Goal: Task Accomplishment & Management: Manage account settings

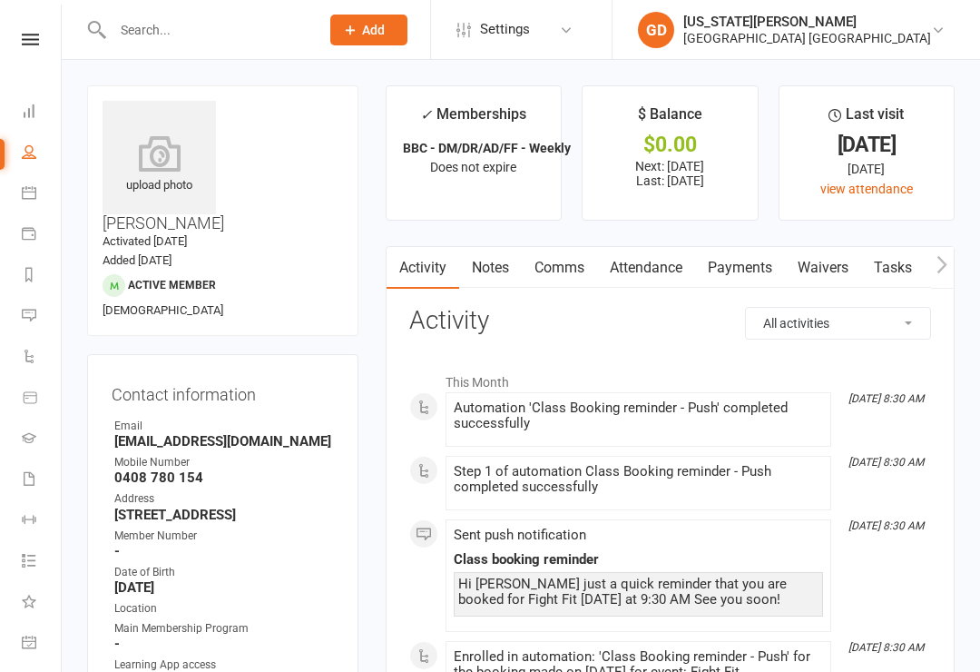
click at [30, 43] on icon at bounding box center [30, 40] width 17 height 12
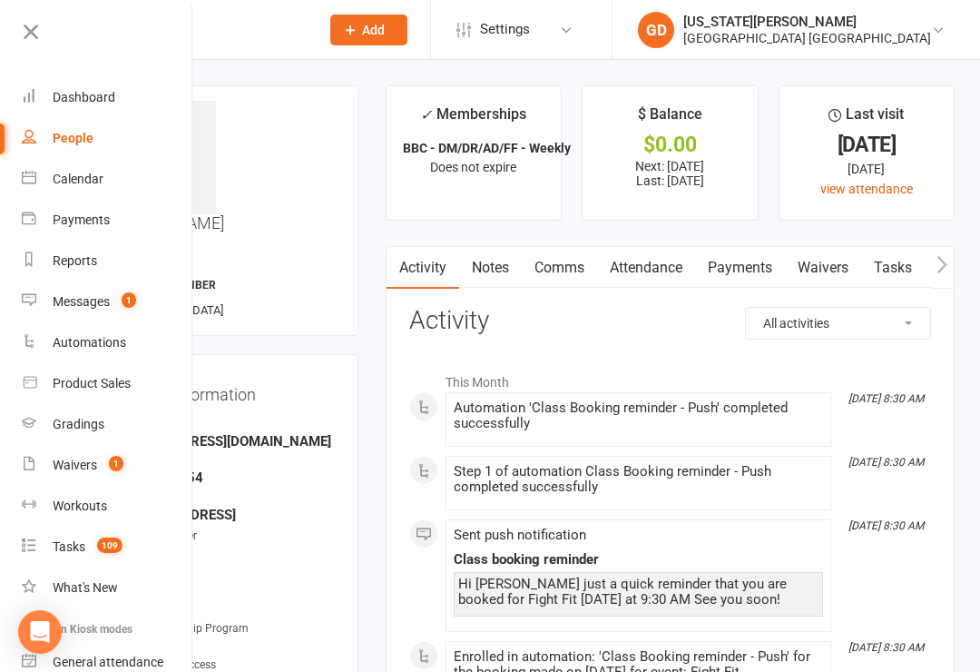
click at [43, 98] on link "Dashboard" at bounding box center [108, 97] width 172 height 41
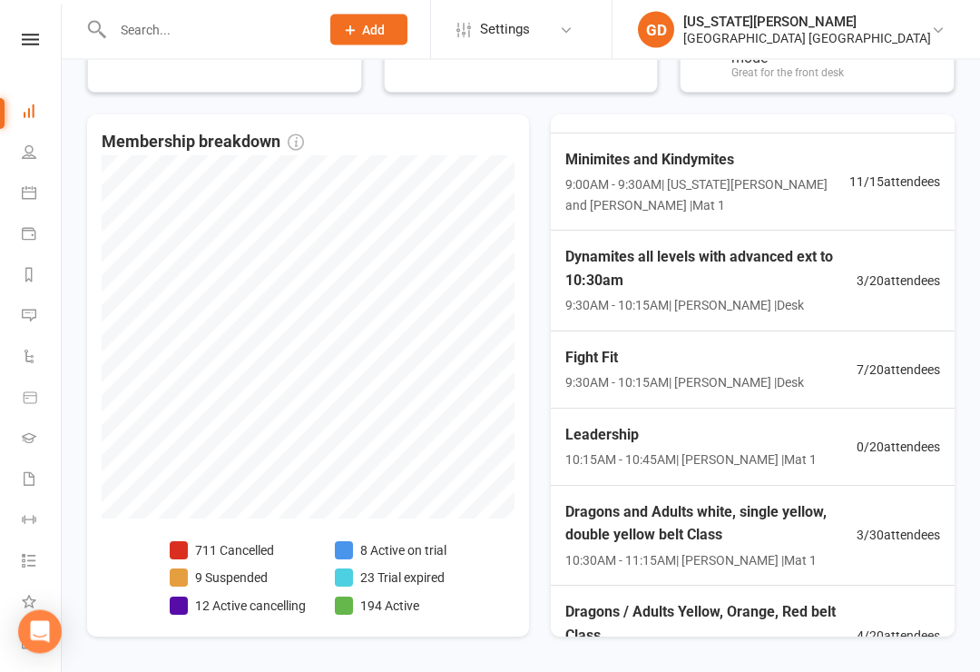
scroll to position [633, 0]
click at [743, 182] on span "9:00AM - 9:30AM | [US_STATE][PERSON_NAME] and [PERSON_NAME] | Mat 1" at bounding box center [707, 194] width 284 height 41
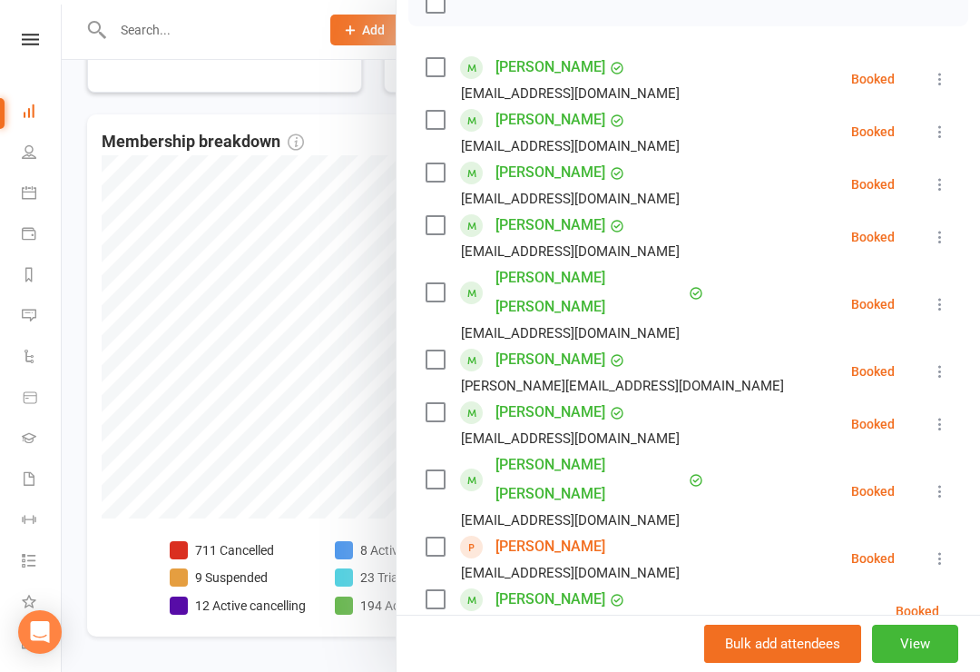
scroll to position [364, 0]
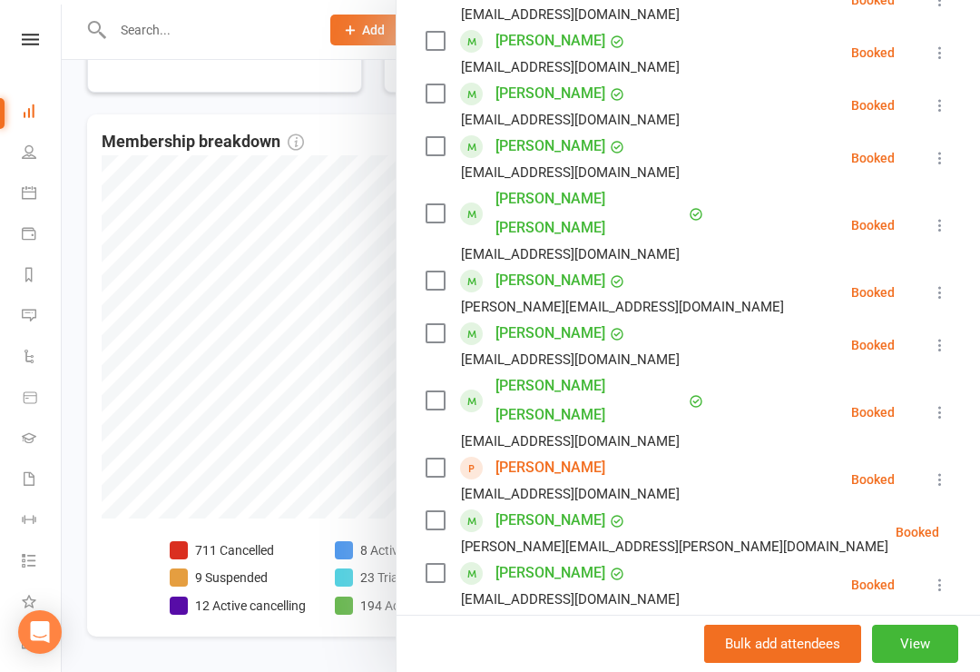
click at [639, 642] on input "search" at bounding box center [688, 661] width 525 height 38
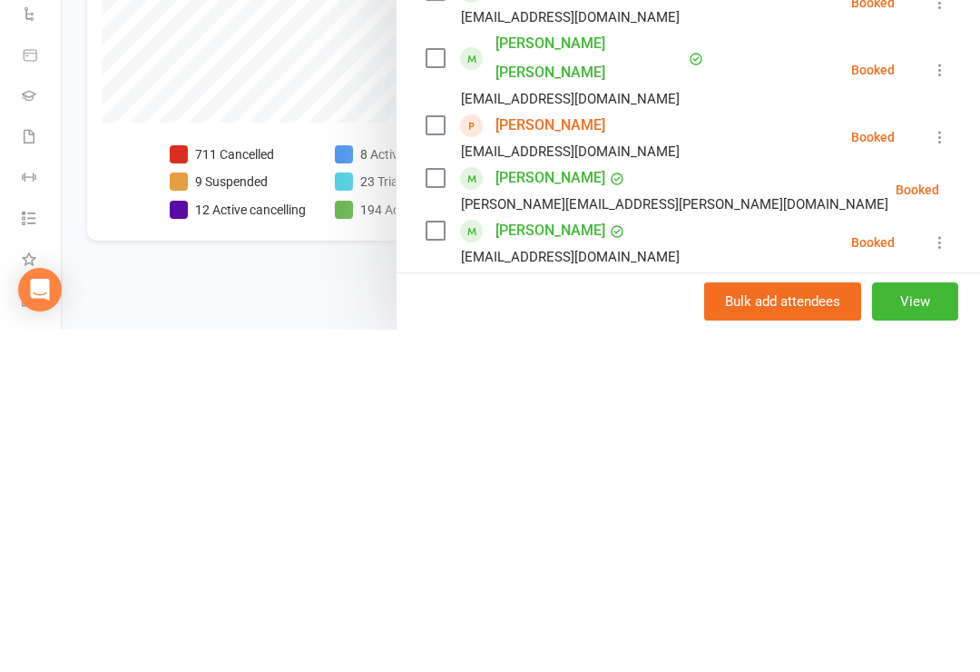
type input "O"
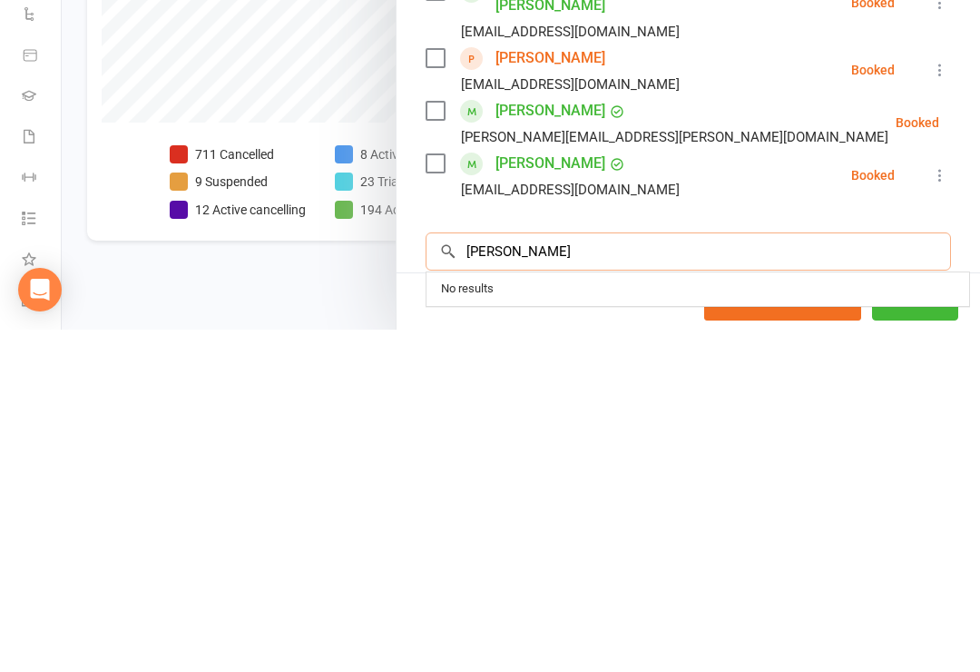
scroll to position [435, 0]
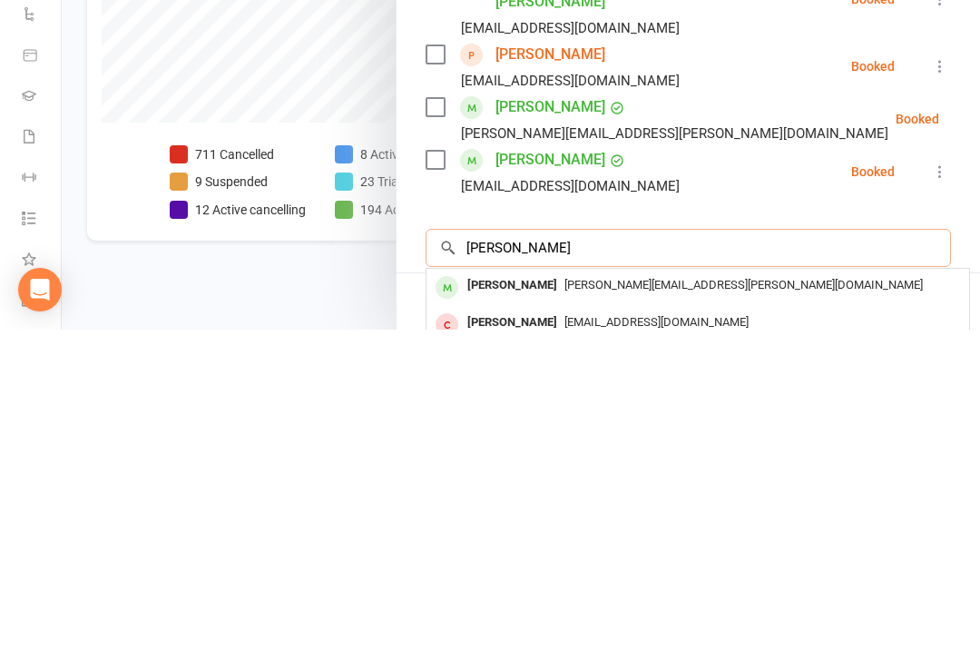
type input "[PERSON_NAME]"
click at [701, 614] on div "[PERSON_NAME][EMAIL_ADDRESS][PERSON_NAME][DOMAIN_NAME]" at bounding box center [698, 627] width 528 height 26
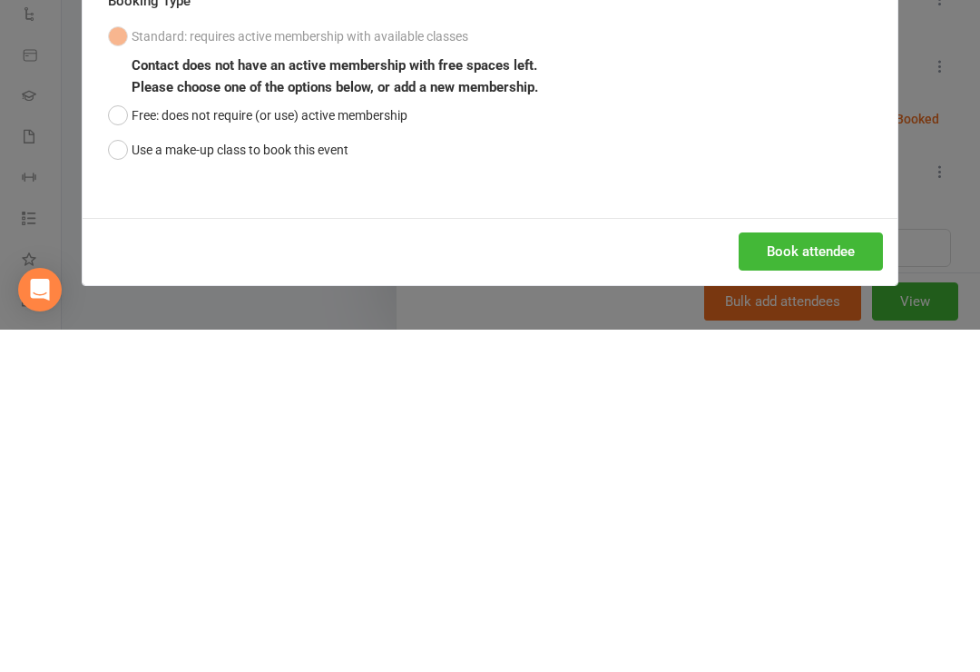
scroll to position [659, 0]
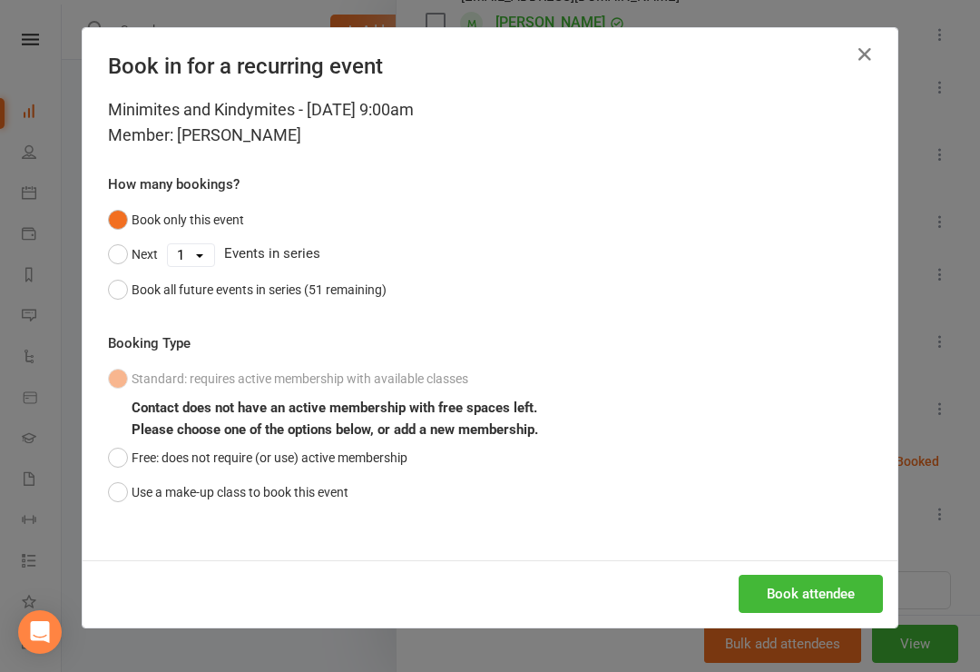
click at [297, 496] on button "Use a make-up class to book this event" at bounding box center [228, 492] width 240 height 34
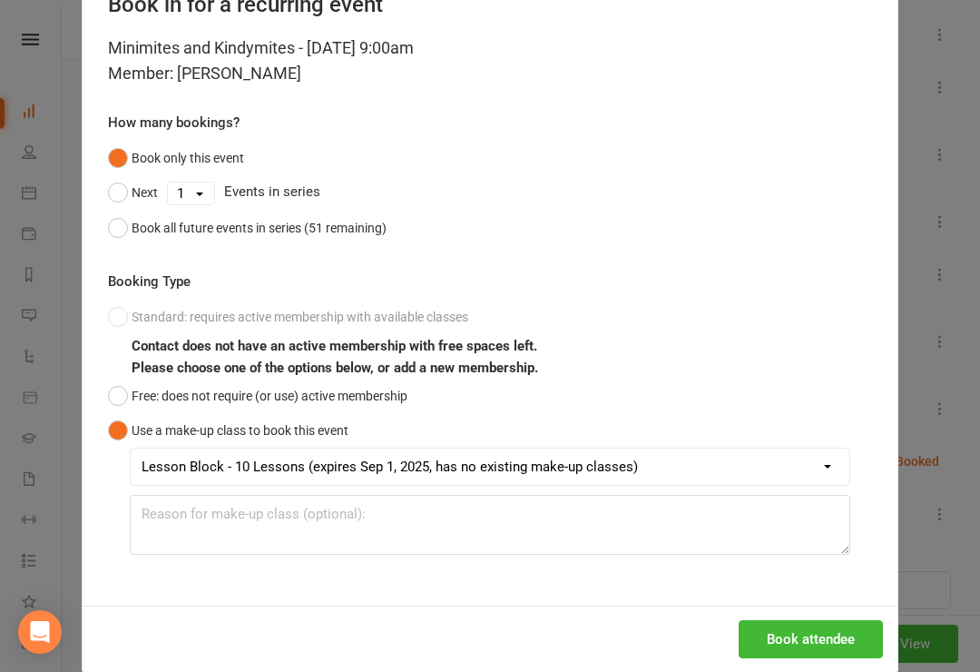
scroll to position [61, 0]
click at [810, 632] on button "Book attendee" at bounding box center [811, 640] width 144 height 38
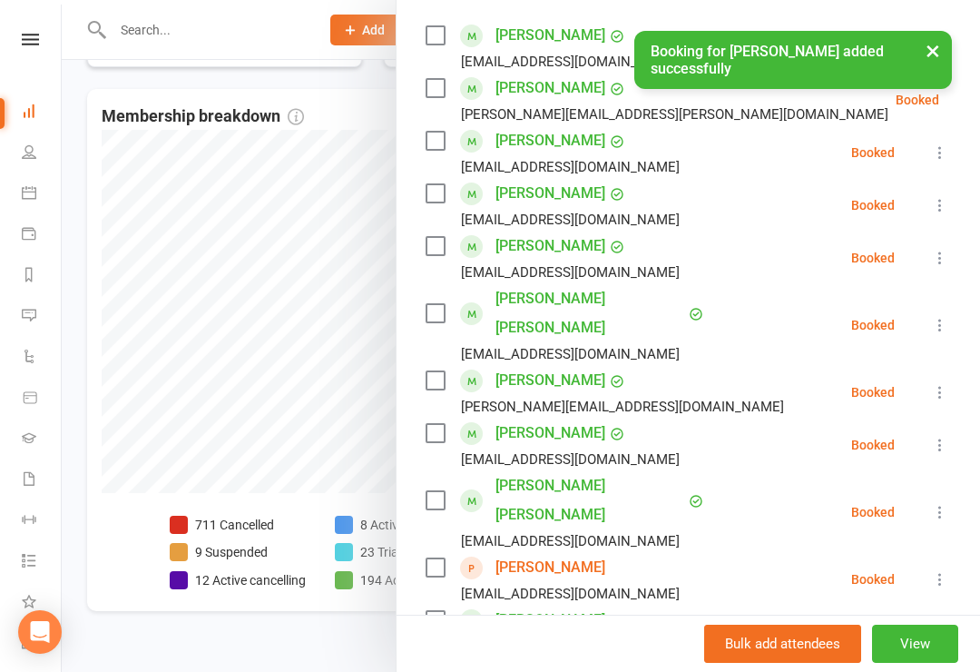
scroll to position [316, 0]
click at [535, 95] on link "[PERSON_NAME]" at bounding box center [550, 88] width 110 height 29
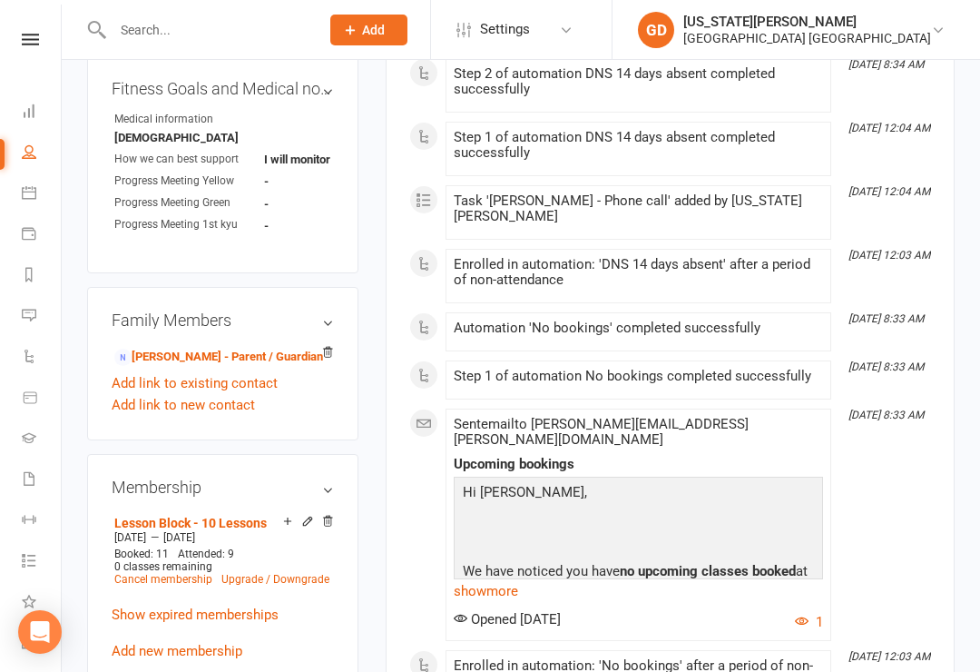
scroll to position [1107, 0]
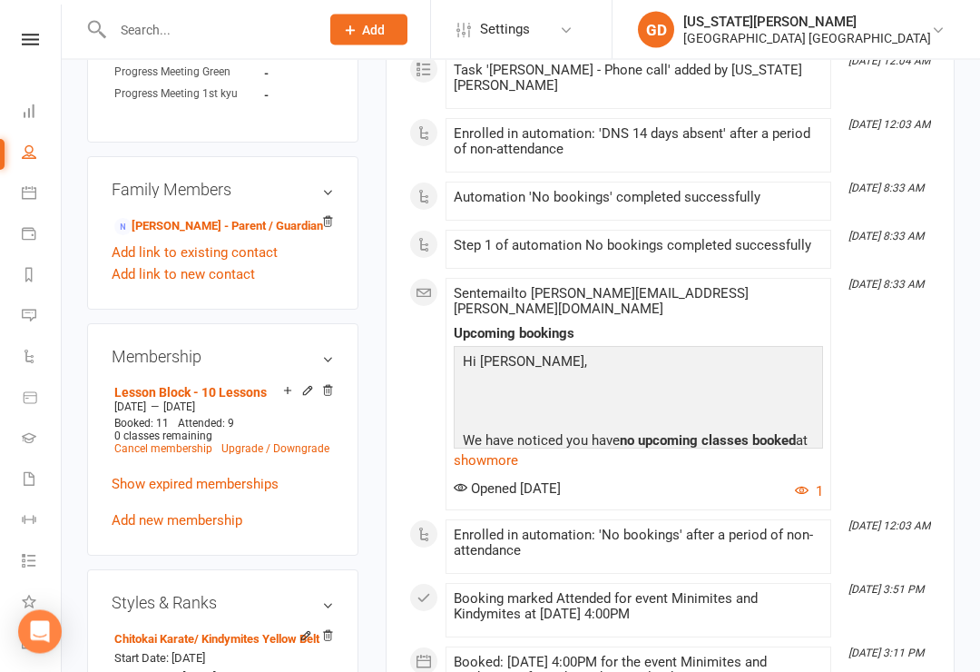
click at [518, 520] on li "[DATE] 12:03 AM Enrolled in automation: 'No bookings' after a period of non-att…" at bounding box center [639, 547] width 386 height 54
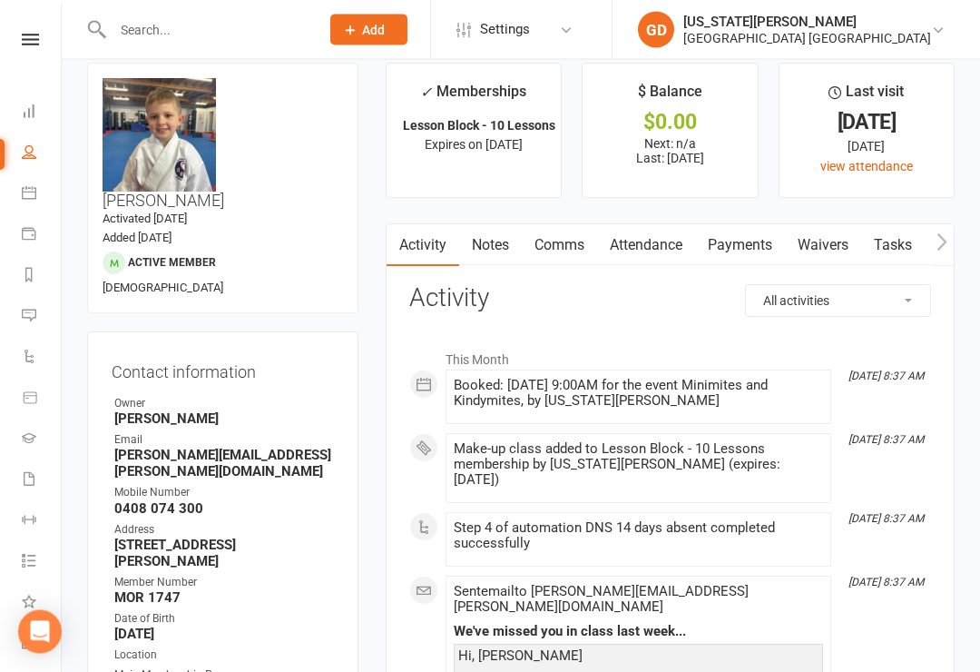
scroll to position [0, 0]
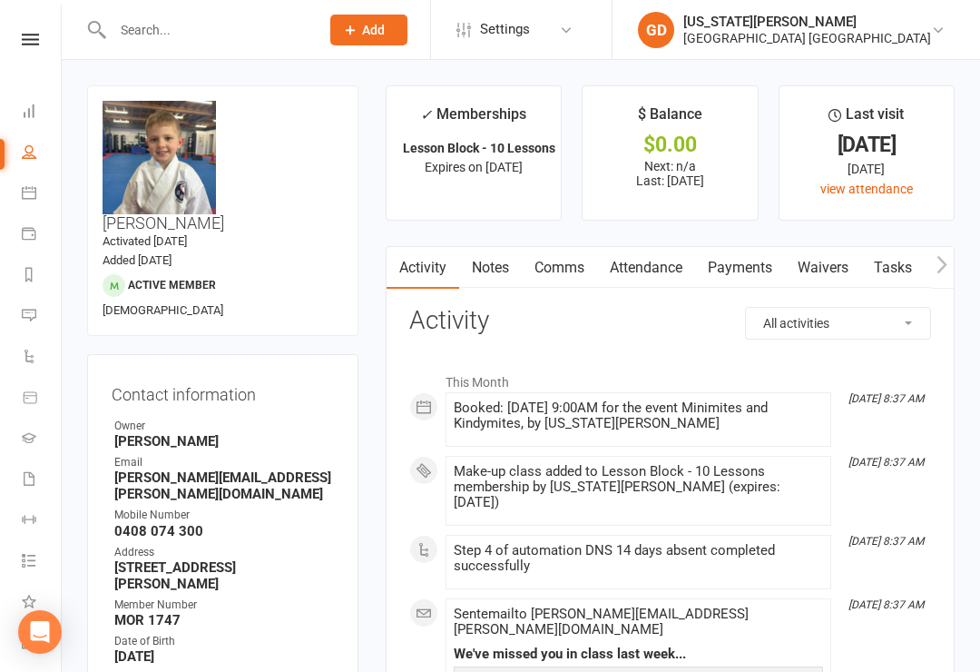
click at [25, 42] on icon at bounding box center [30, 40] width 17 height 12
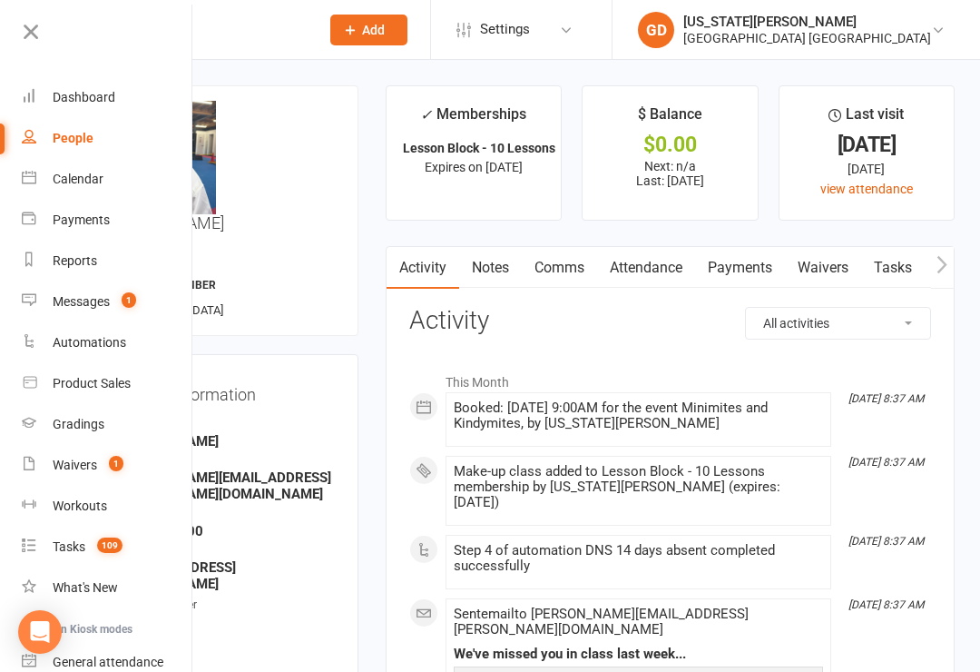
click at [94, 102] on div "Dashboard" at bounding box center [84, 97] width 63 height 15
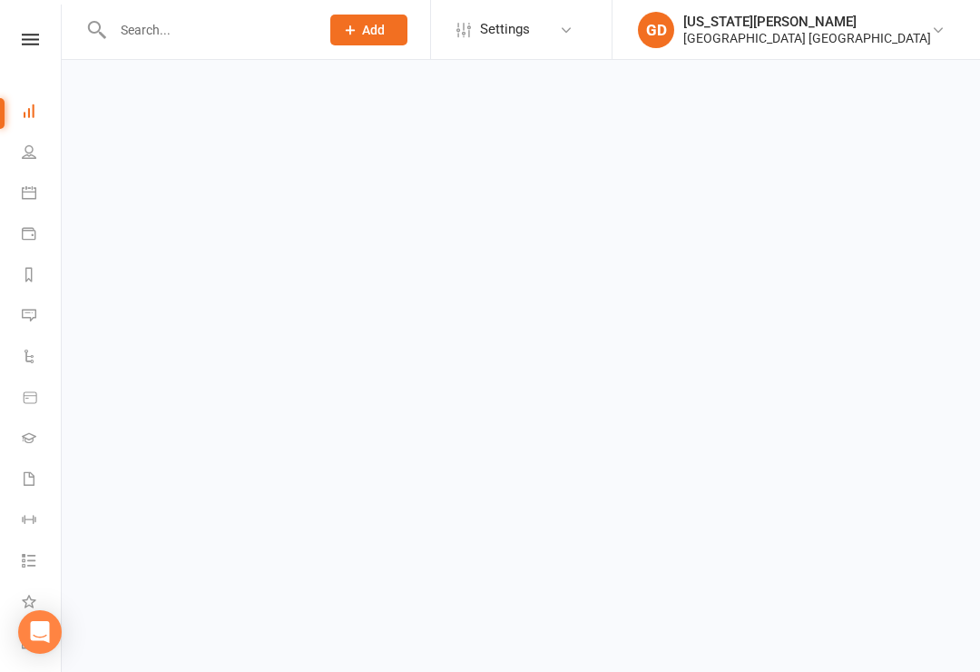
click at [49, 39] on link at bounding box center [30, 40] width 64 height 12
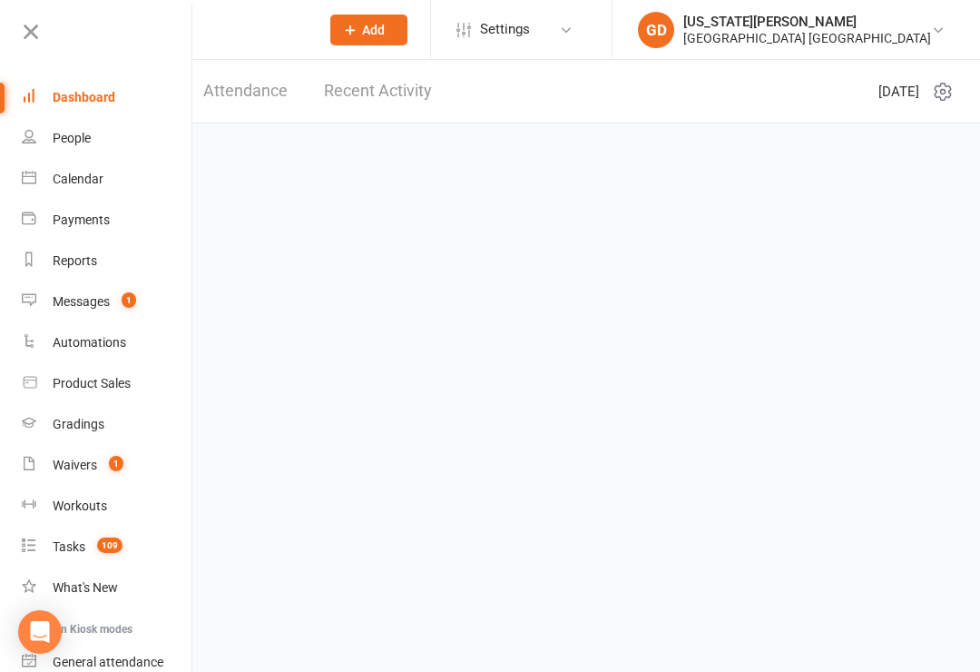
click at [113, 308] on link "Messages 1" at bounding box center [108, 301] width 172 height 41
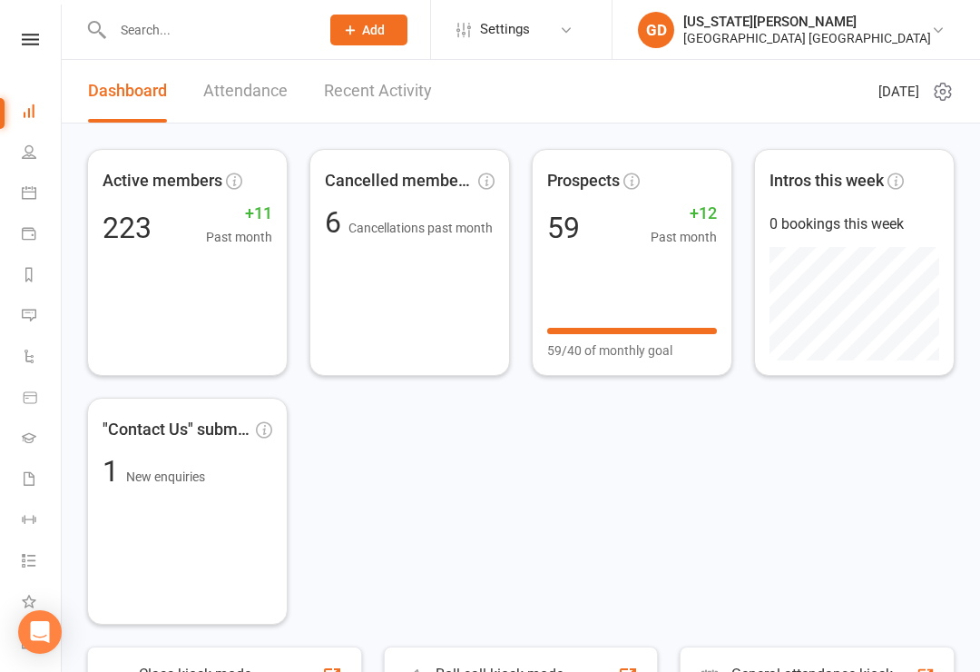
click at [32, 314] on icon at bounding box center [29, 315] width 15 height 15
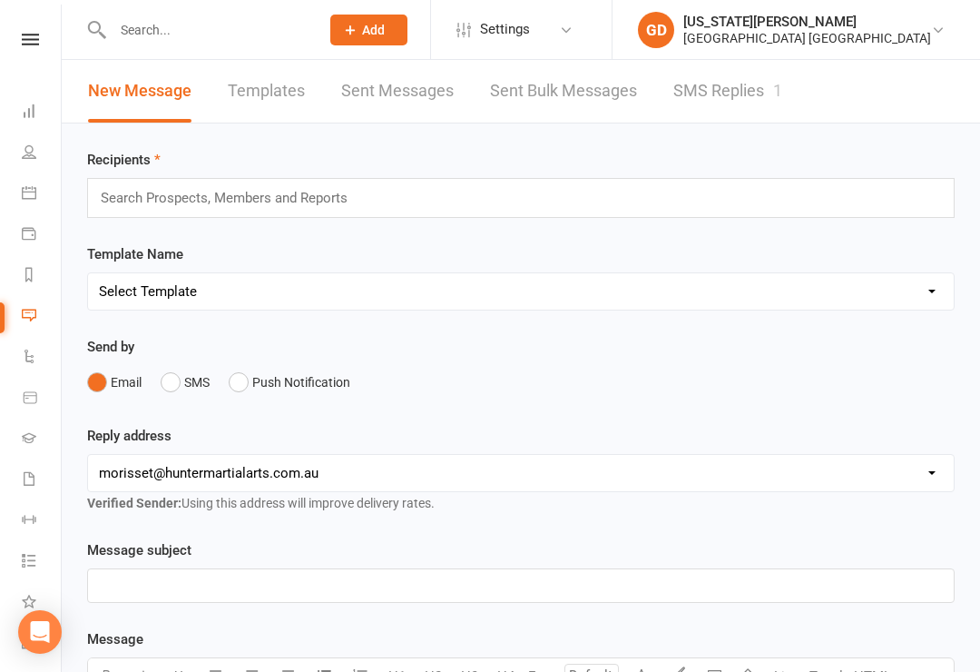
click at [746, 98] on link "SMS Replies 1" at bounding box center [727, 91] width 109 height 63
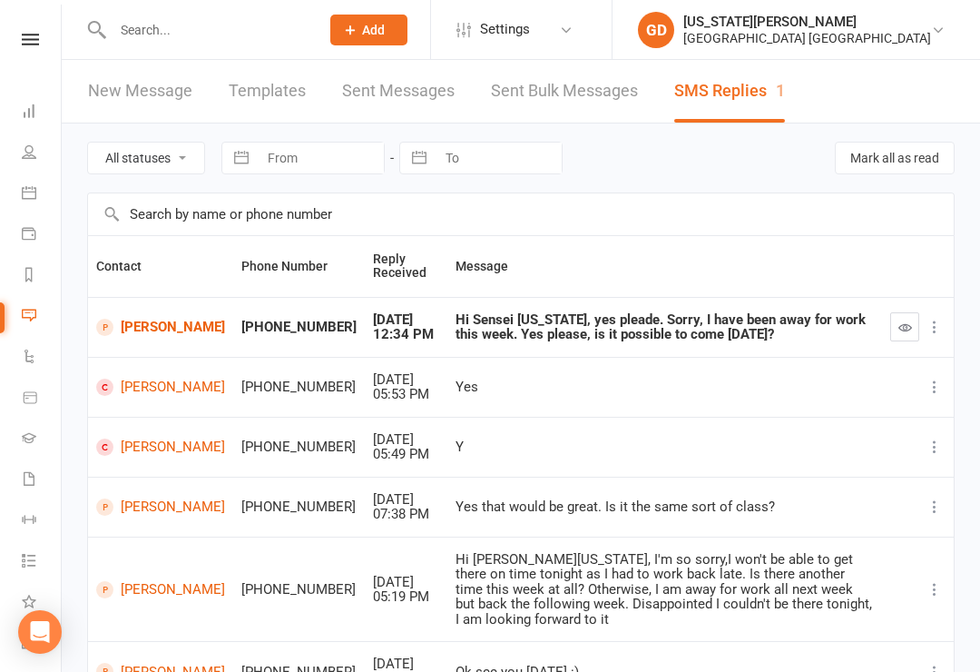
click at [135, 331] on link "[PERSON_NAME]" at bounding box center [160, 327] width 129 height 17
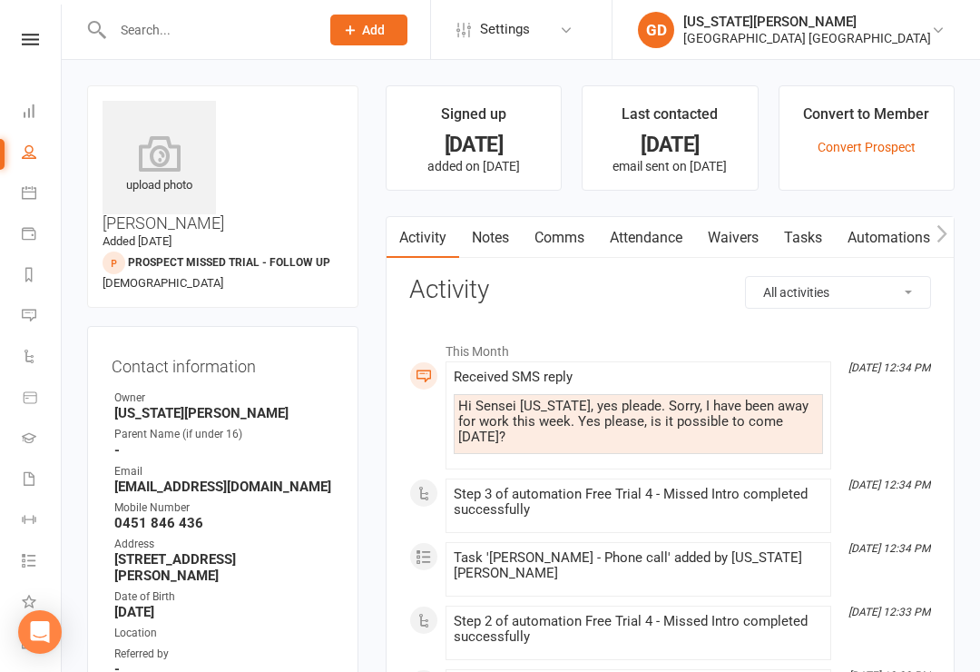
click at [566, 246] on link "Comms" at bounding box center [559, 238] width 75 height 42
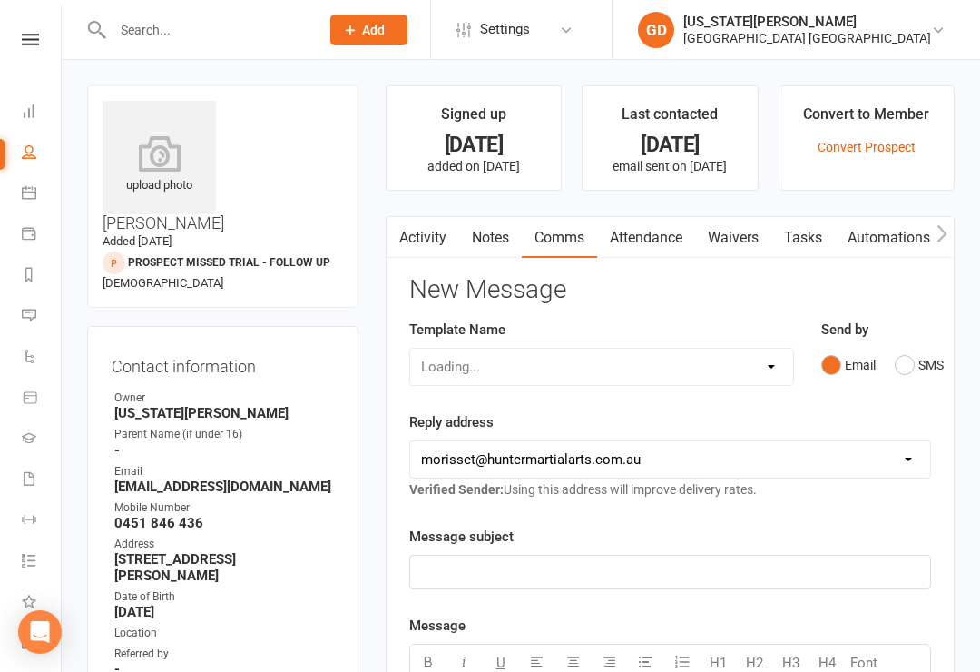
click at [897, 358] on button "SMS" at bounding box center [919, 365] width 49 height 34
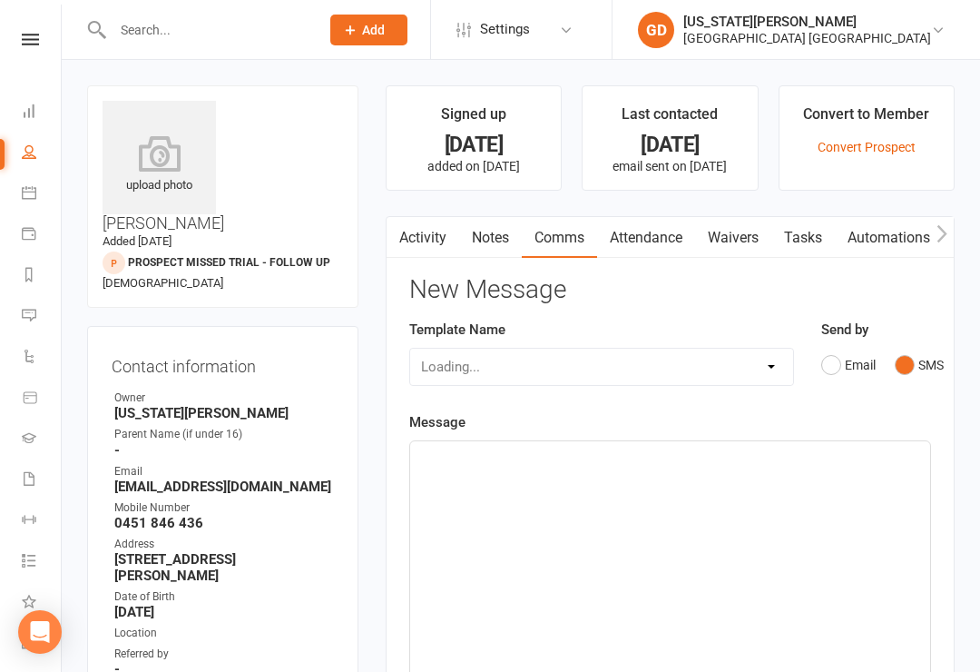
click at [637, 472] on div "﻿" at bounding box center [670, 577] width 520 height 272
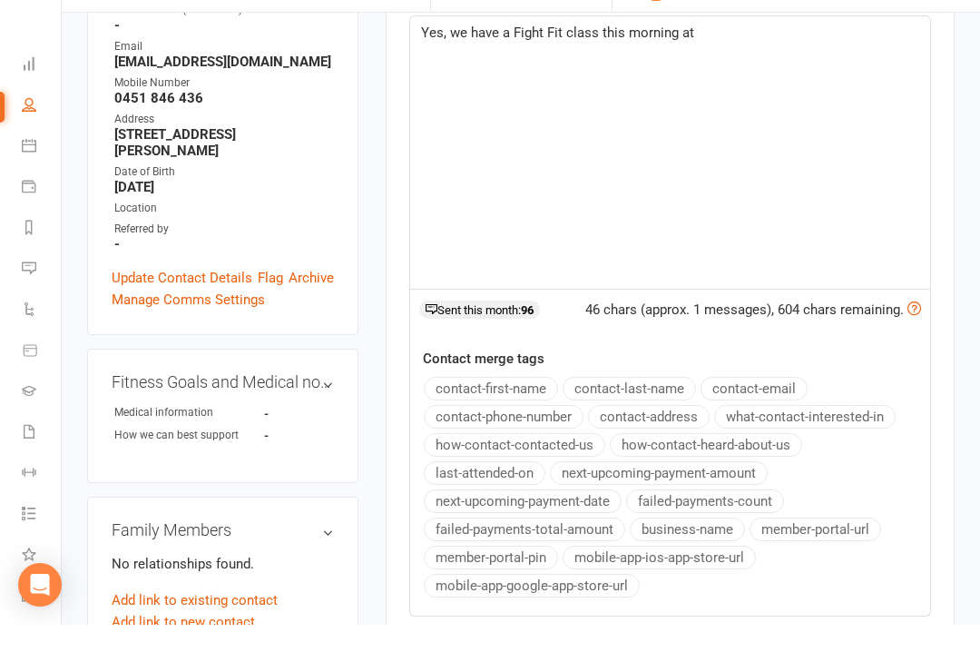
scroll to position [358, 0]
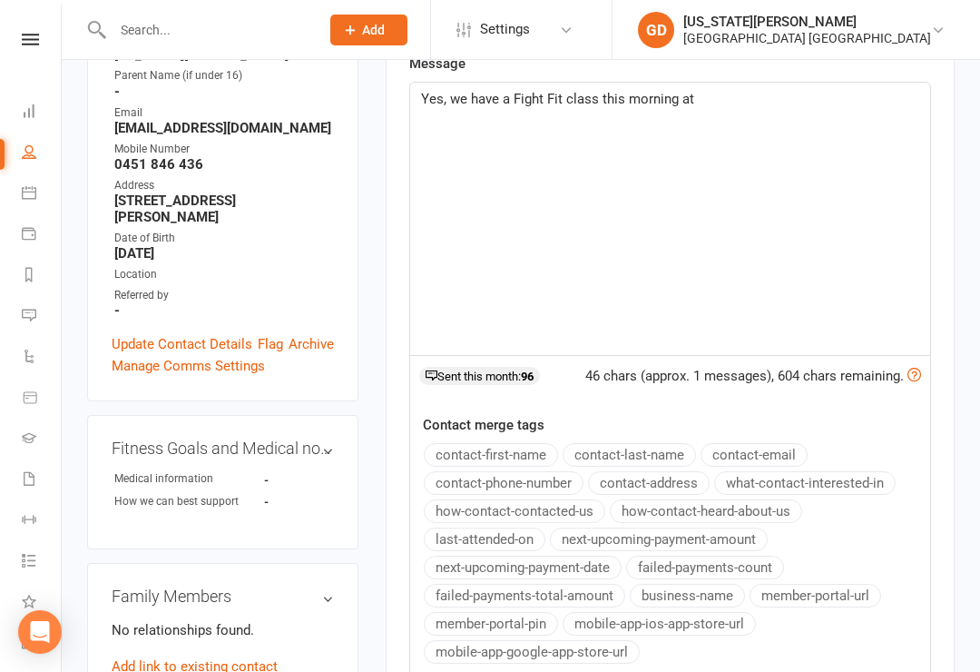
click at [39, 25] on nav "Clubworx Dashboard People Calendar Payments Reports Messages 1 Automations Prod…" at bounding box center [31, 341] width 62 height 672
click at [748, 122] on div "Yes, we have a Fight Fit class this morning at" at bounding box center [670, 219] width 520 height 272
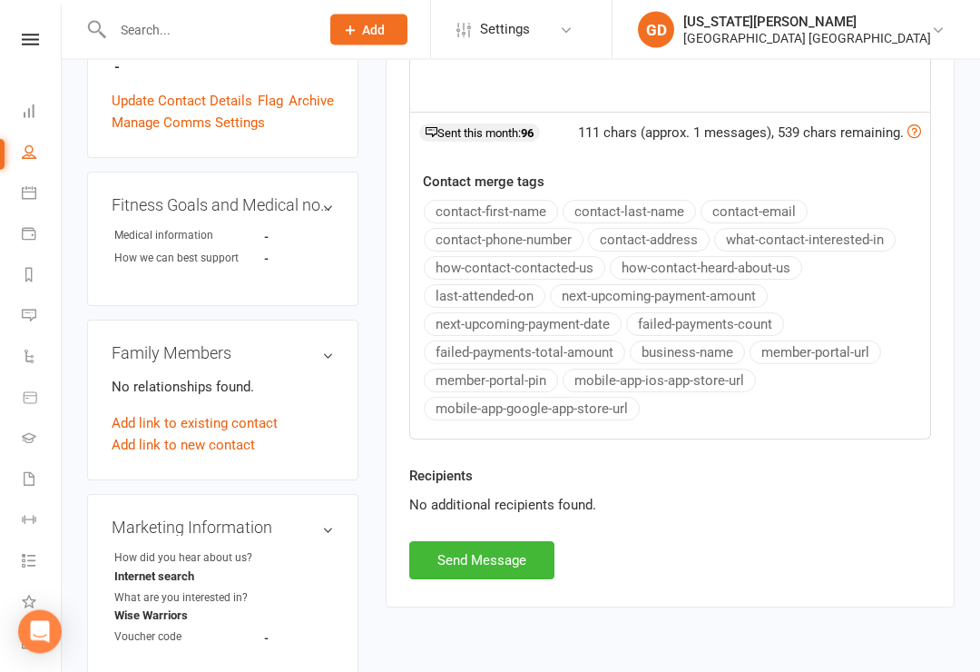
click at [498, 575] on button "Send Message" at bounding box center [481, 561] width 145 height 38
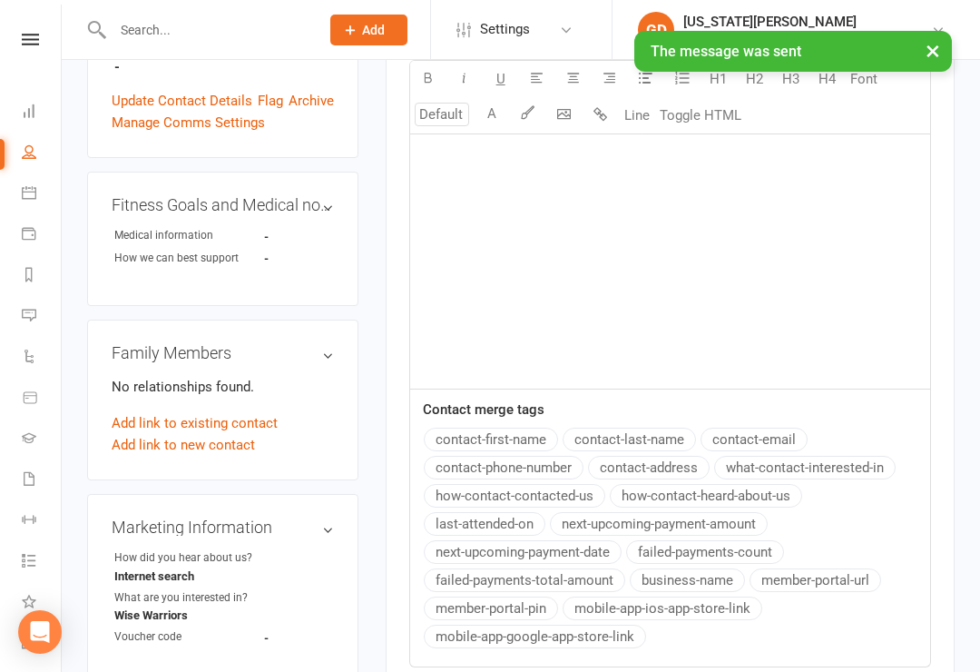
click at [25, 313] on icon at bounding box center [29, 315] width 15 height 15
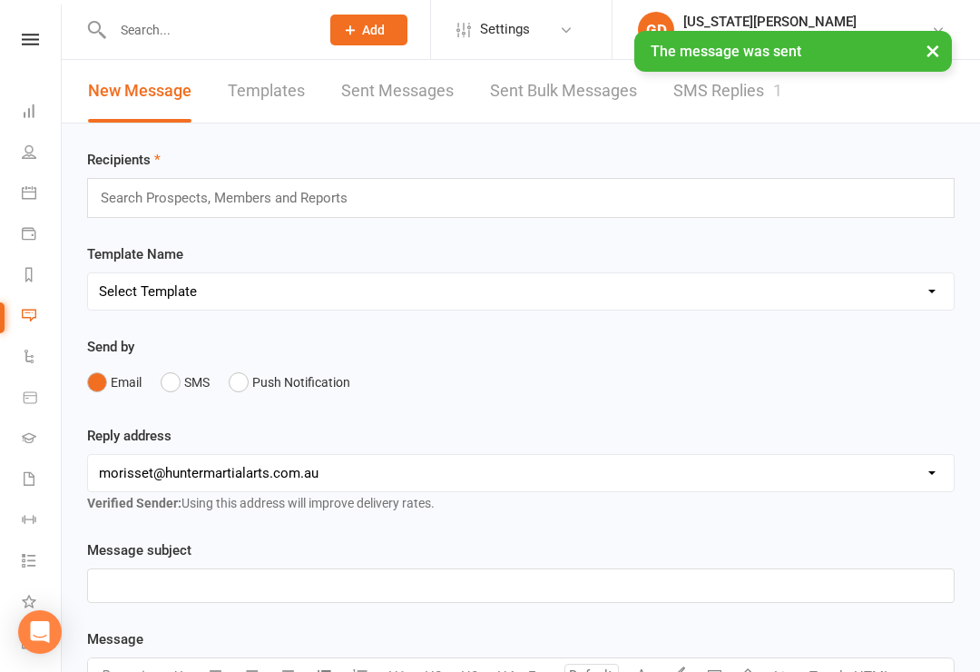
click at [708, 79] on link "SMS Replies 1" at bounding box center [727, 91] width 109 height 63
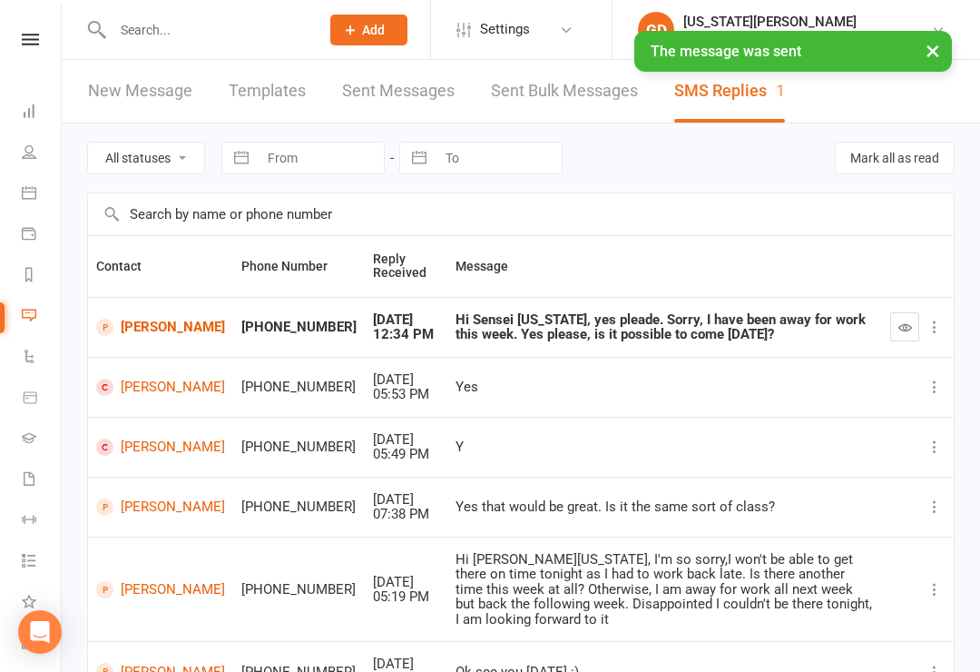
click at [893, 338] on button "button" at bounding box center [904, 326] width 29 height 29
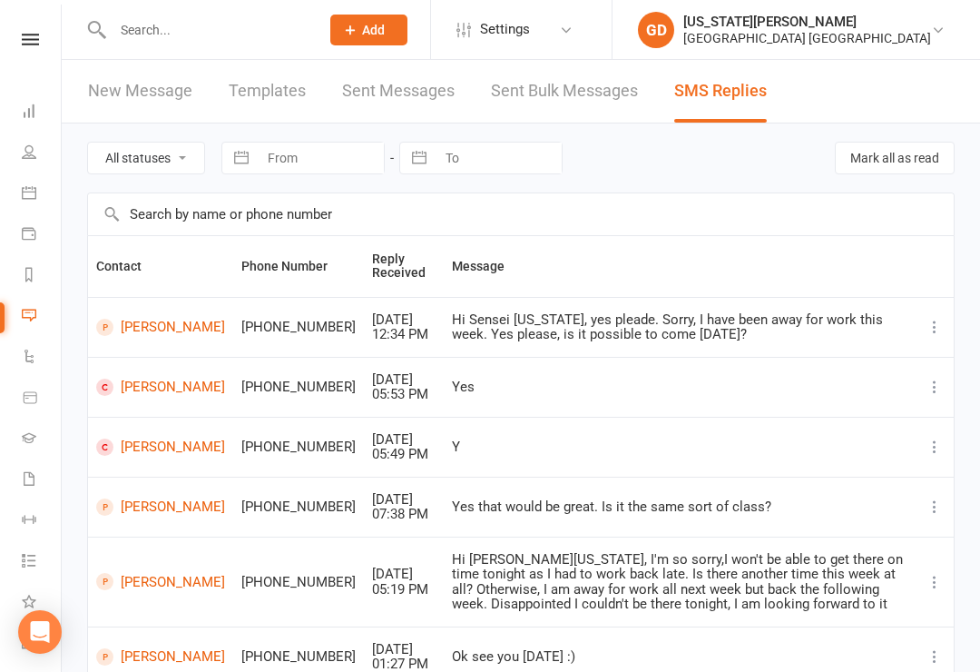
click at [29, 44] on icon at bounding box center [30, 40] width 17 height 12
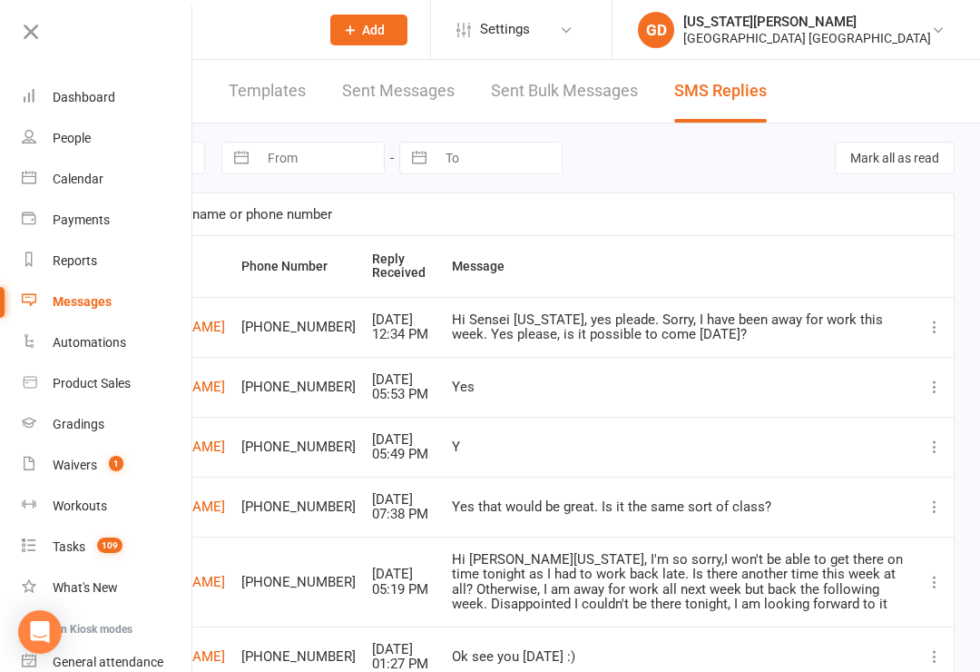
click at [37, 26] on icon at bounding box center [30, 31] width 25 height 25
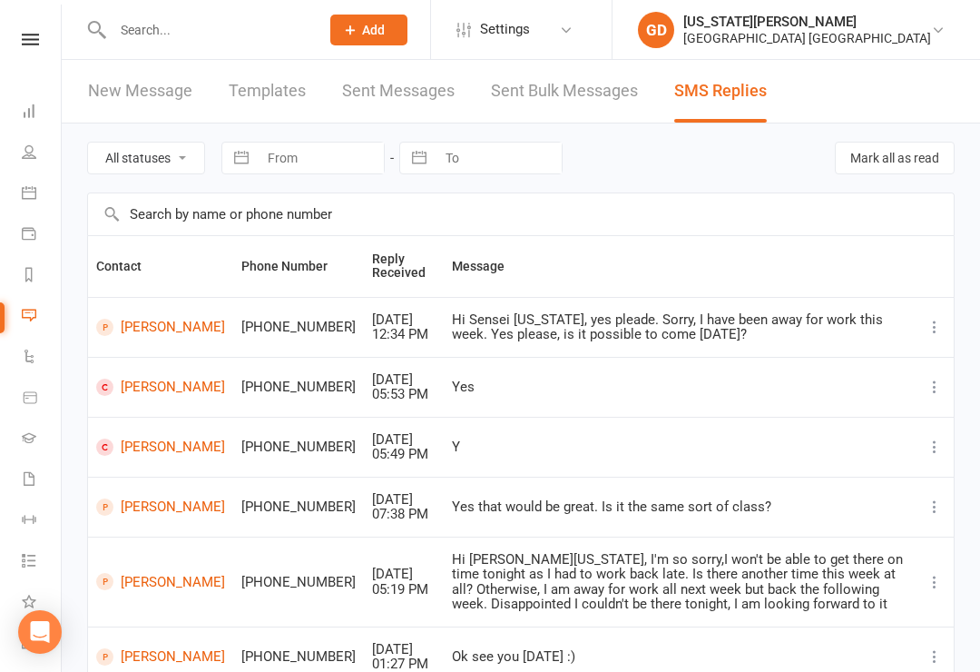
click at [21, 34] on link at bounding box center [30, 40] width 64 height 12
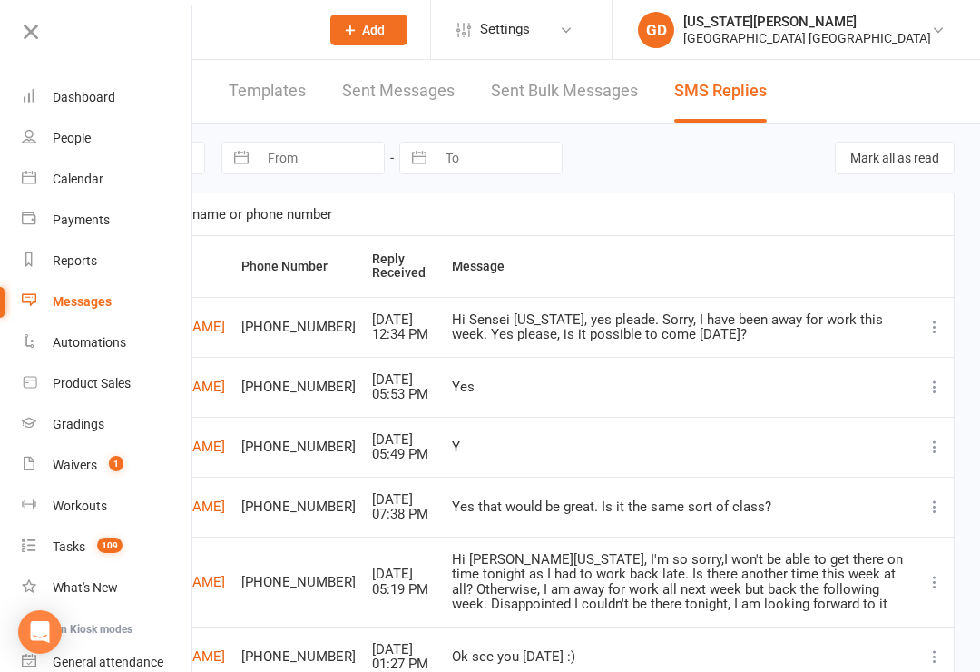
click at [34, 107] on link "Dashboard" at bounding box center [108, 97] width 172 height 41
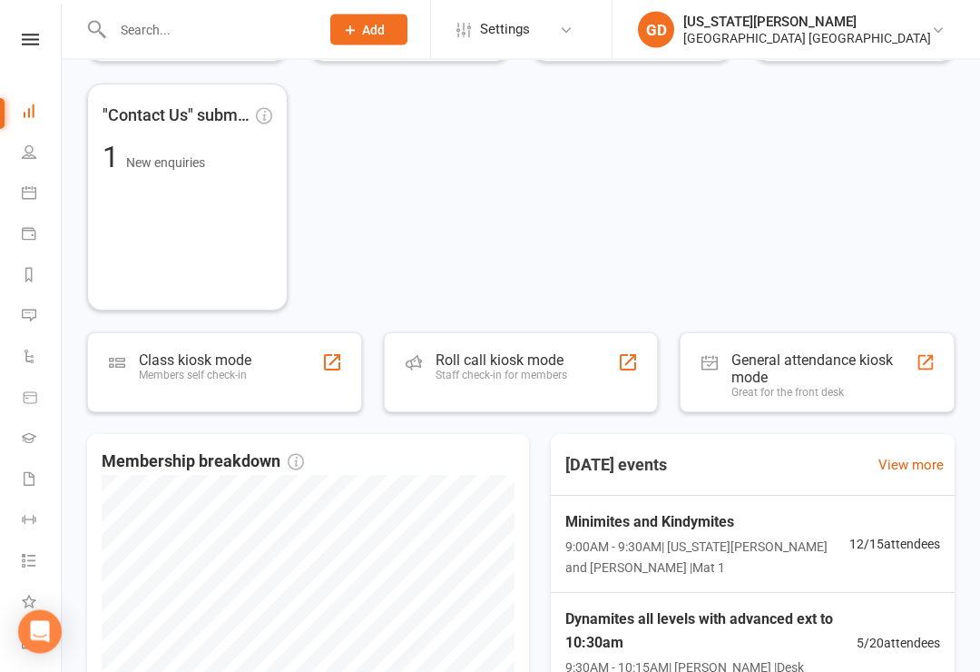
scroll to position [314, 0]
click at [25, 27] on nav "Clubworx Dashboard People Calendar Payments Reports Messages Automations Produc…" at bounding box center [31, 341] width 62 height 672
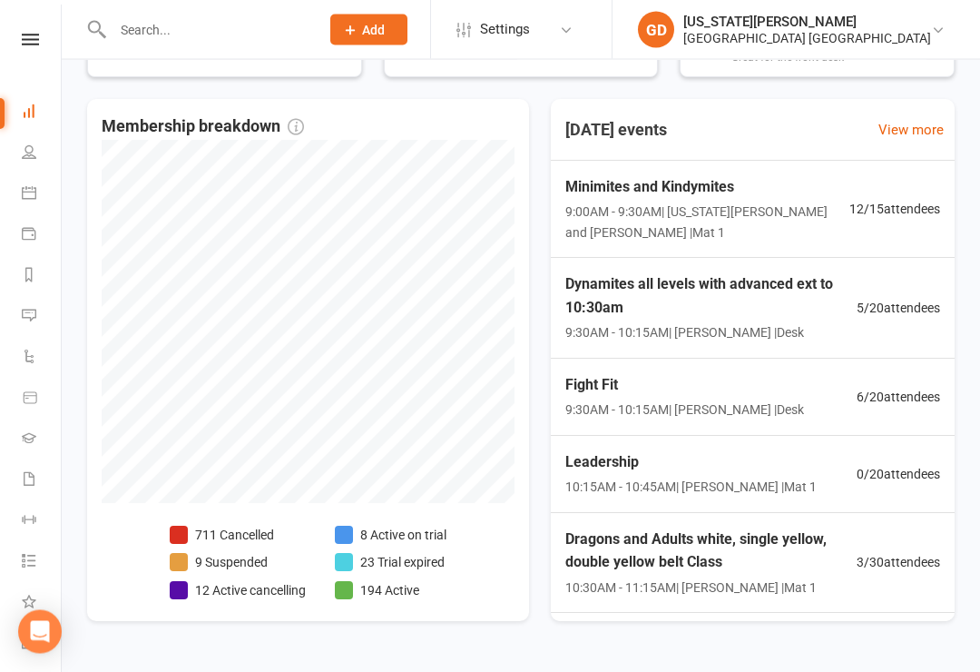
scroll to position [649, 0]
click at [895, 218] on span "12 / 15 attendees" at bounding box center [894, 209] width 91 height 20
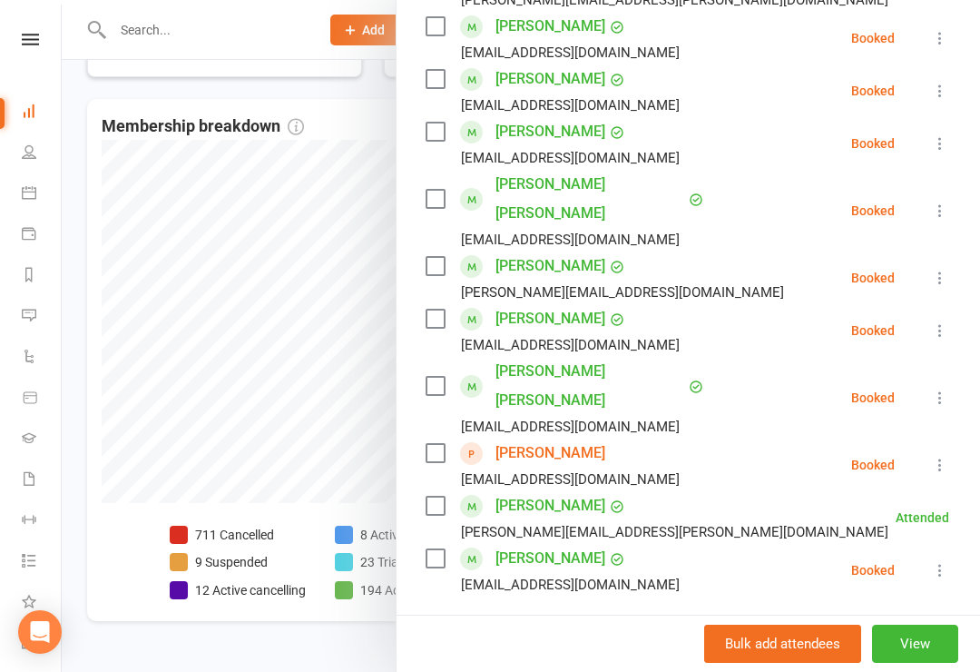
scroll to position [476, 0]
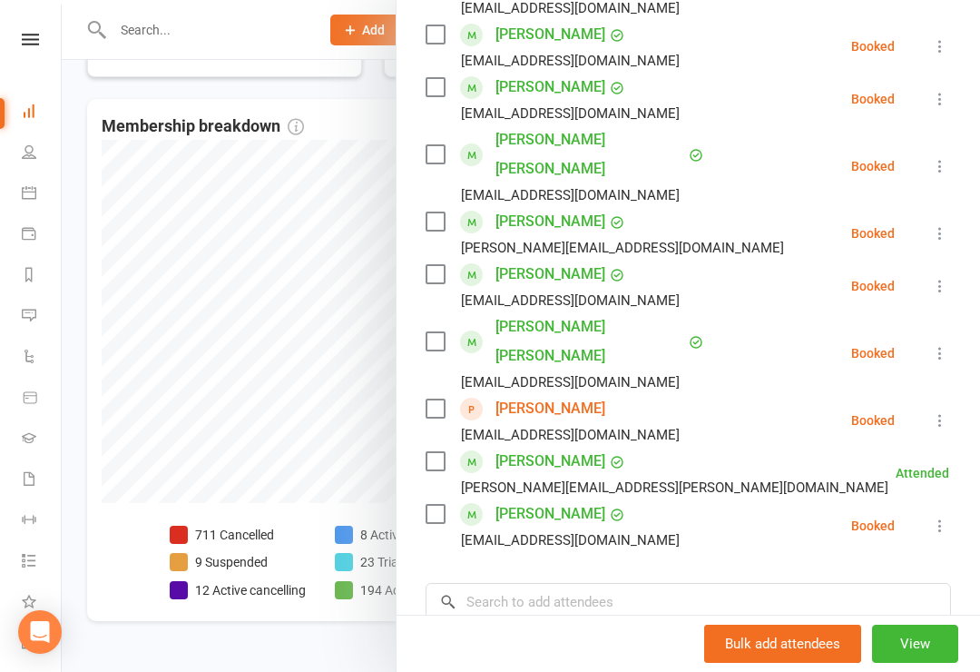
click at [620, 423] on div "[EMAIL_ADDRESS][DOMAIN_NAME]" at bounding box center [570, 435] width 219 height 24
click at [579, 394] on link "[PERSON_NAME]" at bounding box center [550, 408] width 110 height 29
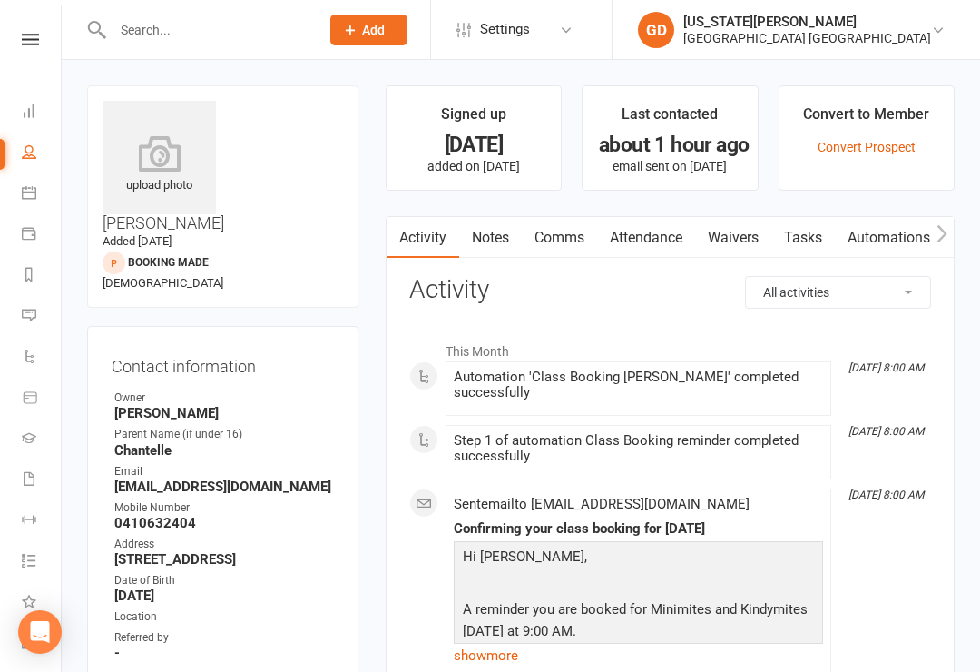
click at [34, 35] on icon at bounding box center [30, 40] width 17 height 12
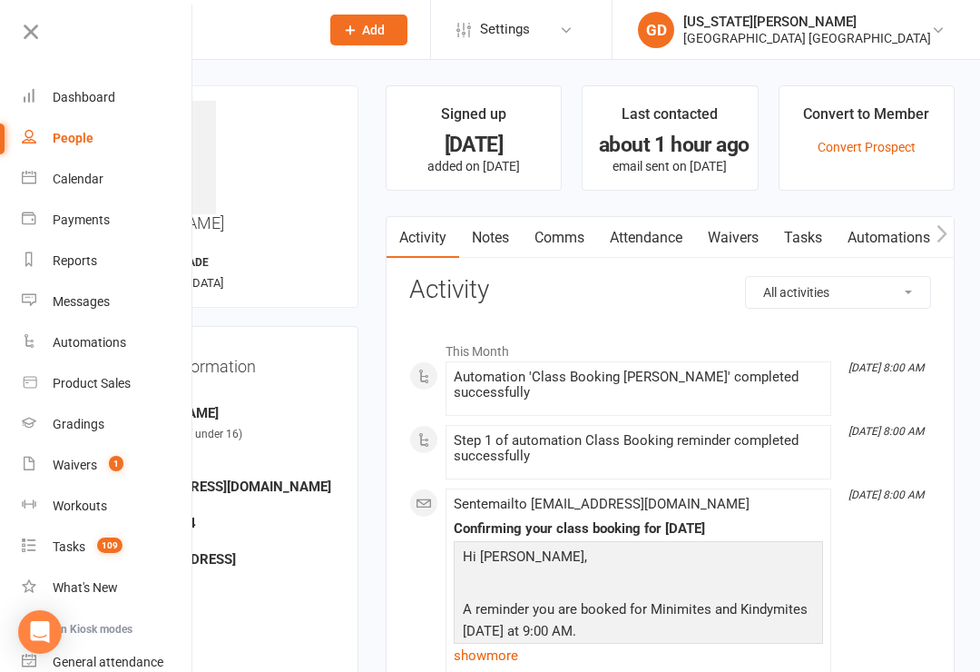
click at [329, 116] on h3 "[PERSON_NAME]" at bounding box center [223, 167] width 240 height 132
click at [34, 38] on icon at bounding box center [28, 31] width 25 height 25
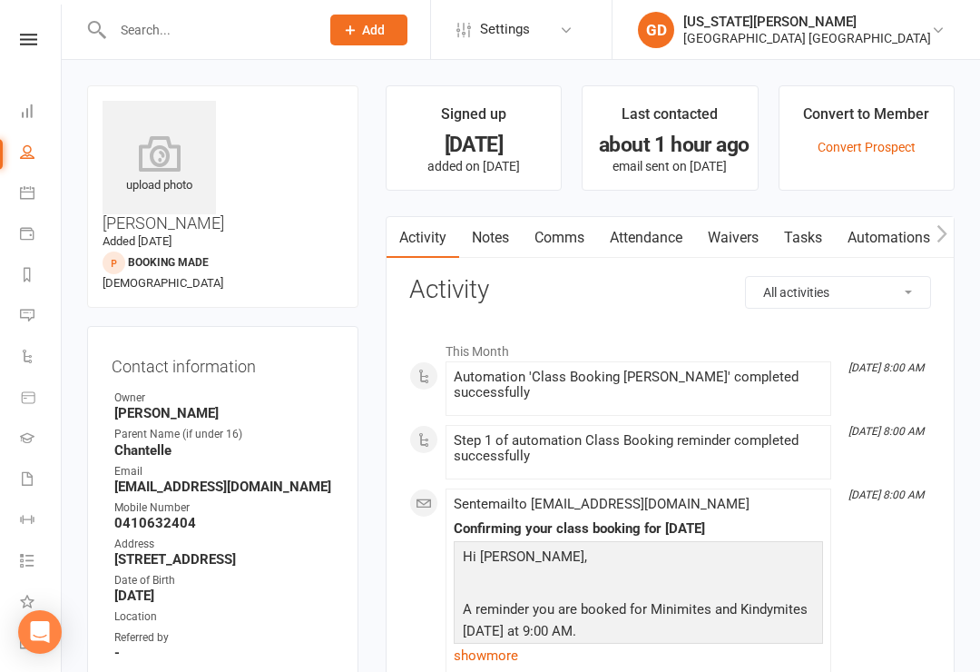
click at [156, 6] on div at bounding box center [197, 29] width 220 height 59
click at [231, 29] on input "text" at bounding box center [207, 29] width 200 height 25
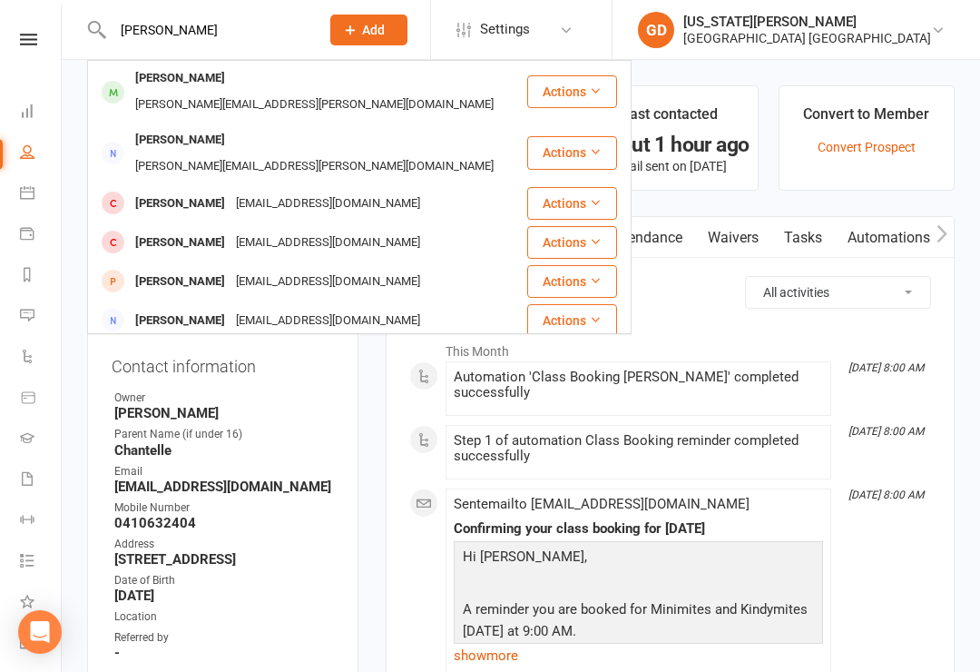
type input "[PERSON_NAME]"
click at [283, 92] on div "[PERSON_NAME][EMAIL_ADDRESS][PERSON_NAME][DOMAIN_NAME]" at bounding box center [314, 105] width 369 height 26
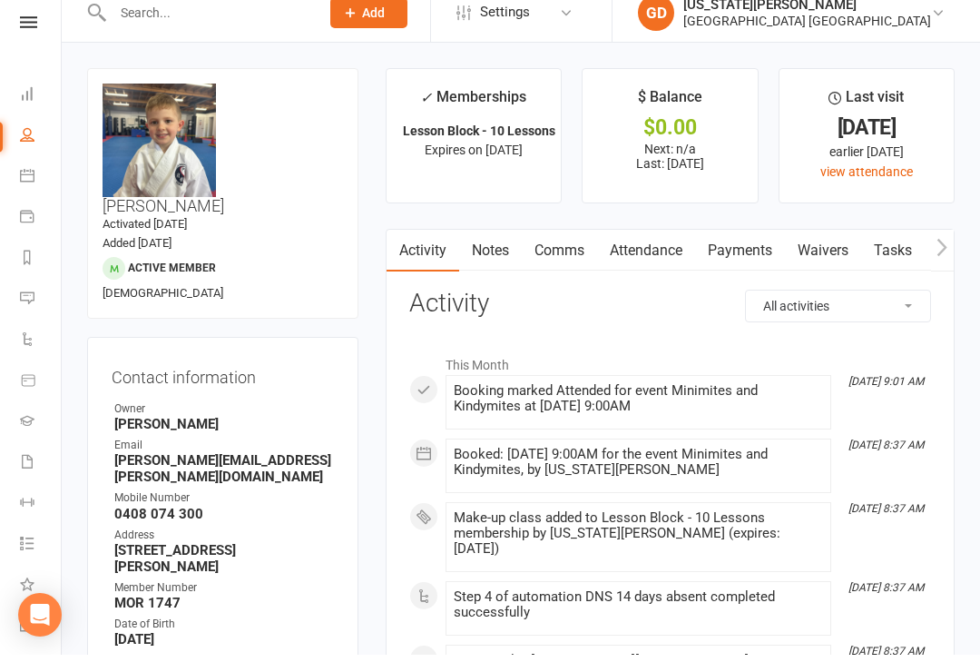
scroll to position [20, 0]
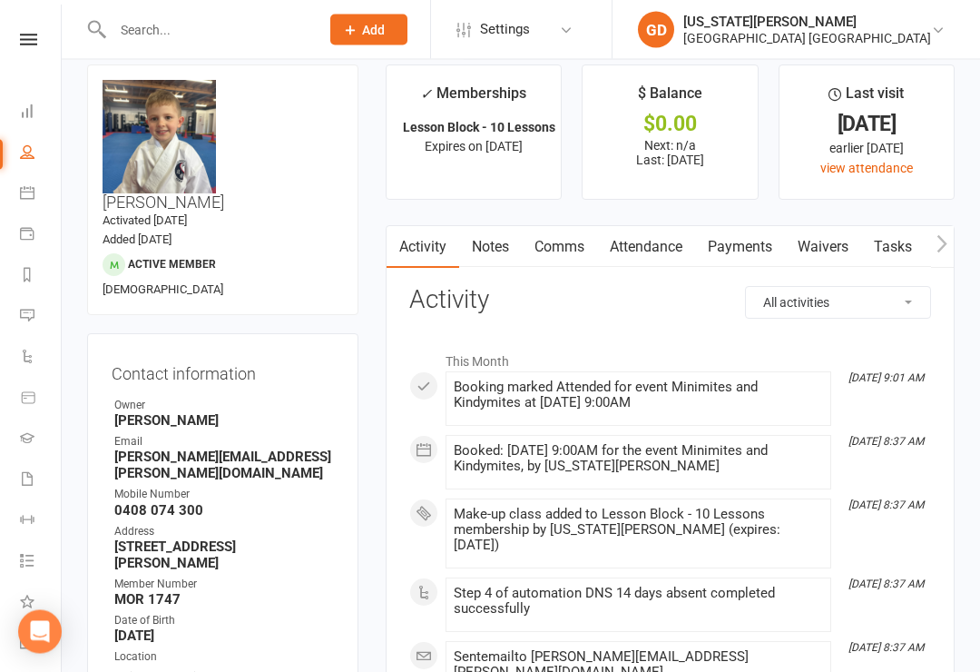
click at [817, 252] on link "Waivers" at bounding box center [823, 248] width 76 height 42
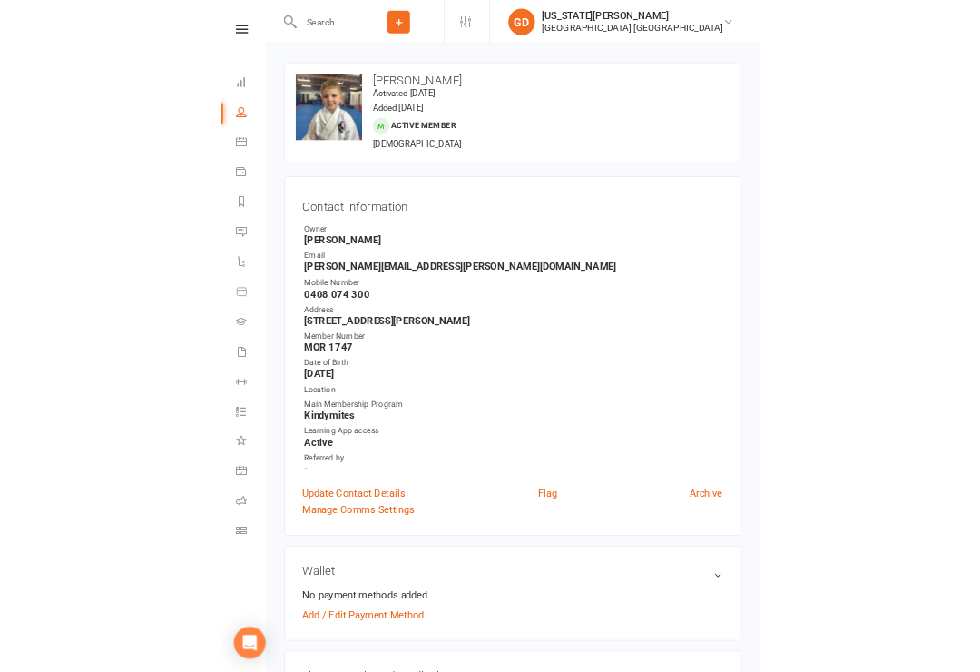
scroll to position [74, 0]
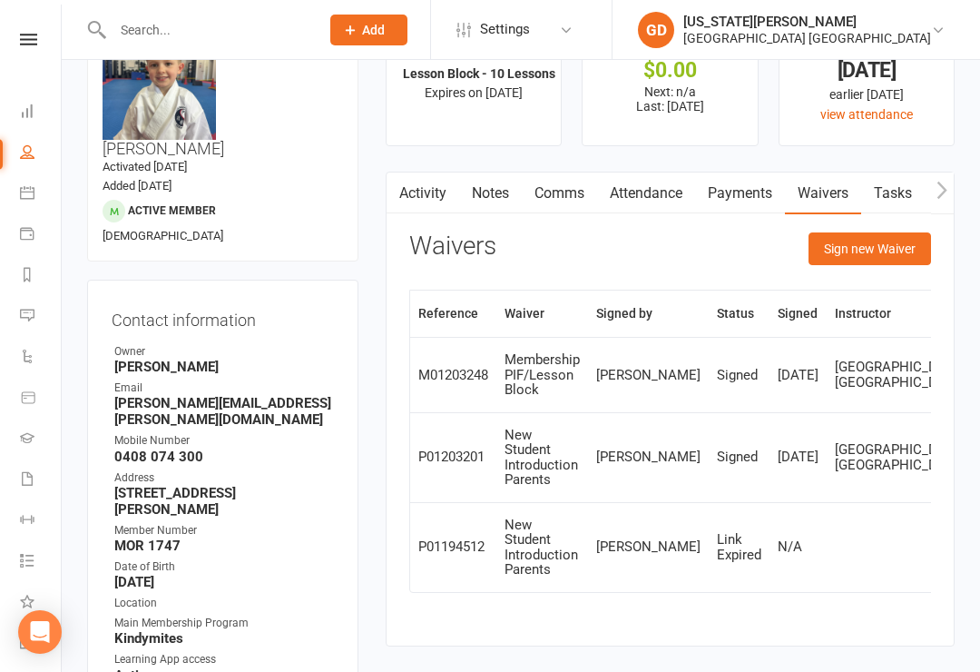
click at [499, 198] on link "Notes" at bounding box center [490, 193] width 63 height 42
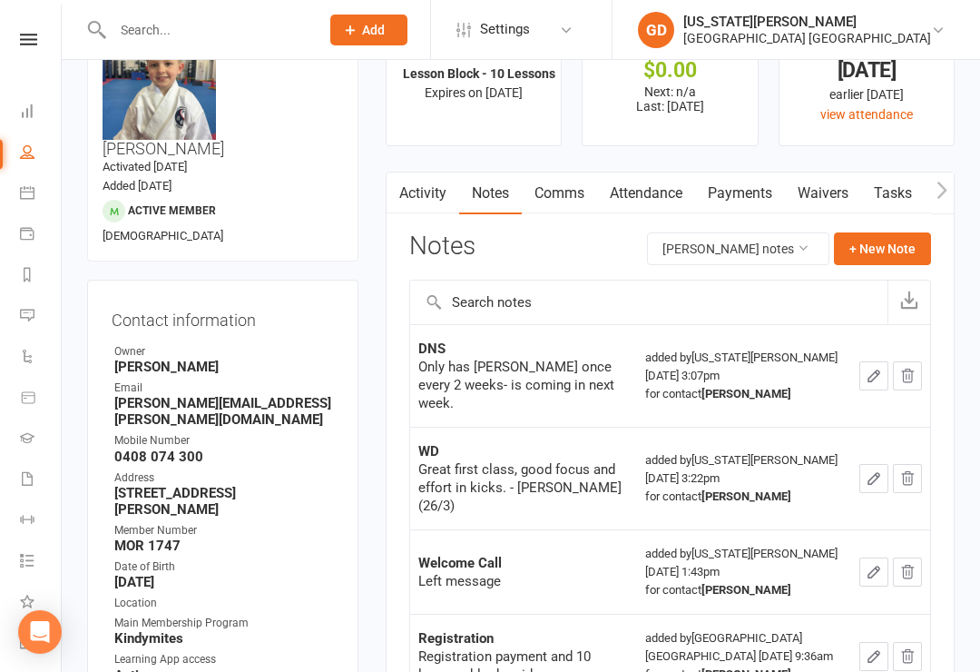
click at [863, 248] on button "+ New Note" at bounding box center [882, 248] width 97 height 33
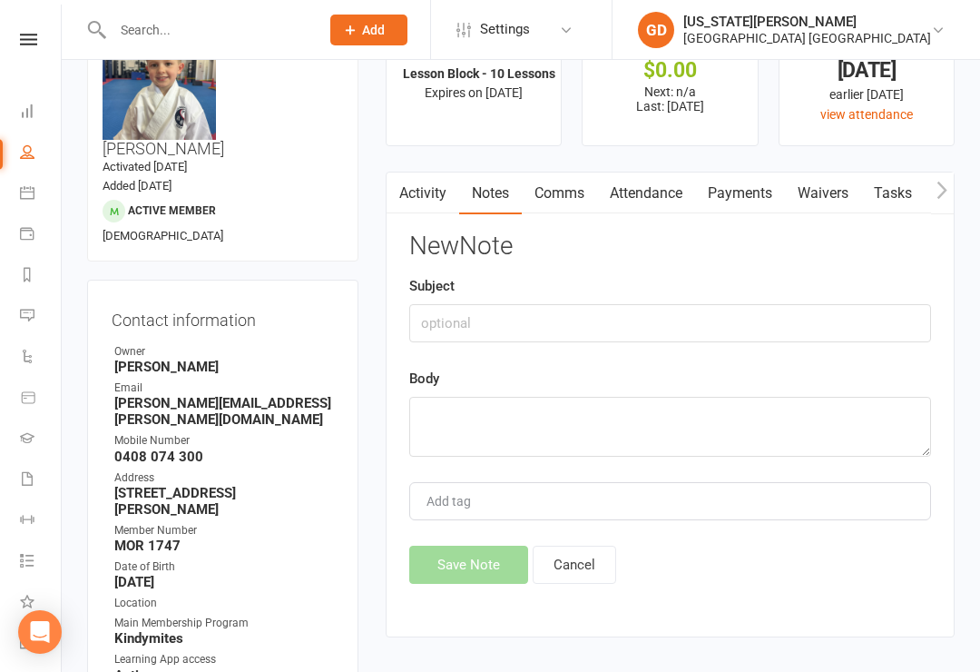
click at [654, 294] on div "Subject" at bounding box center [670, 308] width 522 height 67
click at [618, 325] on input "text" at bounding box center [670, 323] width 522 height 38
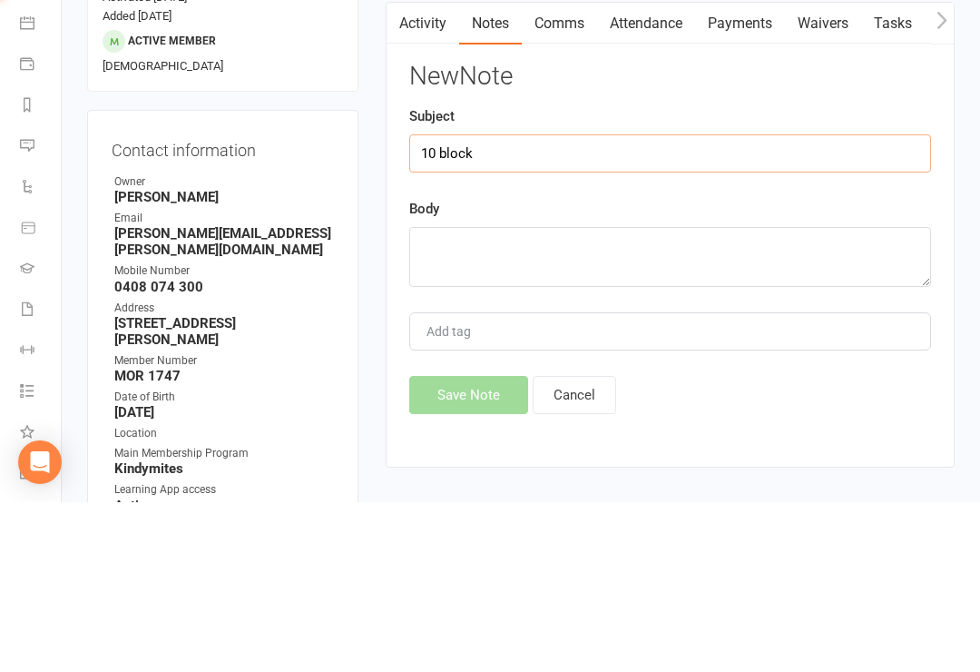
type input "10 block"
click at [662, 397] on textarea at bounding box center [670, 427] width 522 height 60
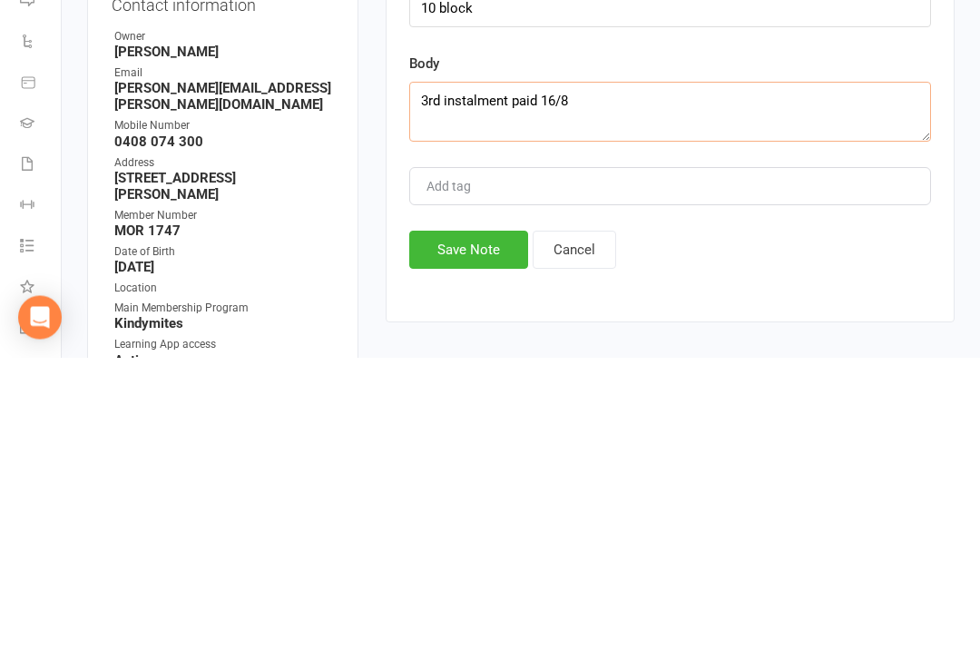
type textarea "3rd instalment paid 16/8"
click at [476, 545] on button "Save Note" at bounding box center [468, 564] width 119 height 38
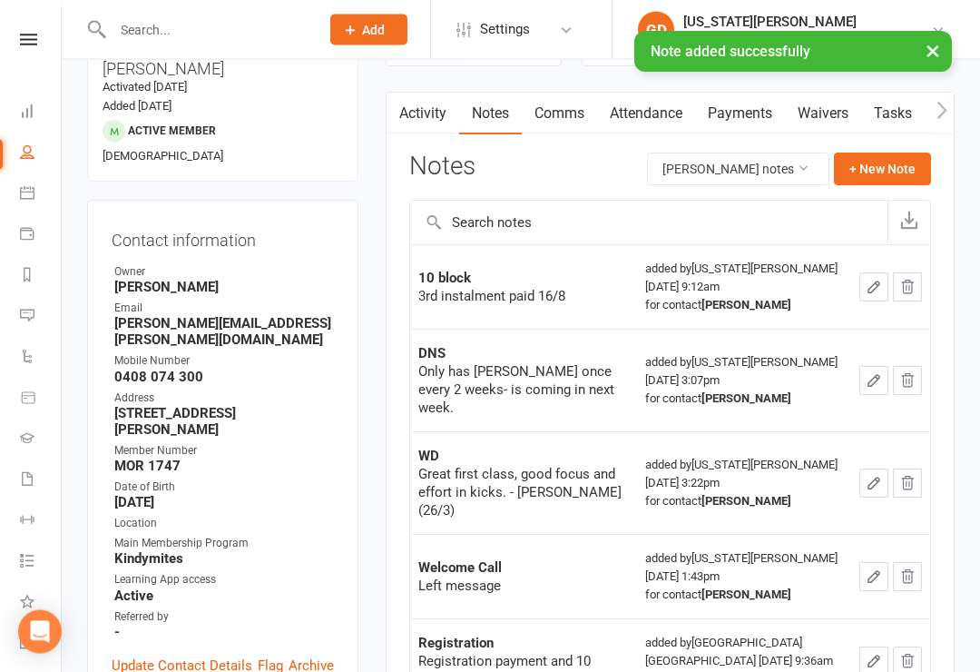
click at [825, 121] on link "Waivers" at bounding box center [823, 114] width 76 height 42
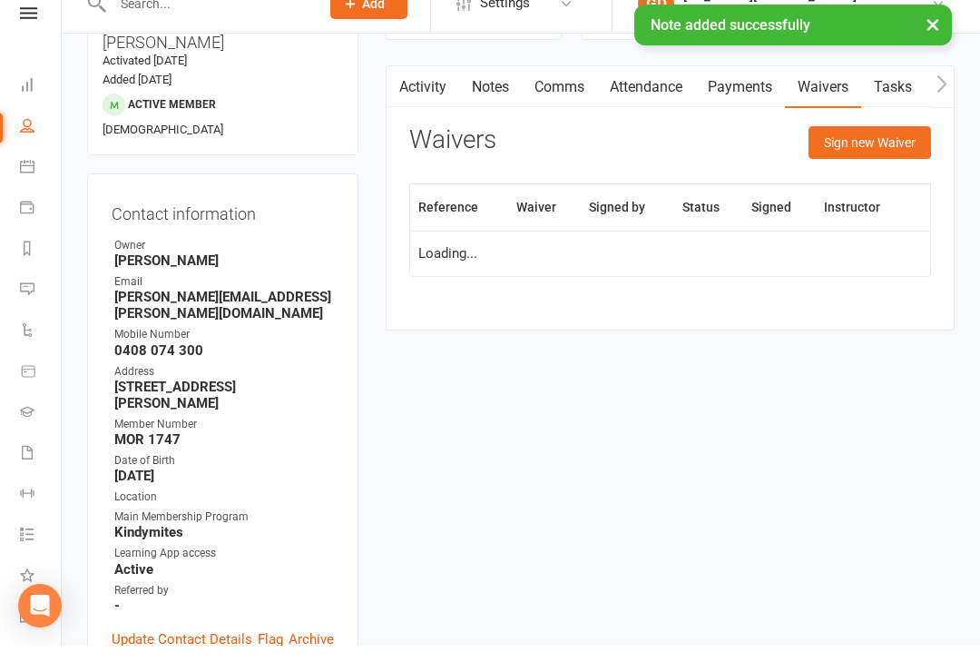
scroll to position [182, 0]
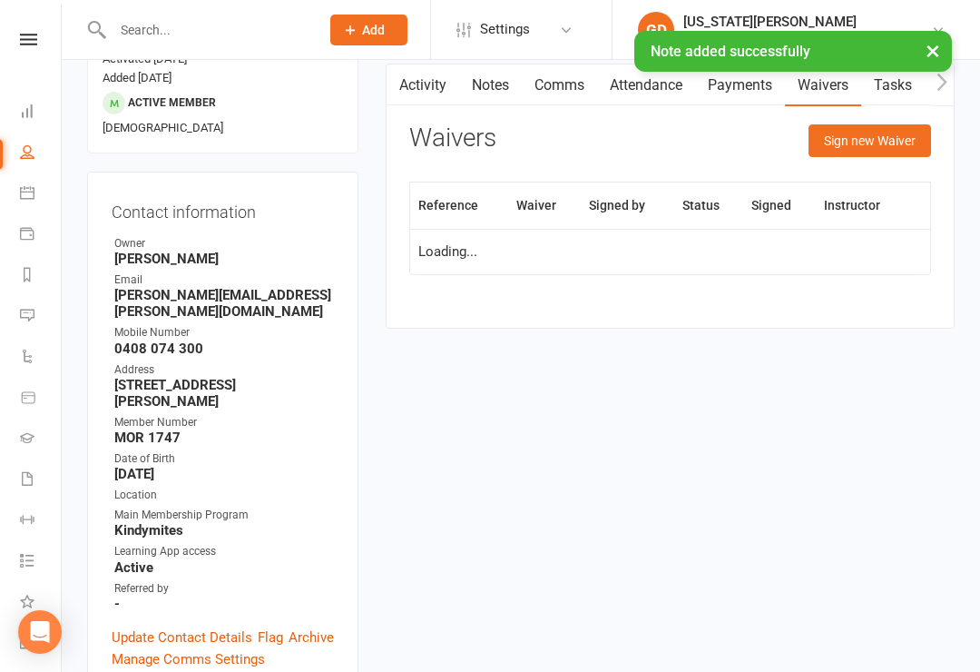
click at [888, 84] on link "Tasks" at bounding box center [893, 85] width 64 height 42
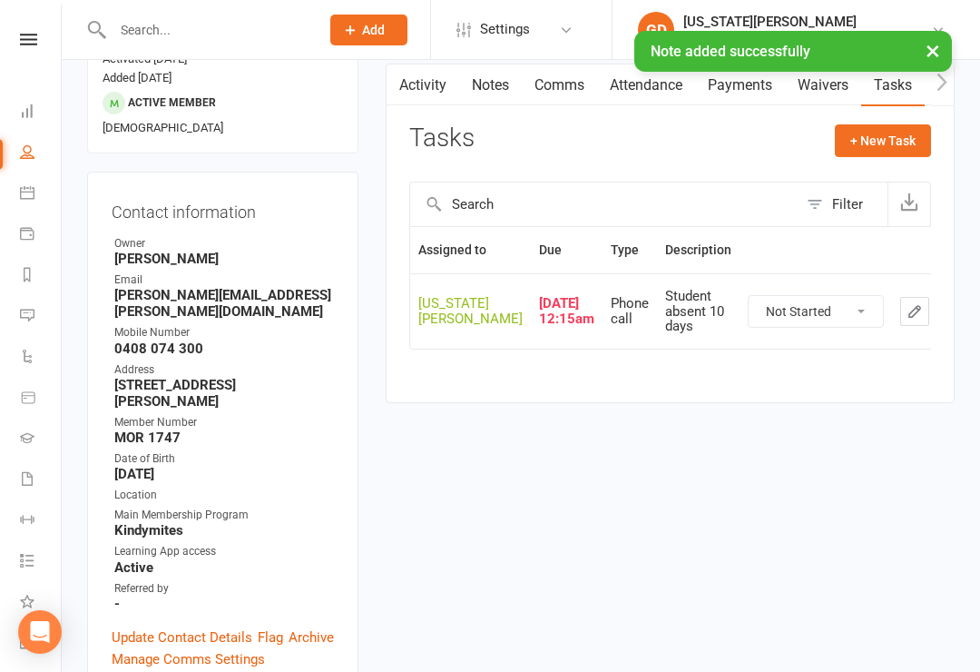
click at [887, 140] on button "+ New Task" at bounding box center [883, 140] width 96 height 33
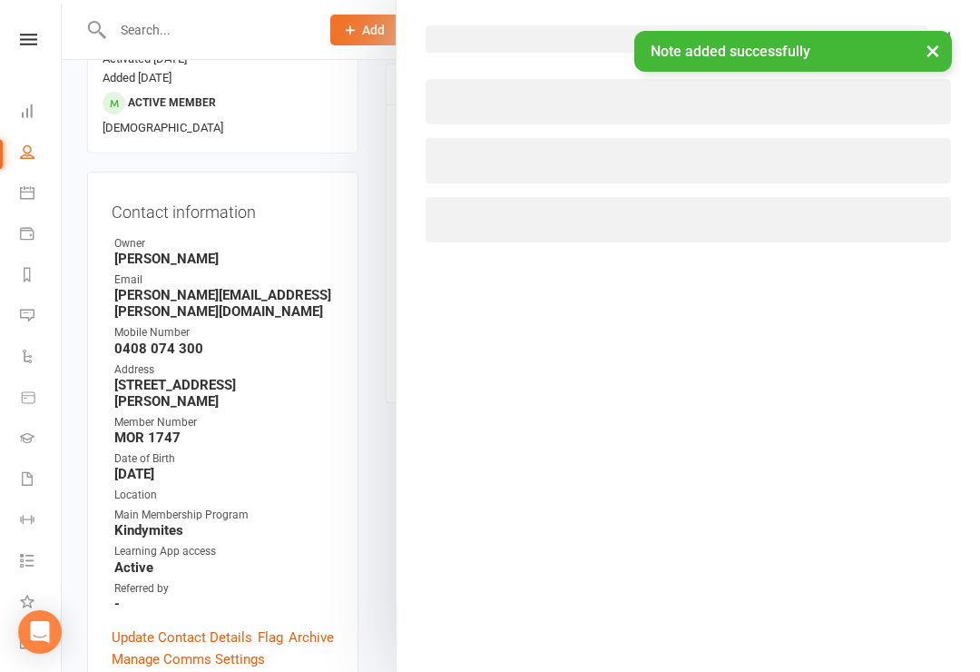
select select "48620"
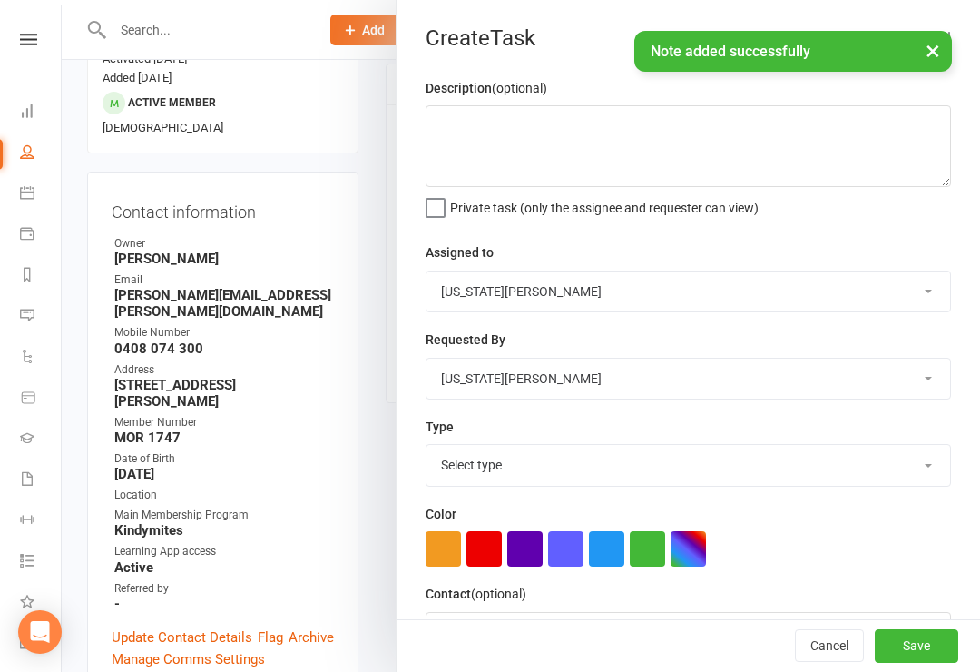
click at [559, 134] on textarea at bounding box center [688, 146] width 525 height 82
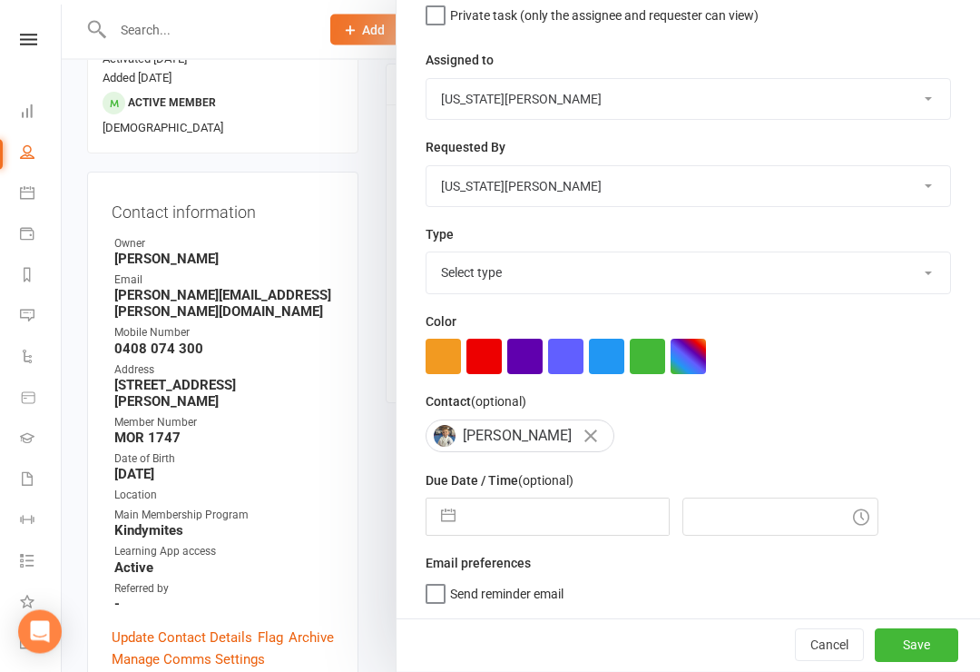
scroll to position [194, 0]
type textarea "Apply 10 lesson block payment"
click at [537, 514] on input "text" at bounding box center [567, 517] width 204 height 36
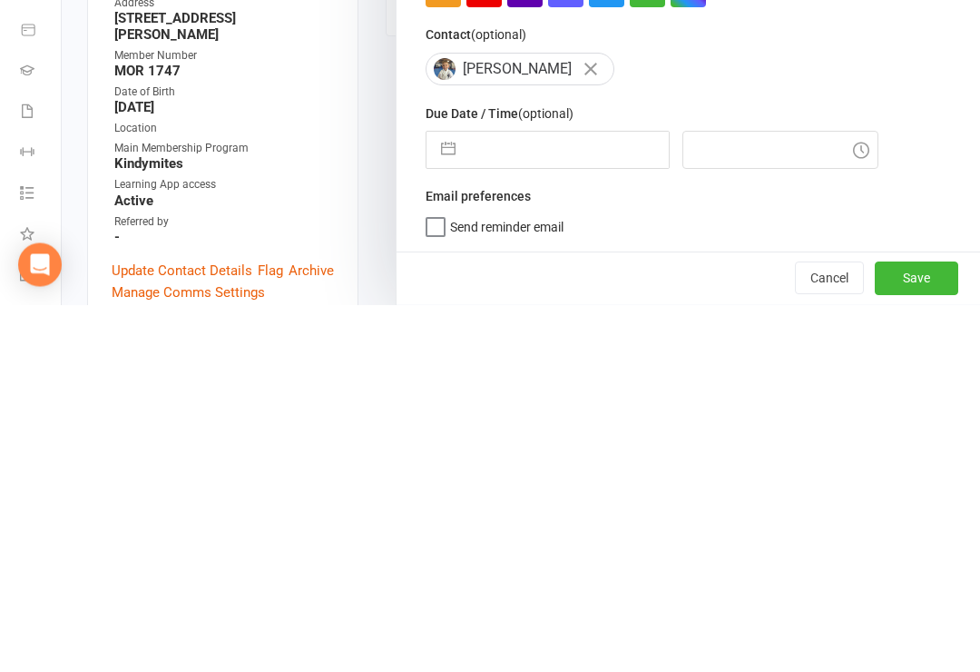
select select "6"
select select "2025"
select select "7"
select select "2025"
select select "8"
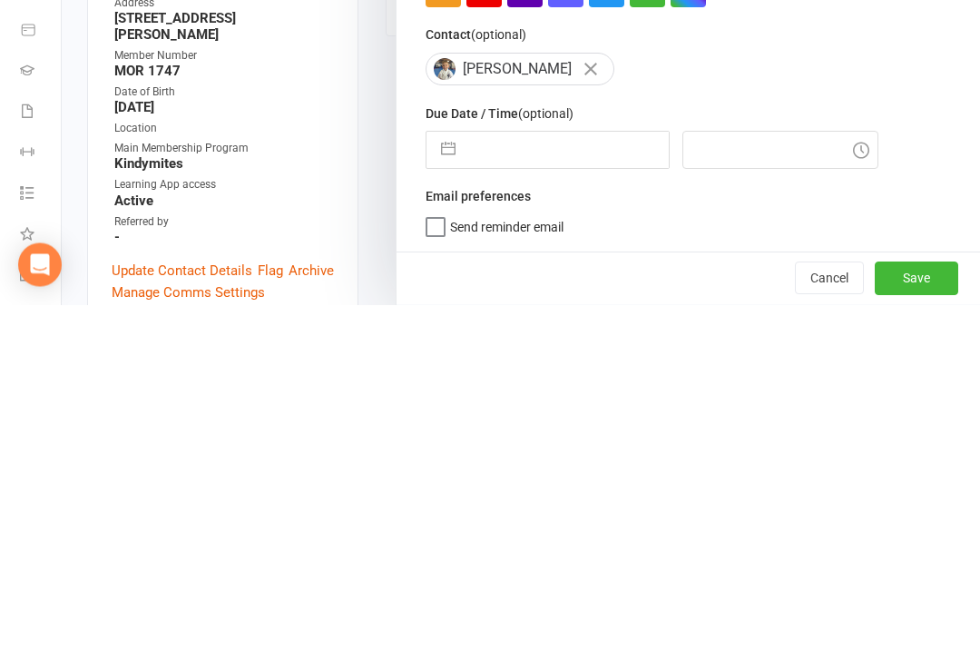
select select "2025"
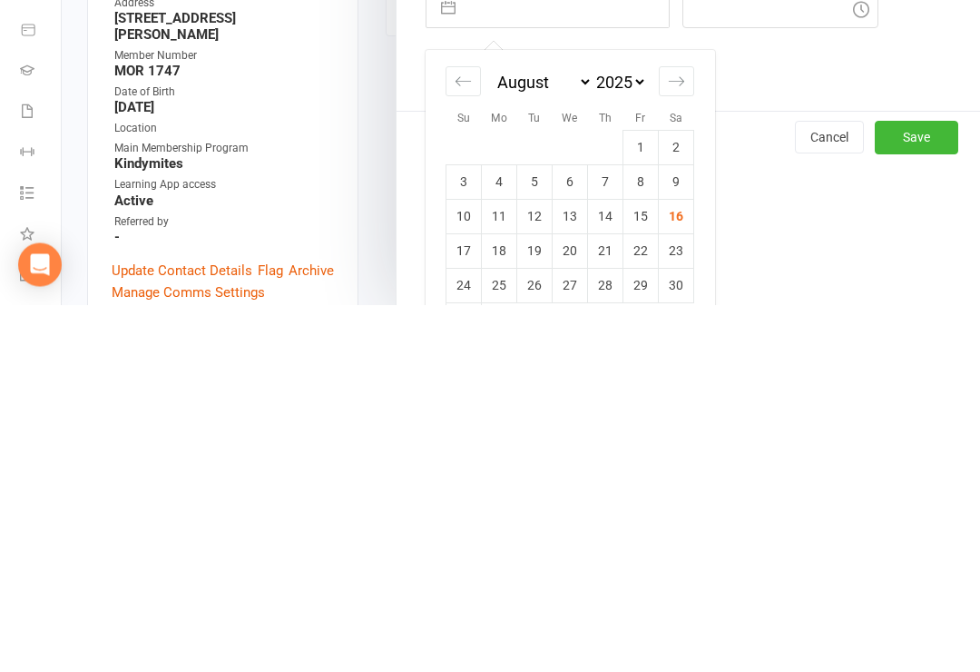
scroll to position [334, 0]
click at [686, 564] on td "16" at bounding box center [676, 581] width 35 height 34
type input "16 Aug 2025"
type input "9:15am"
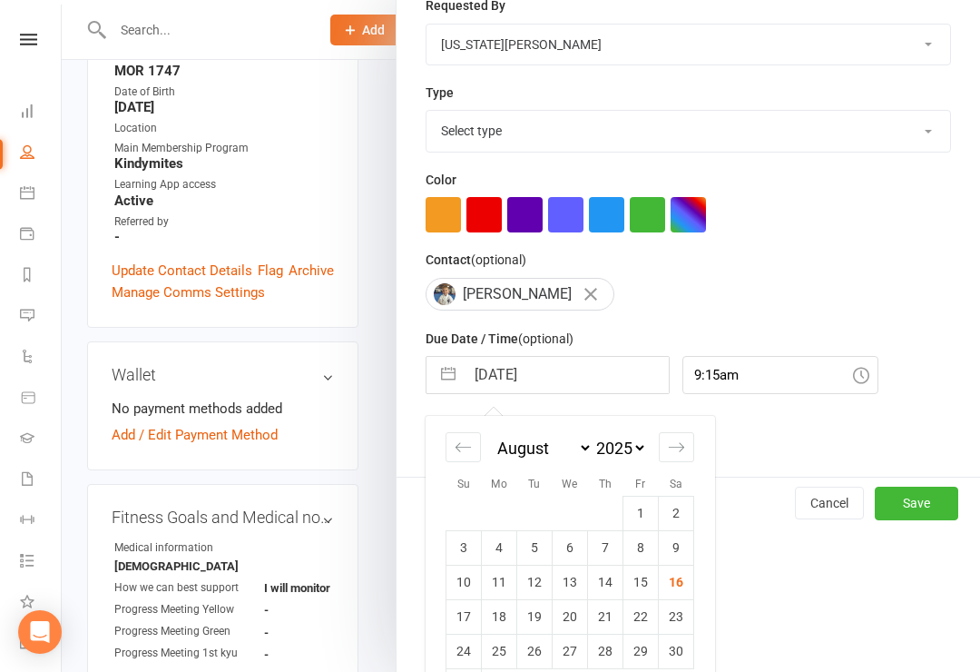
scroll to position [194, 0]
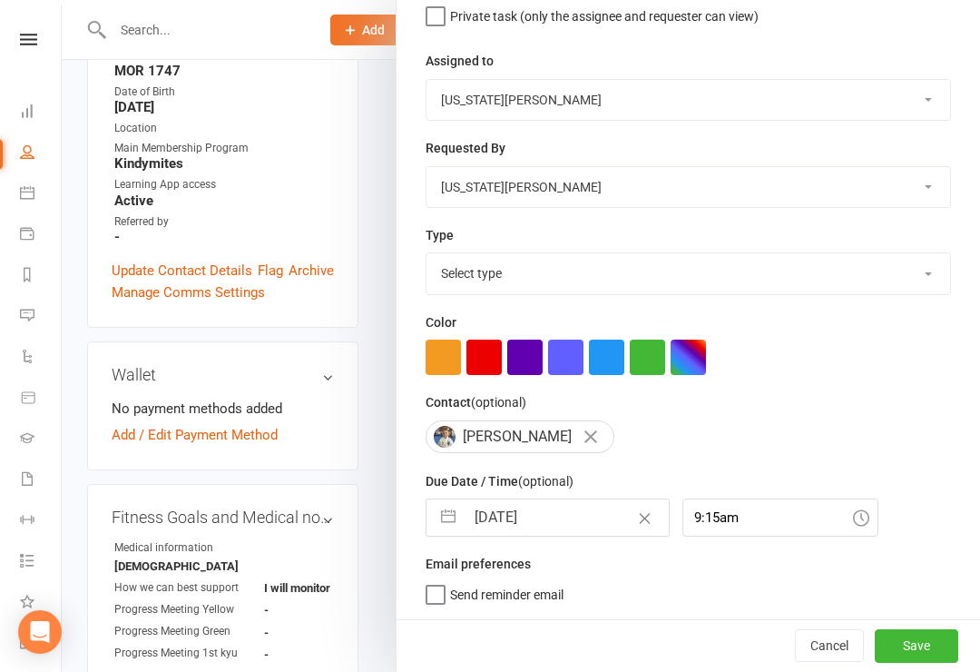
click at [908, 643] on button "Save" at bounding box center [916, 645] width 83 height 33
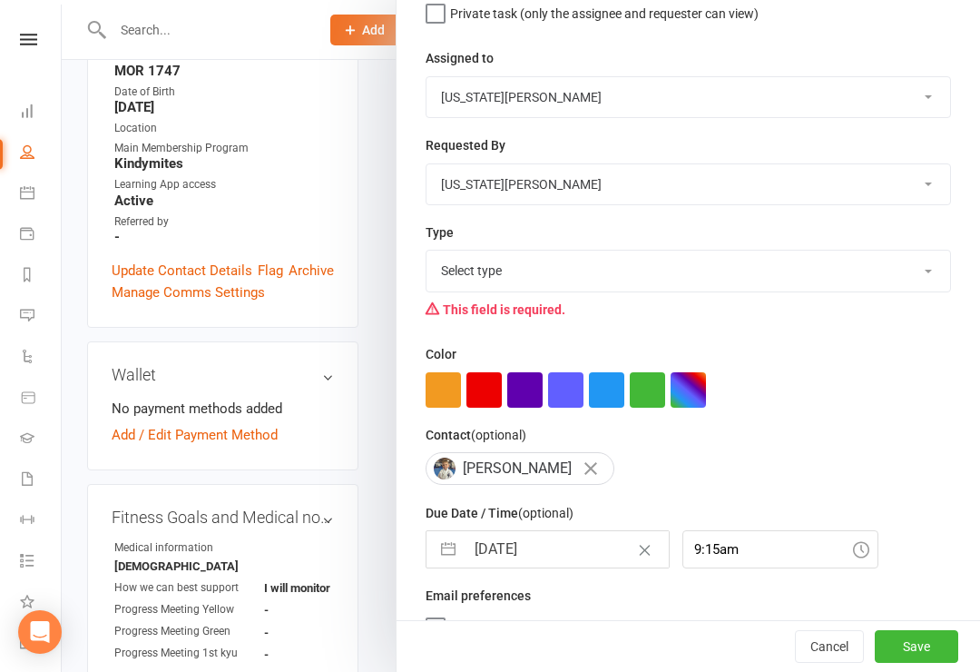
click at [912, 653] on button "Save" at bounding box center [916, 646] width 83 height 33
click at [654, 281] on select "Select type 21 day call Action Dns call E-mail Hvmac app Information Meeting Pa…" at bounding box center [689, 270] width 524 height 40
select select "18411"
click at [936, 630] on button "Save" at bounding box center [916, 646] width 83 height 33
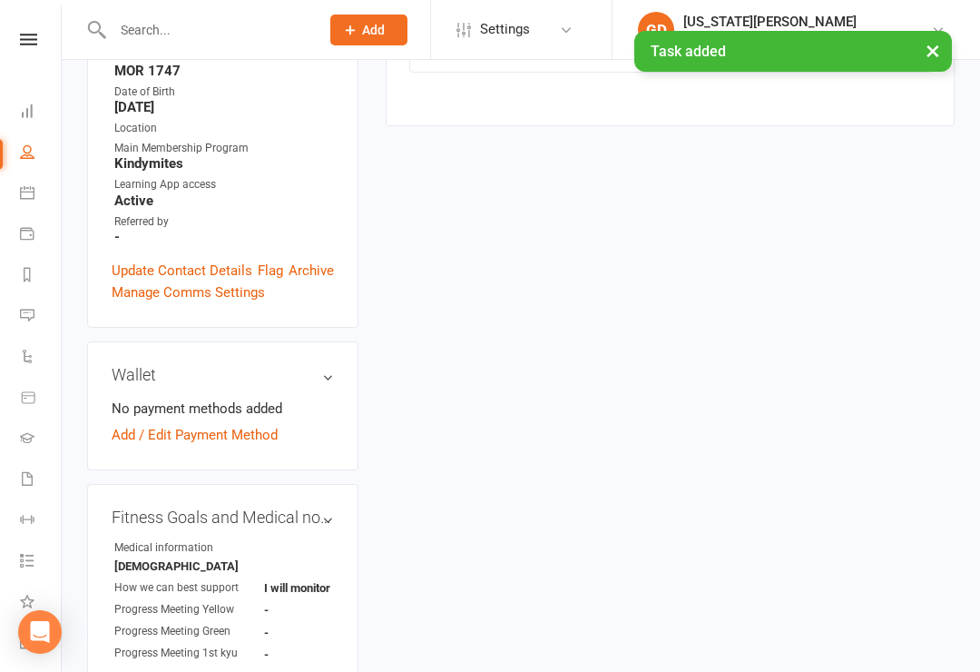
click at [152, 27] on input "text" at bounding box center [207, 29] width 200 height 25
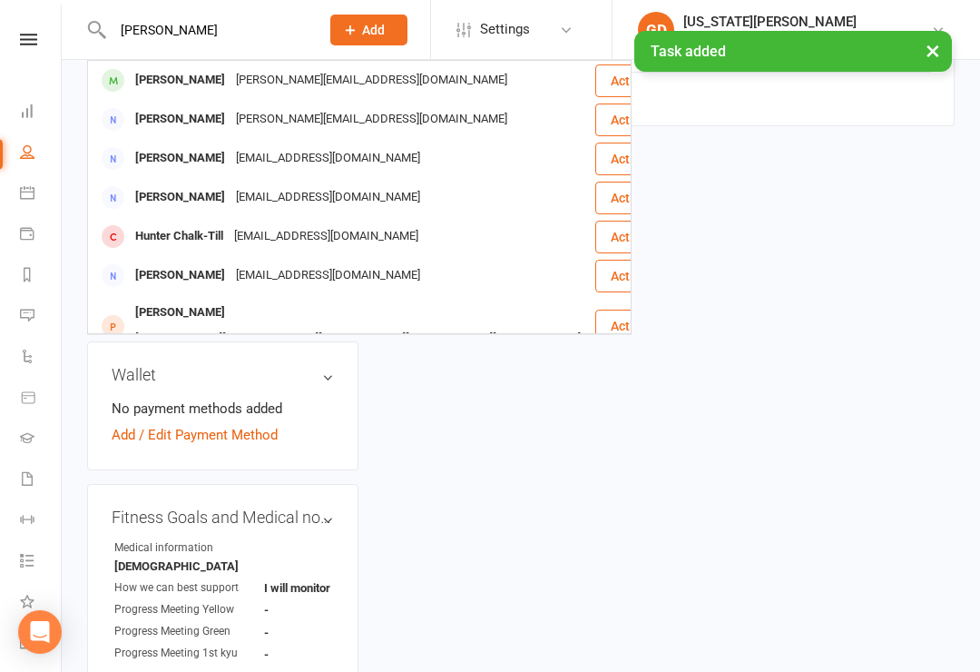
type input "Hamish magill"
click at [334, 80] on div "[PERSON_NAME][EMAIL_ADDRESS][DOMAIN_NAME]" at bounding box center [372, 80] width 282 height 26
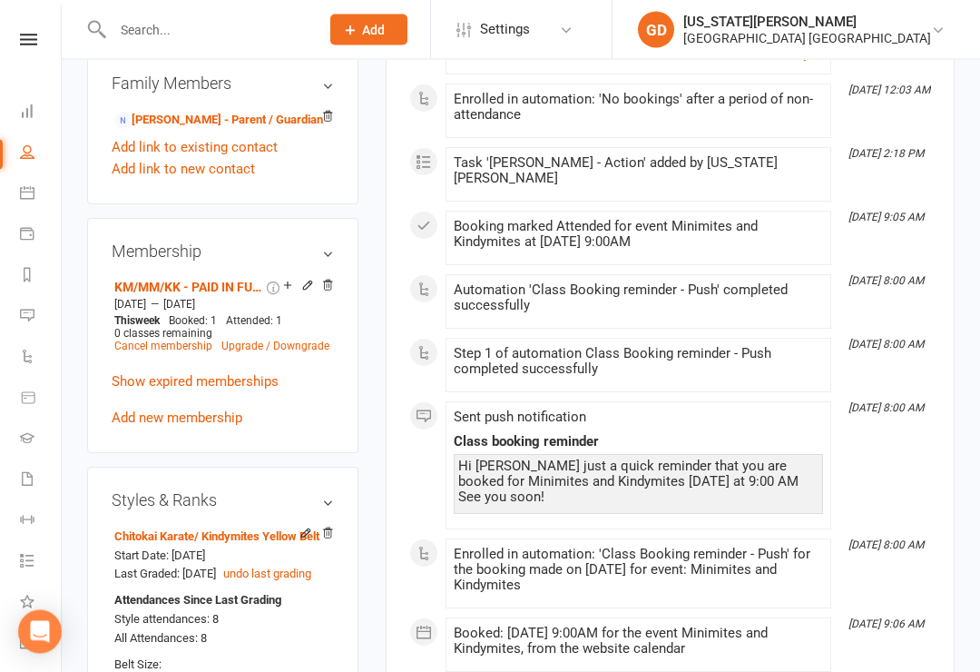
scroll to position [1180, 0]
click at [148, 274] on li "KM/MM/KK - PAID IN FULL 3 Months May 19 2025 — Aug 18 2025 This week Booked: 1 …" at bounding box center [222, 315] width 224 height 83
click at [171, 280] on link "KM/MM/KK - PAID IN FULL 3 Months" at bounding box center [188, 287] width 149 height 15
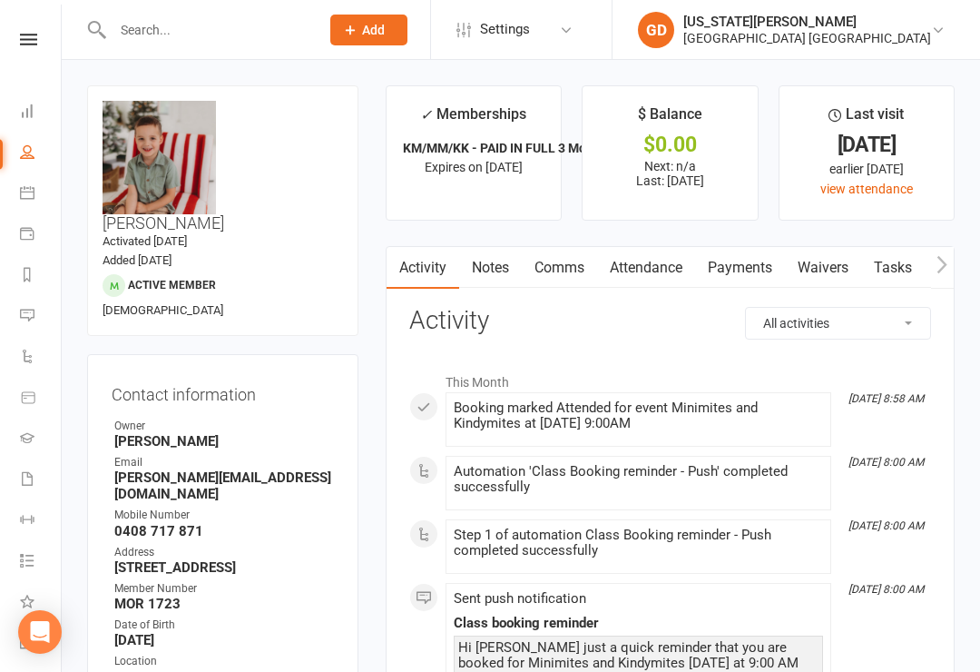
click at [171, 35] on input "text" at bounding box center [207, 29] width 200 height 25
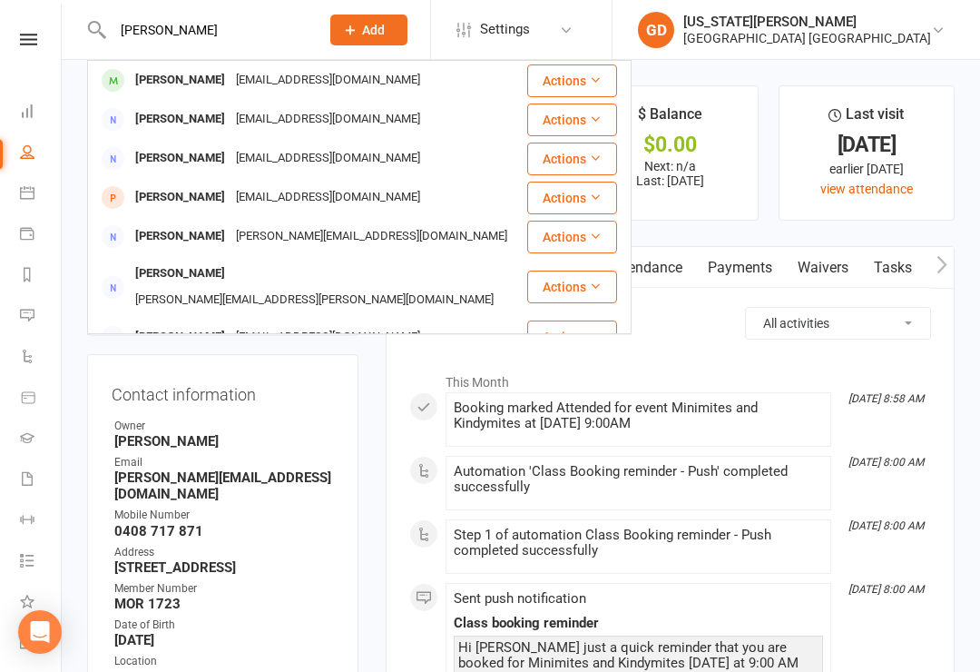
type input "[PERSON_NAME]"
click at [151, 82] on div "[PERSON_NAME]" at bounding box center [180, 80] width 101 height 26
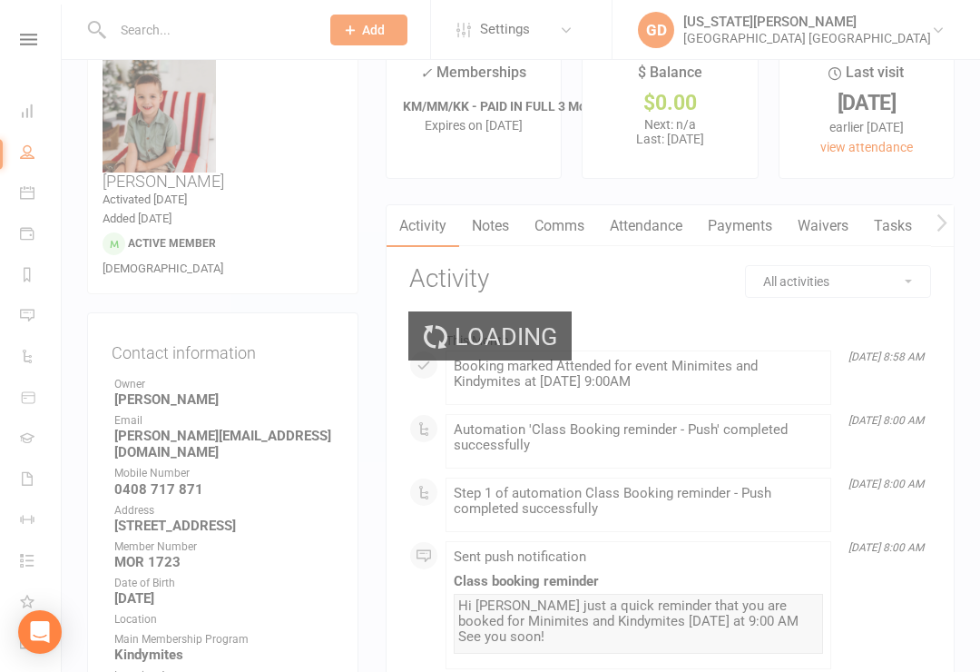
scroll to position [50, 0]
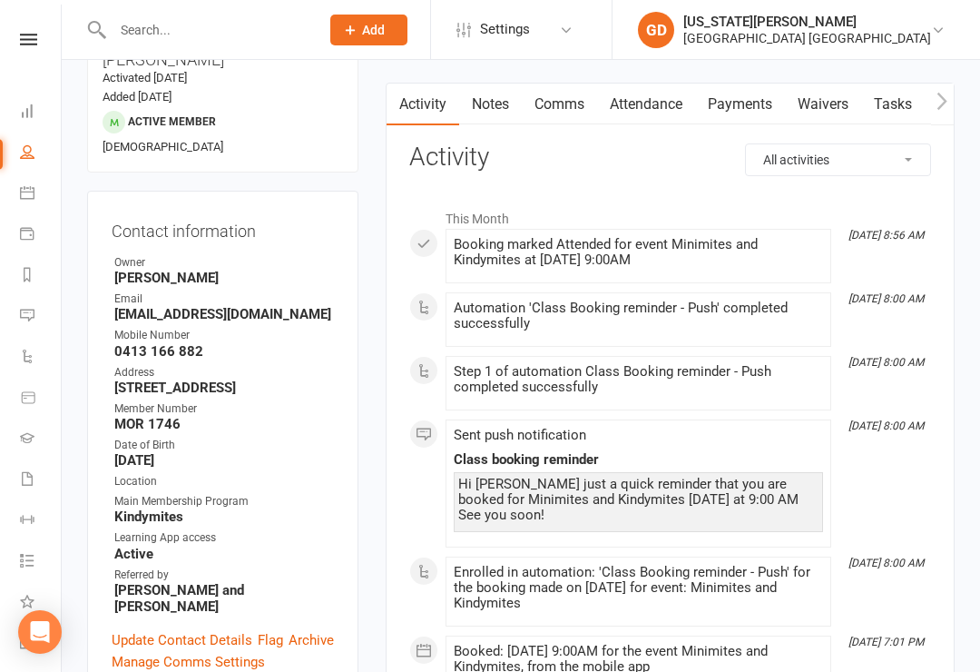
scroll to position [162, 0]
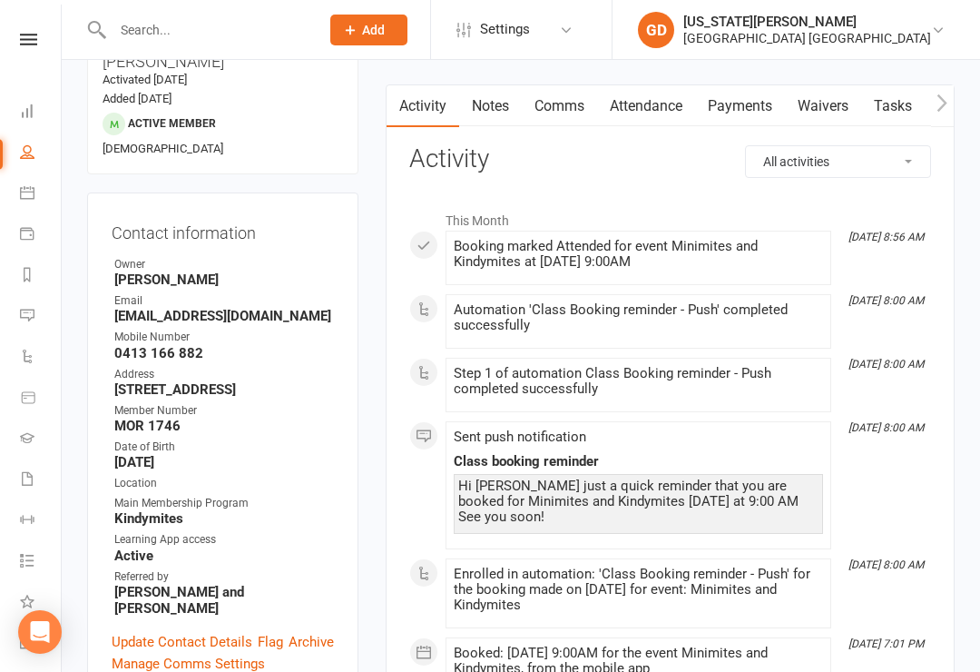
click at [634, 114] on link "Attendance" at bounding box center [646, 106] width 98 height 42
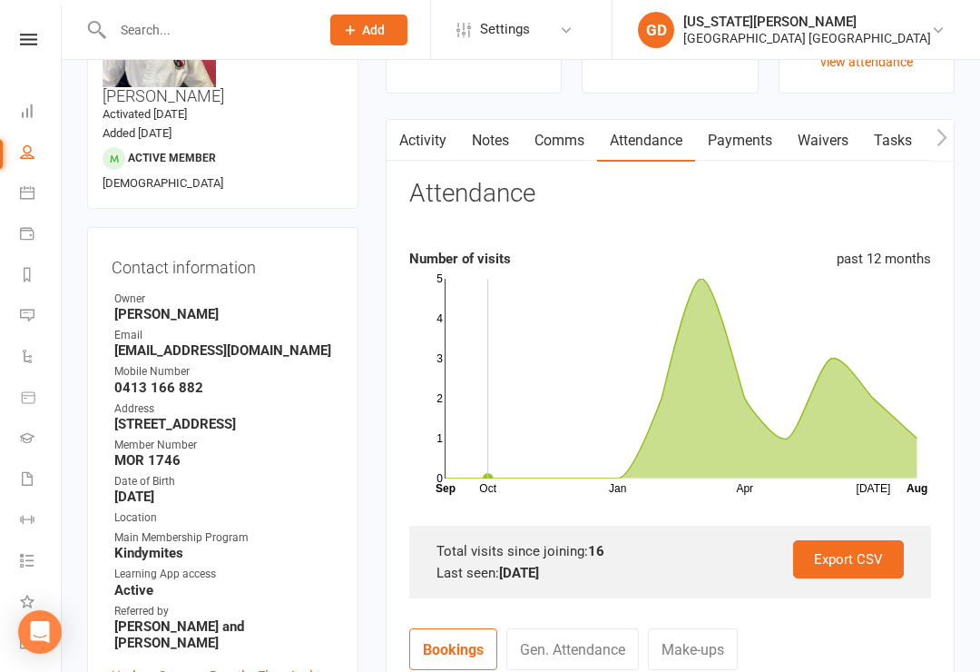
scroll to position [76, 0]
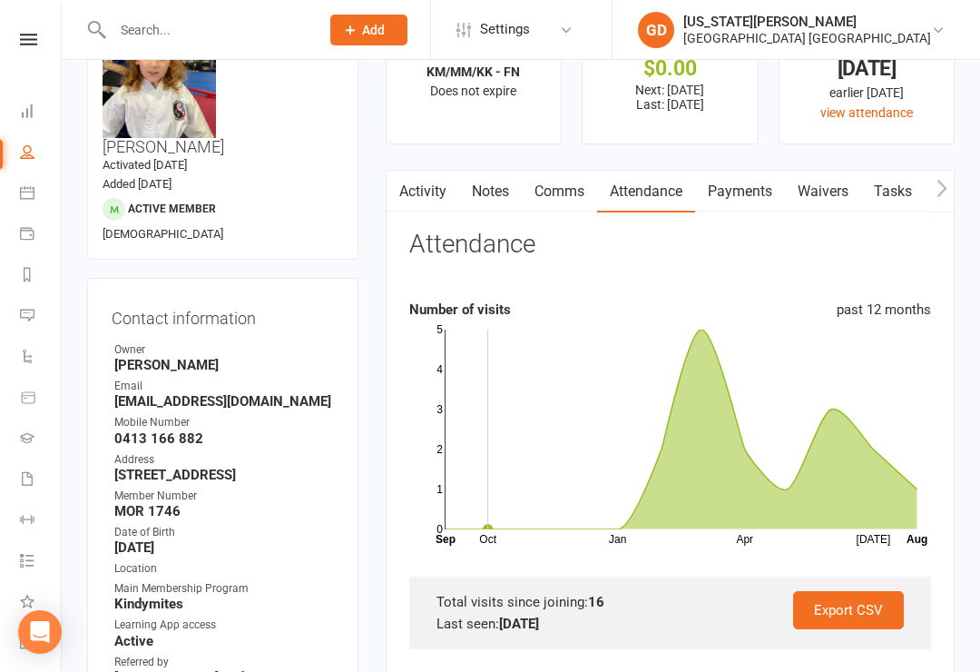
click at [154, 38] on input "text" at bounding box center [207, 29] width 200 height 25
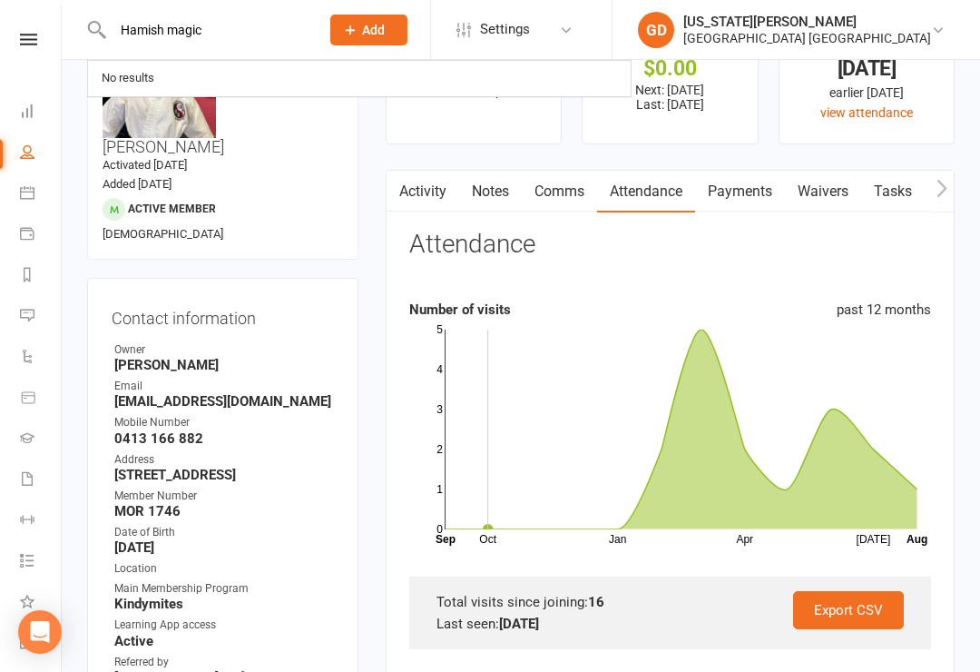
type input "Hamish magic"
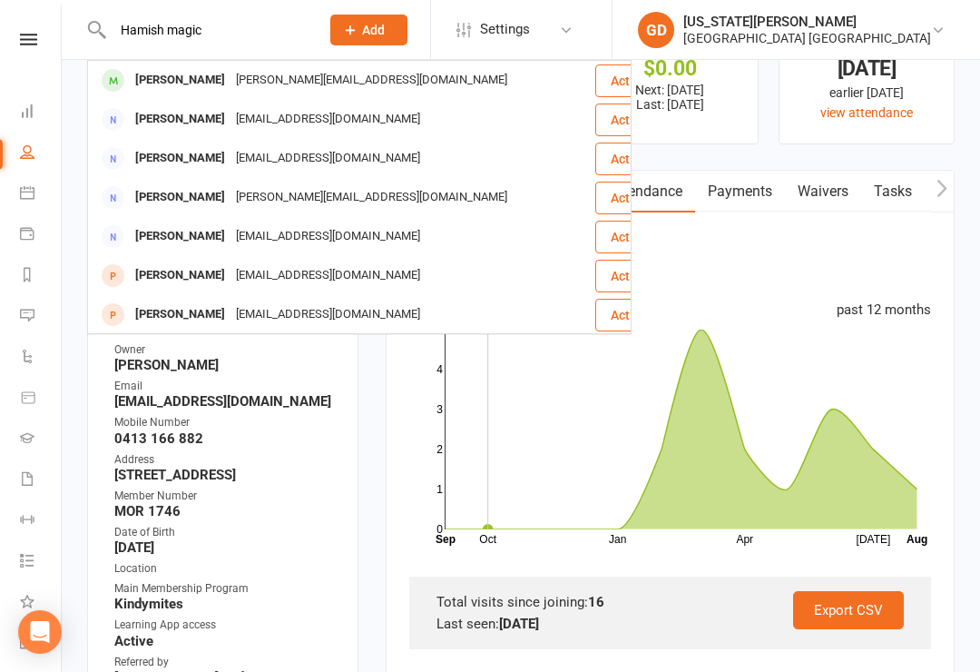
click at [212, 80] on div "[PERSON_NAME]" at bounding box center [180, 80] width 101 height 26
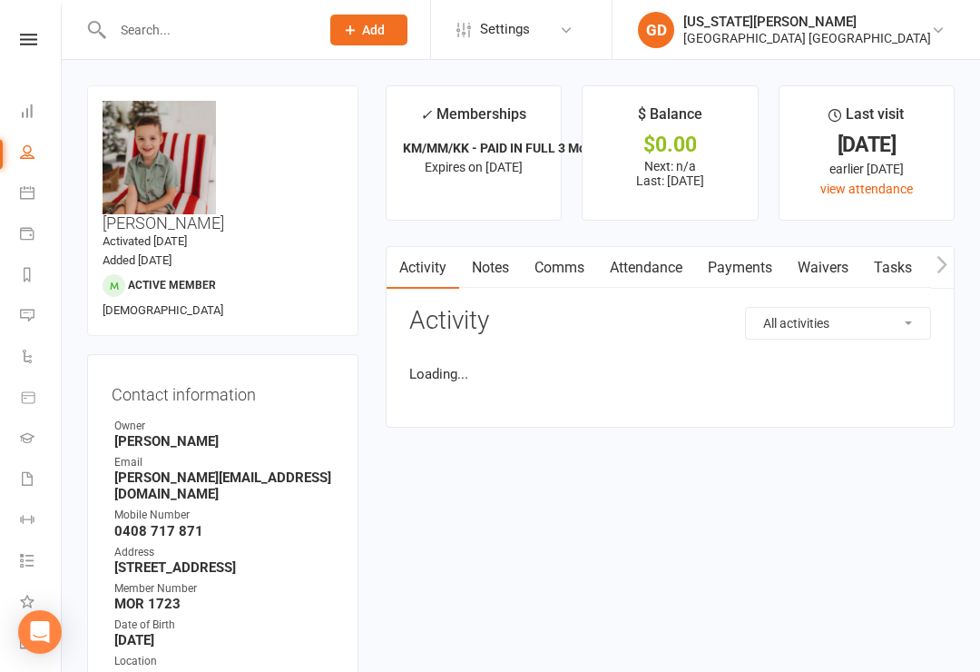
click at [190, 32] on input "text" at bounding box center [207, 29] width 200 height 25
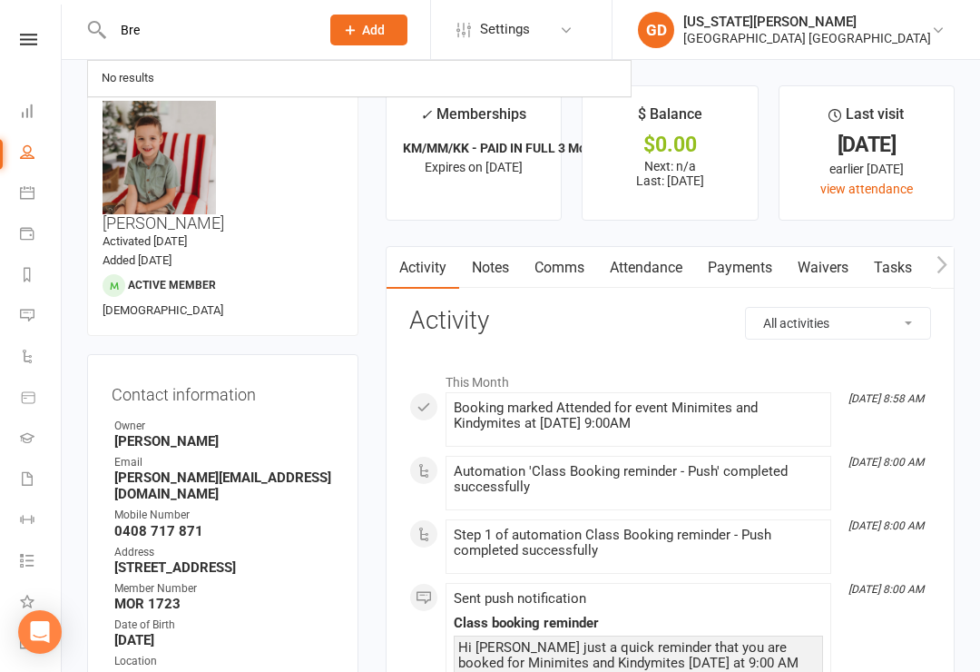
type input "Brea"
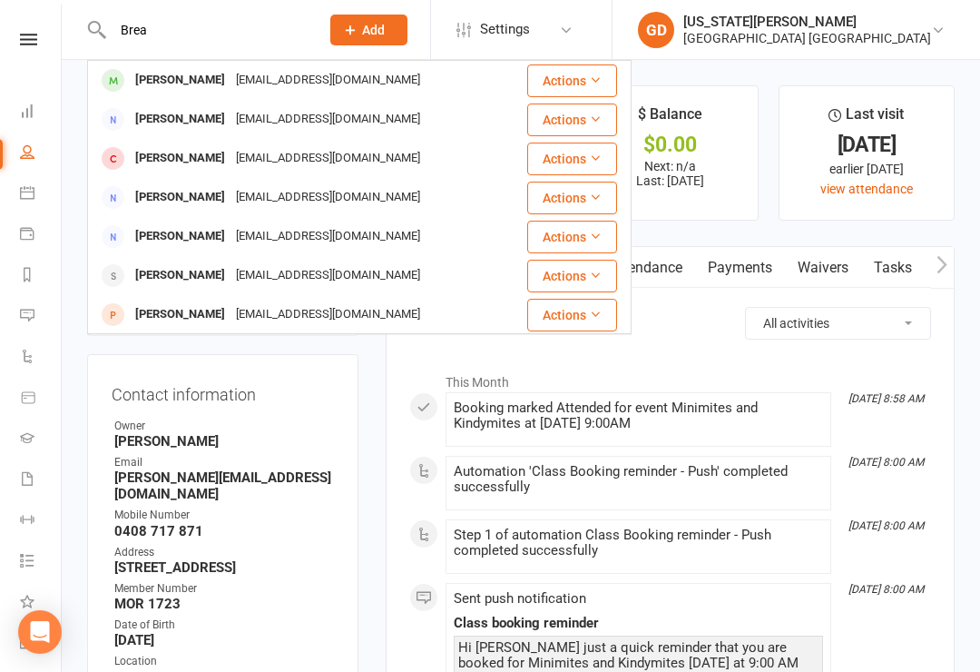
click at [894, 268] on link "Tasks" at bounding box center [893, 268] width 64 height 42
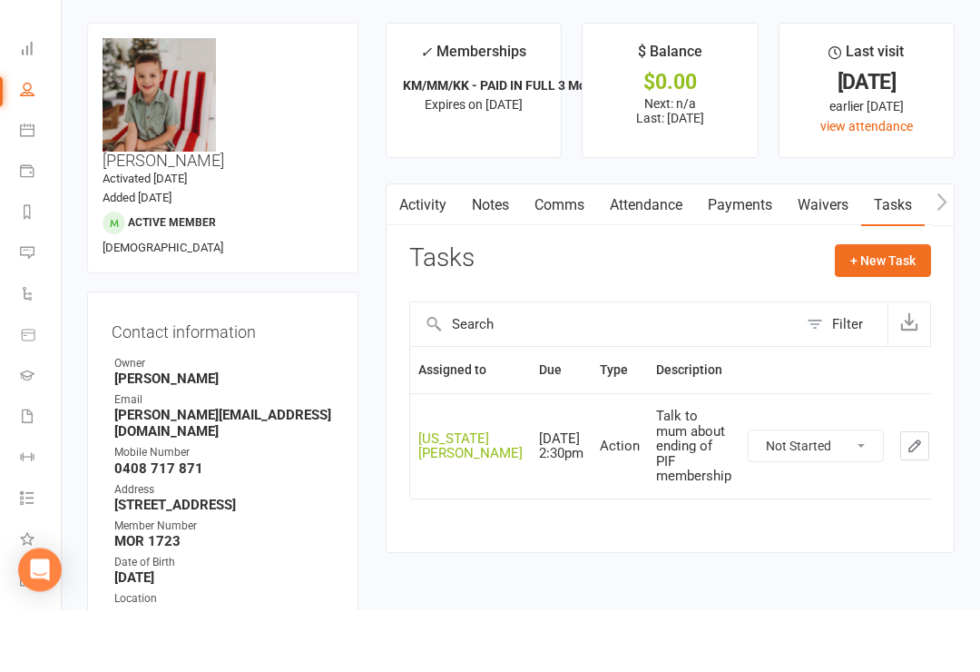
click at [896, 307] on button "+ New Task" at bounding box center [883, 323] width 96 height 33
select select "48620"
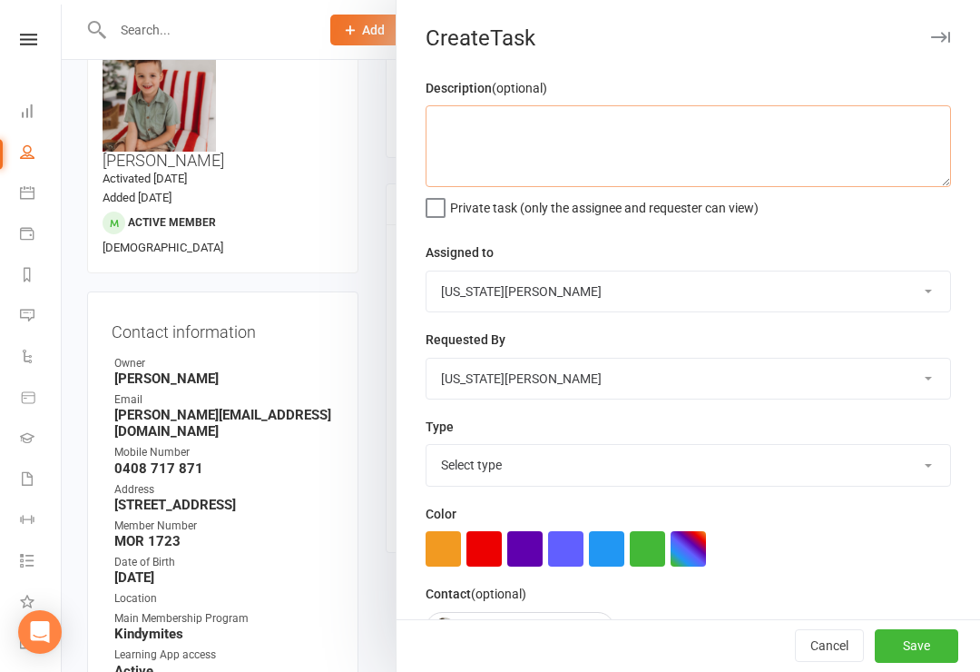
click at [697, 132] on textarea at bounding box center [688, 146] width 525 height 82
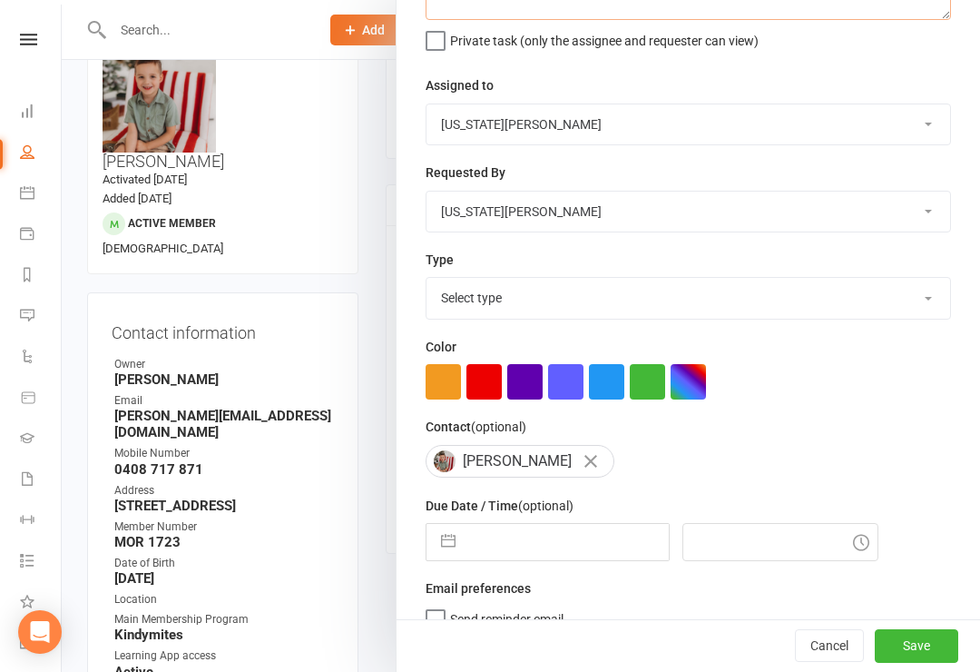
scroll to position [166, 0]
type textarea "Email mum with payment for 3 month block."
click at [701, 305] on select "Select type 21 day call Action Dns call E-mail Hvmac app Information Meeting Pa…" at bounding box center [689, 299] width 524 height 40
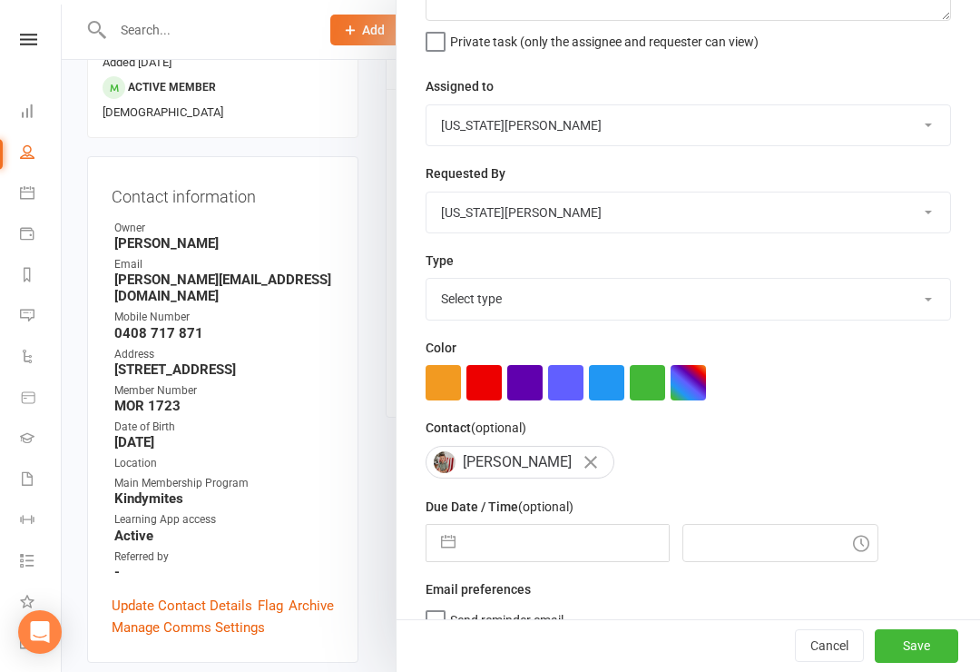
select select "18411"
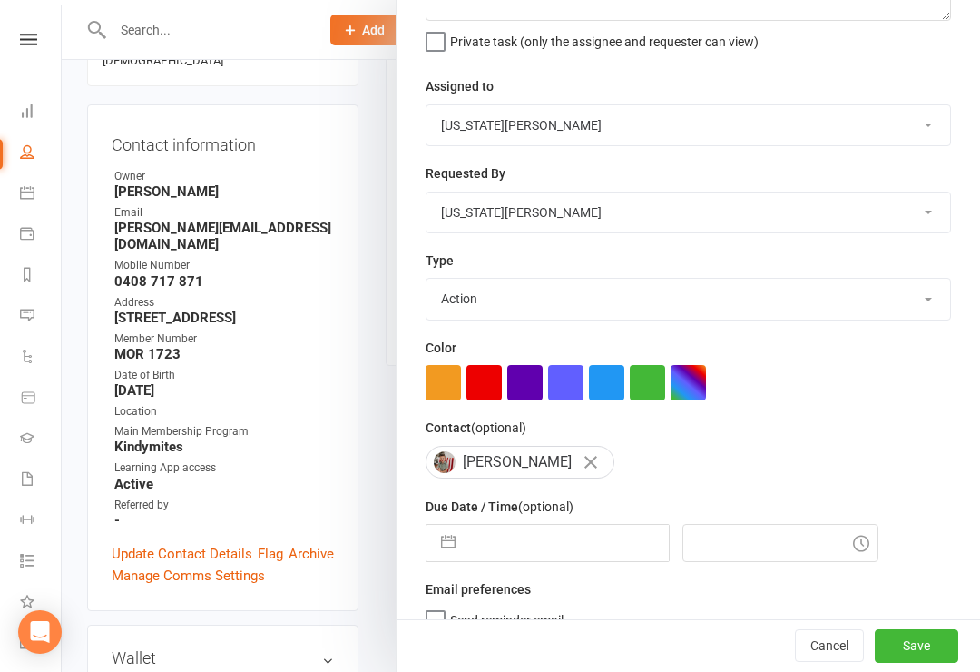
click at [527, 561] on input "text" at bounding box center [567, 543] width 204 height 36
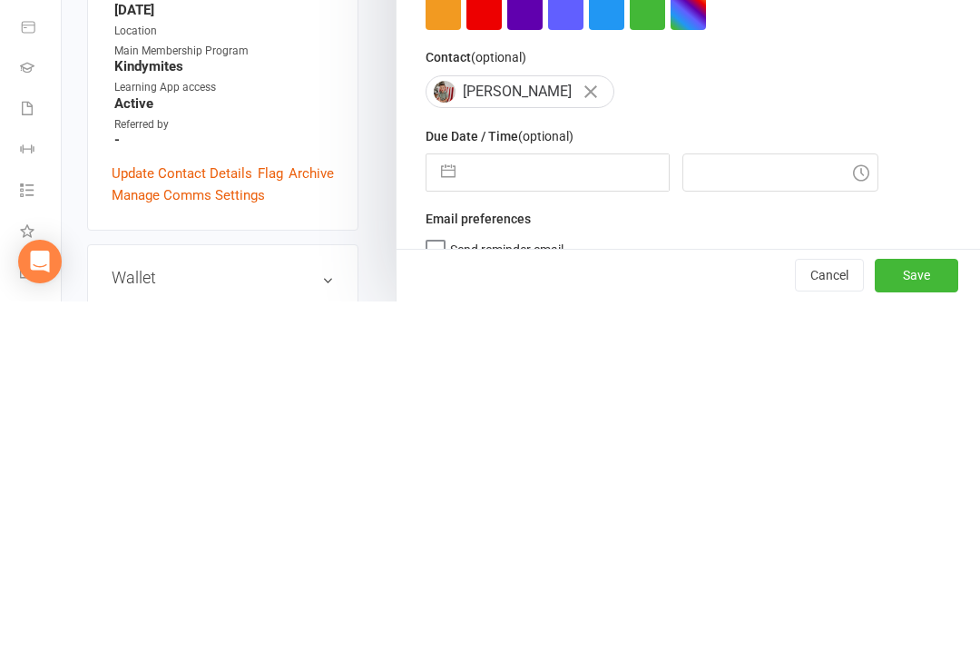
select select "6"
select select "2025"
select select "7"
select select "2025"
select select "8"
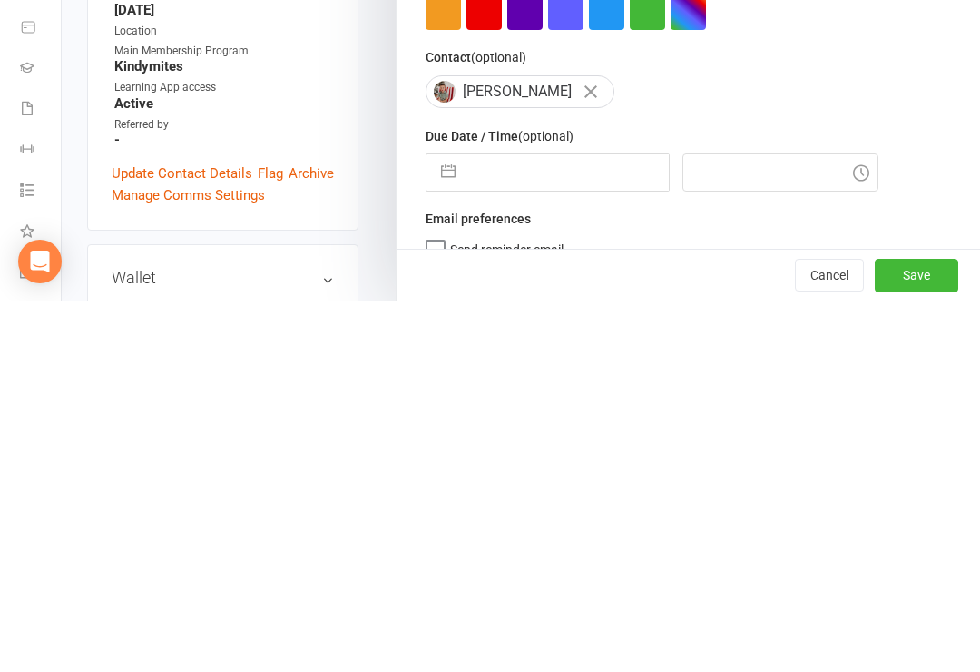
select select "2025"
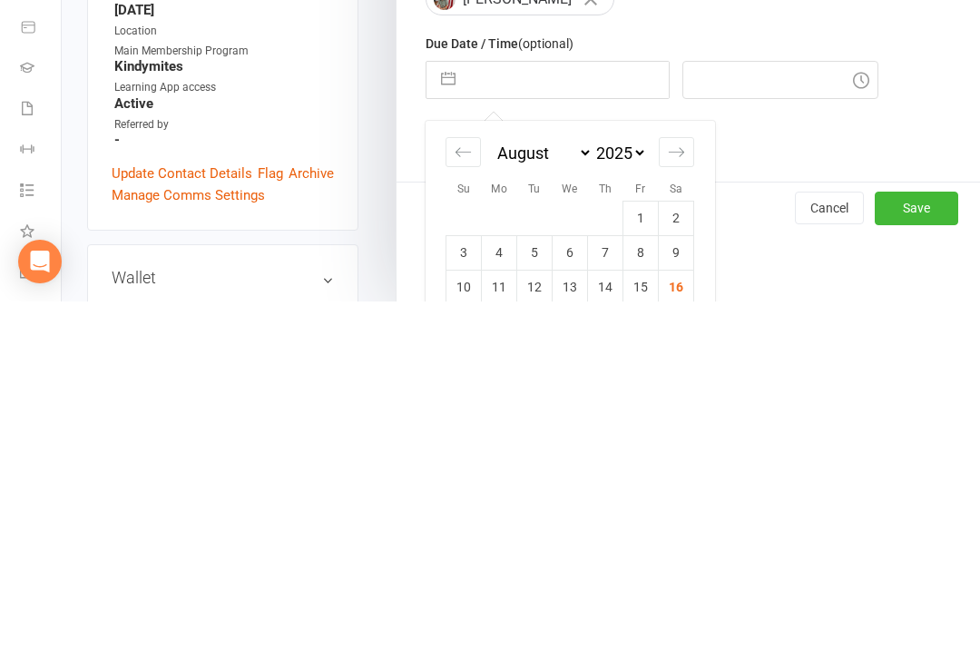
click at [682, 640] on td "16" at bounding box center [676, 657] width 35 height 34
type input "16 Aug 2025"
type input "9:30am"
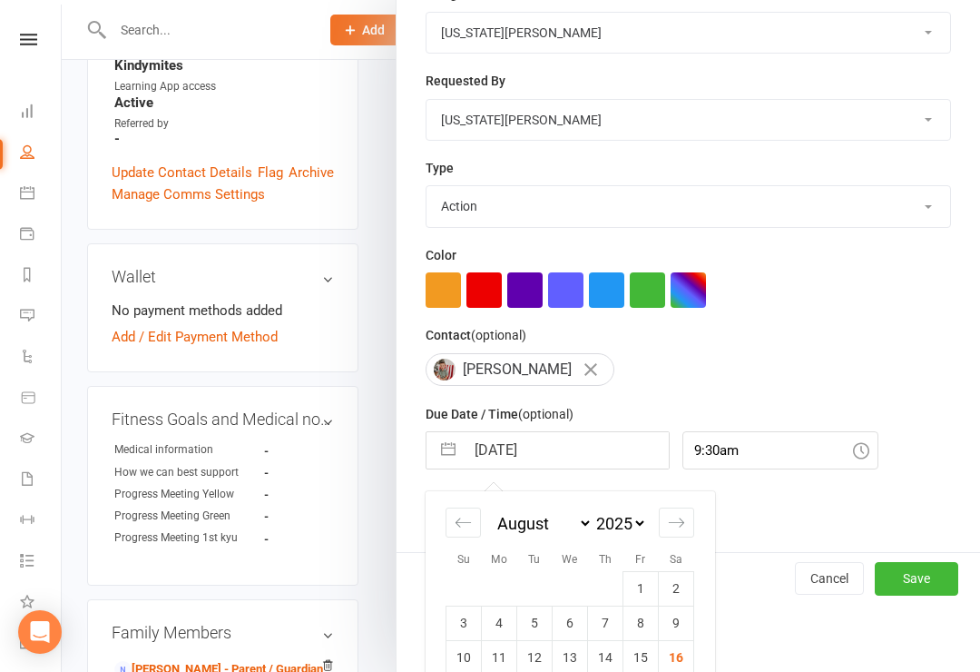
scroll to position [166, 0]
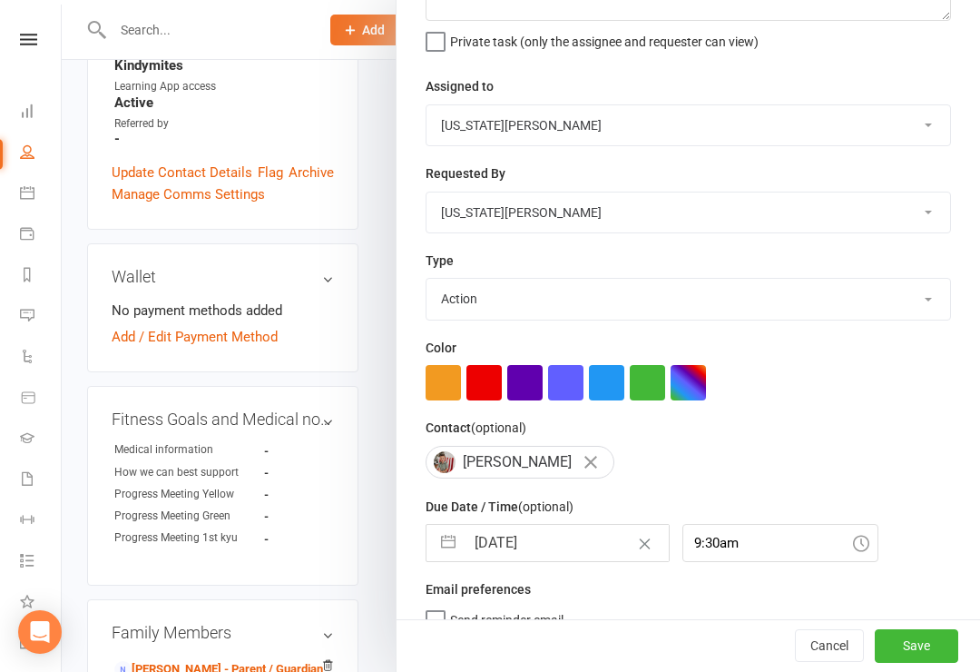
click at [903, 662] on button "Save" at bounding box center [916, 646] width 83 height 33
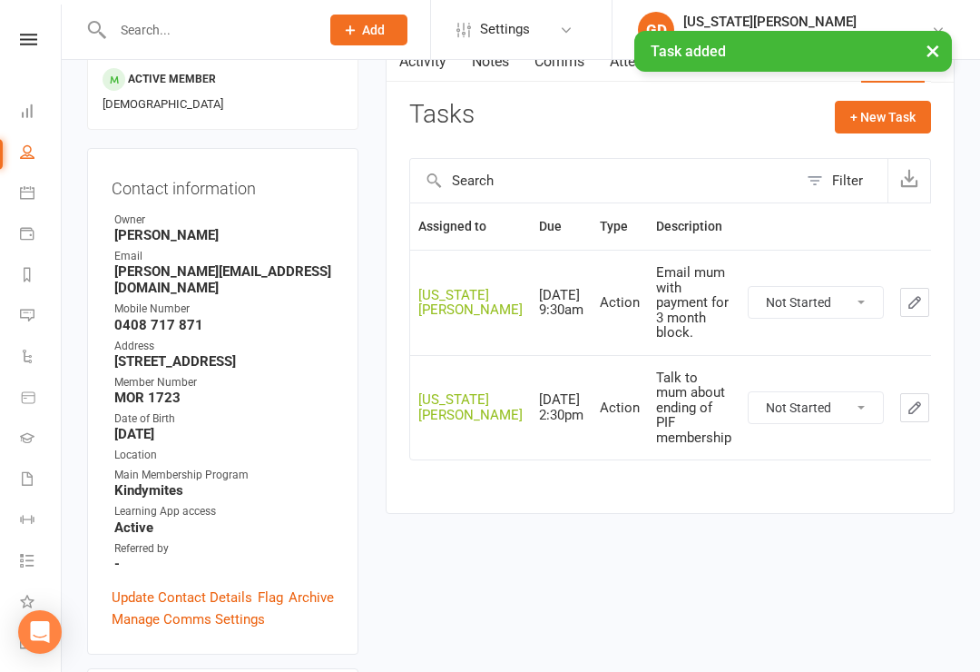
scroll to position [130, 0]
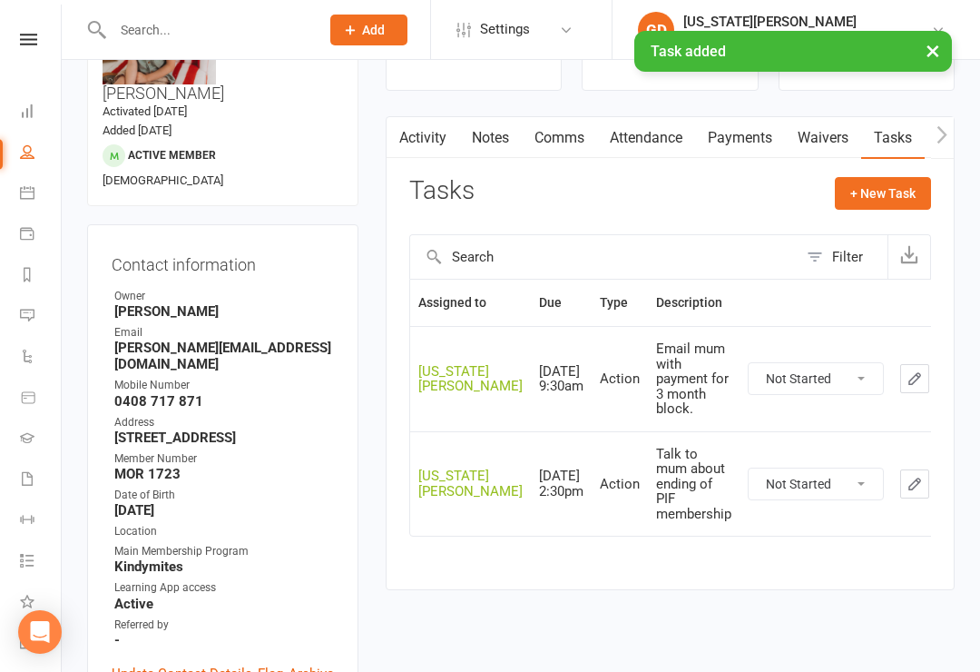
click at [38, 31] on div "× Task added" at bounding box center [478, 31] width 957 height 0
click at [34, 119] on link "Dashboard" at bounding box center [40, 113] width 41 height 41
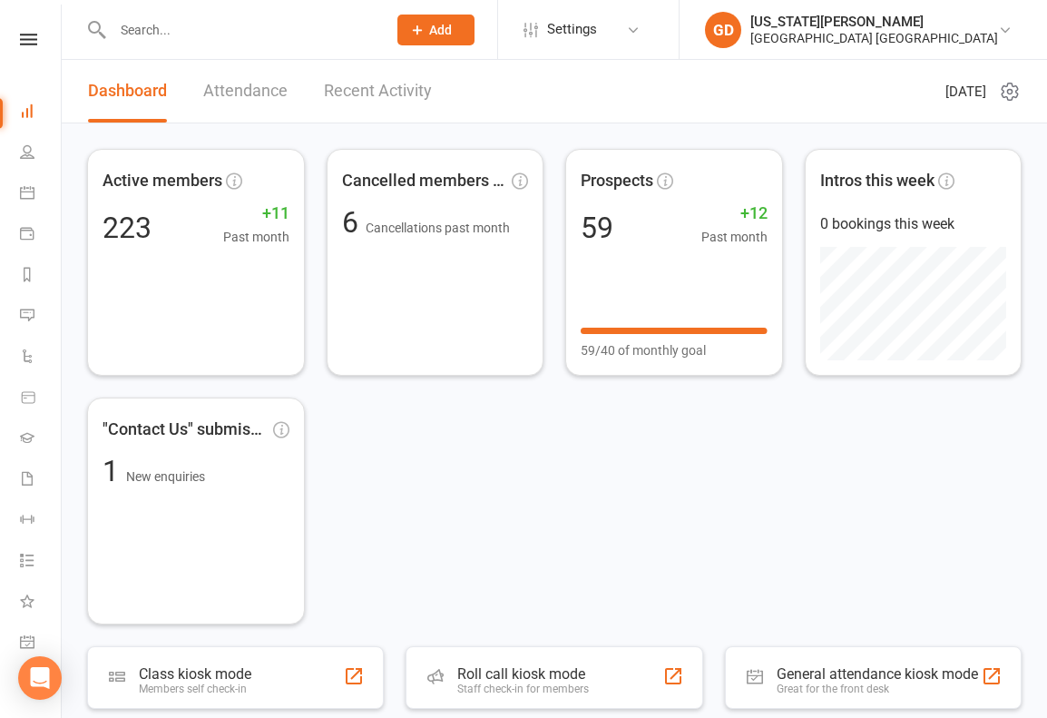
click at [38, 44] on link at bounding box center [28, 40] width 64 height 12
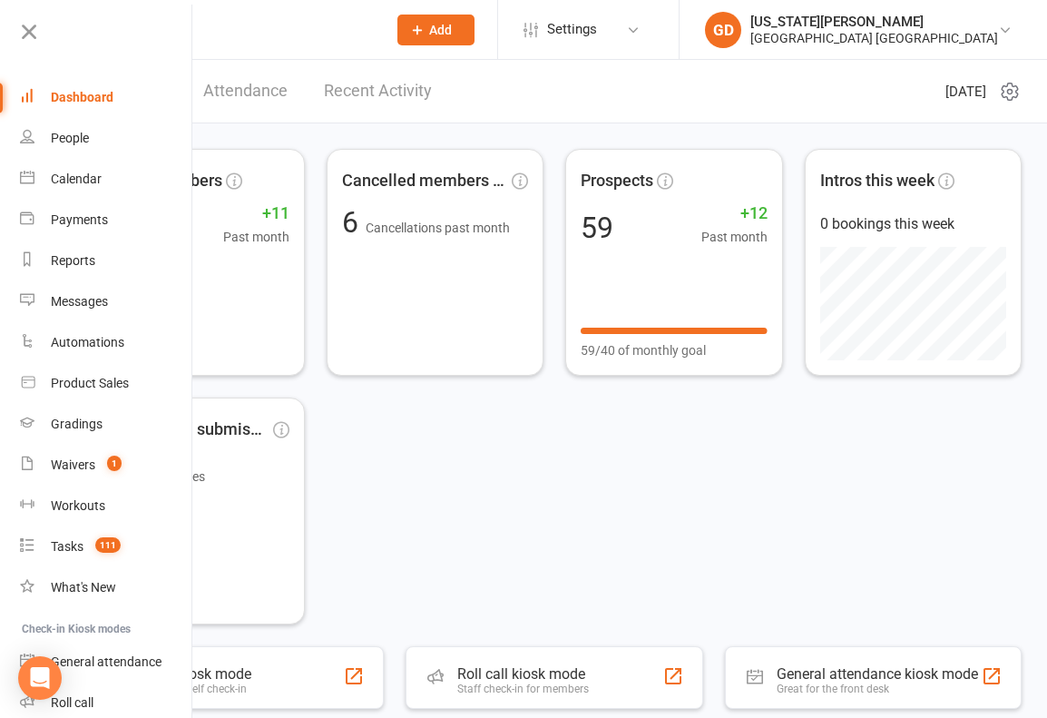
click at [85, 298] on div "Messages" at bounding box center [79, 301] width 57 height 15
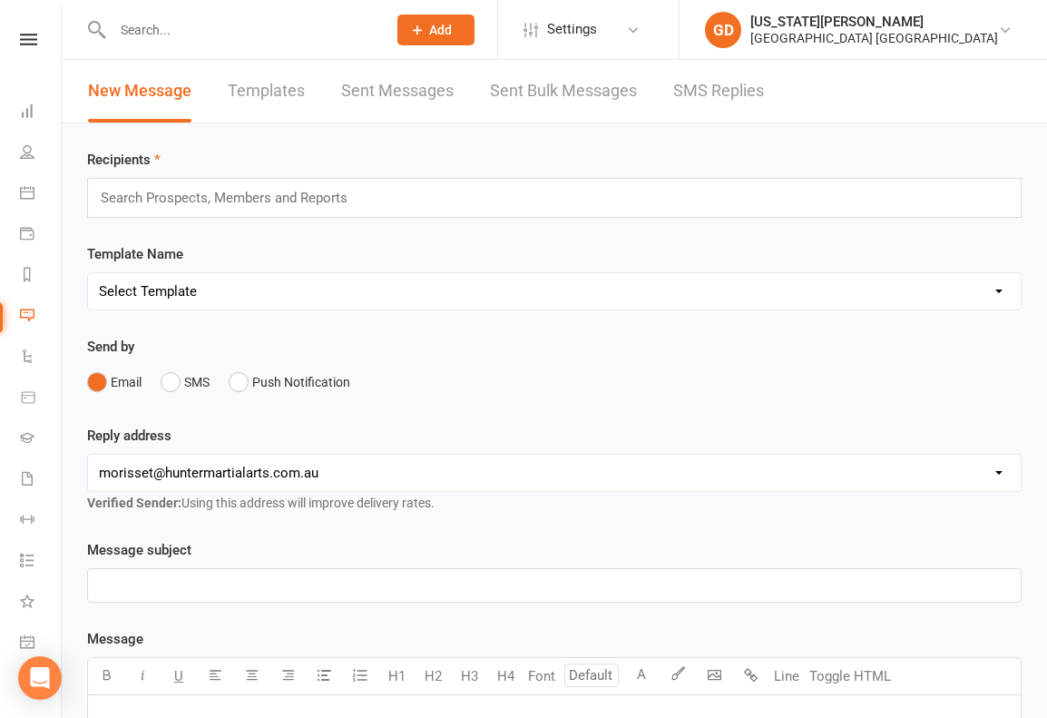
click at [721, 80] on link "SMS Replies" at bounding box center [718, 91] width 91 height 63
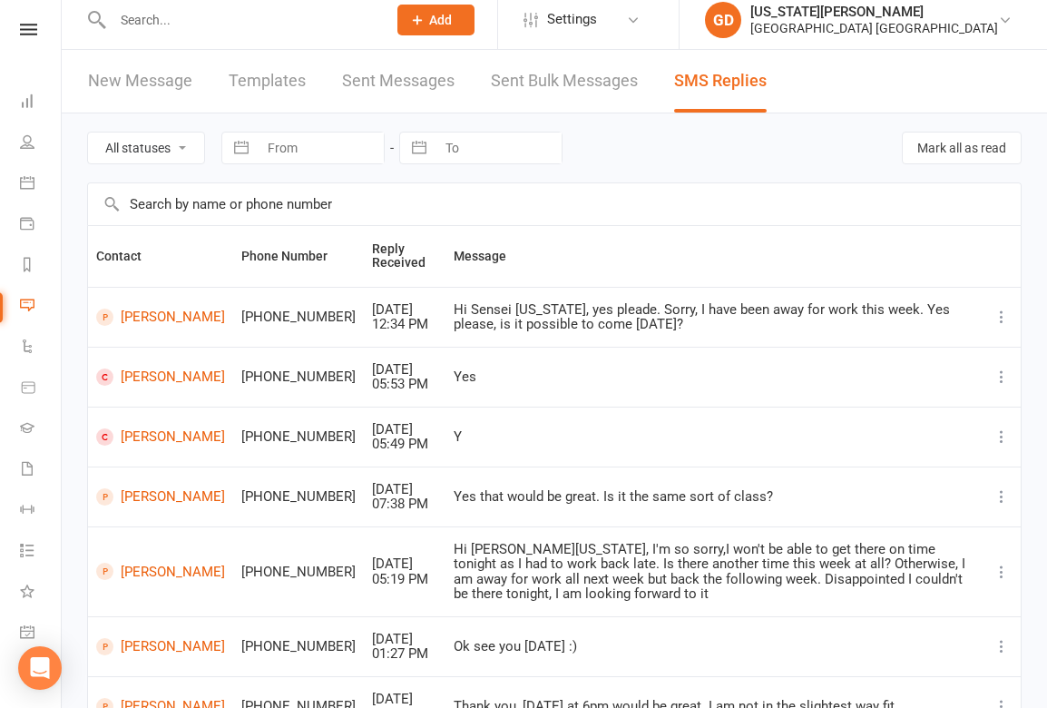
scroll to position [12, 0]
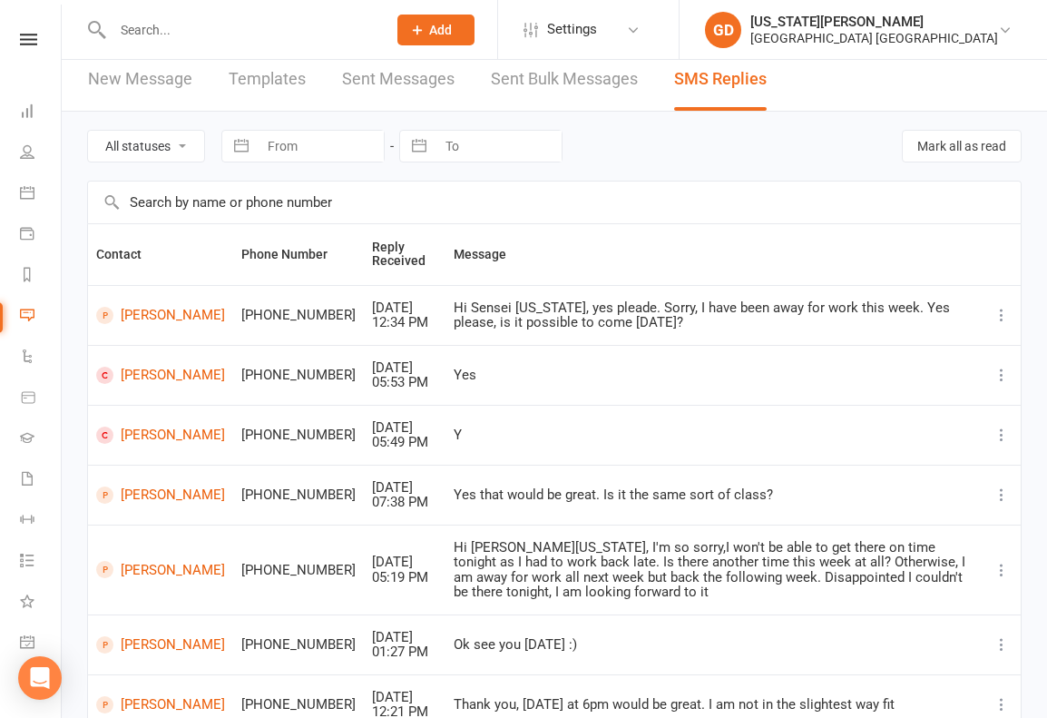
click at [0, 53] on div "Clubworx" at bounding box center [28, 63] width 61 height 59
click at [34, 28] on nav "Clubworx Dashboard People Calendar Payments Reports Messages Automations Produc…" at bounding box center [31, 364] width 62 height 718
click at [24, 44] on icon at bounding box center [28, 40] width 17 height 12
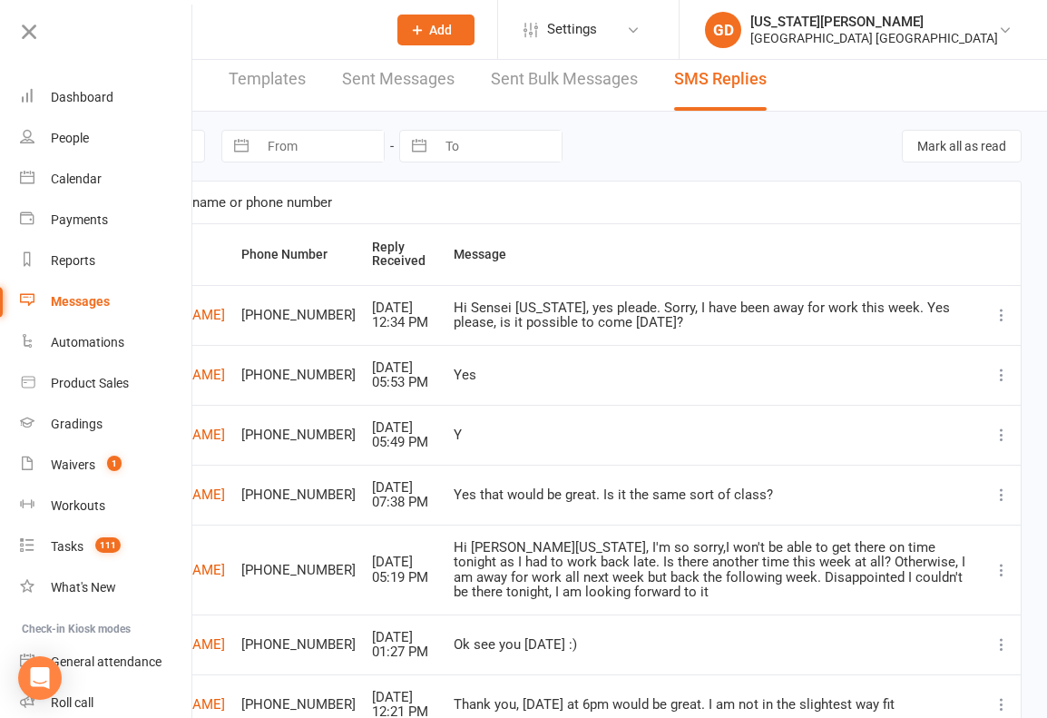
click at [111, 87] on link "Dashboard" at bounding box center [106, 97] width 172 height 41
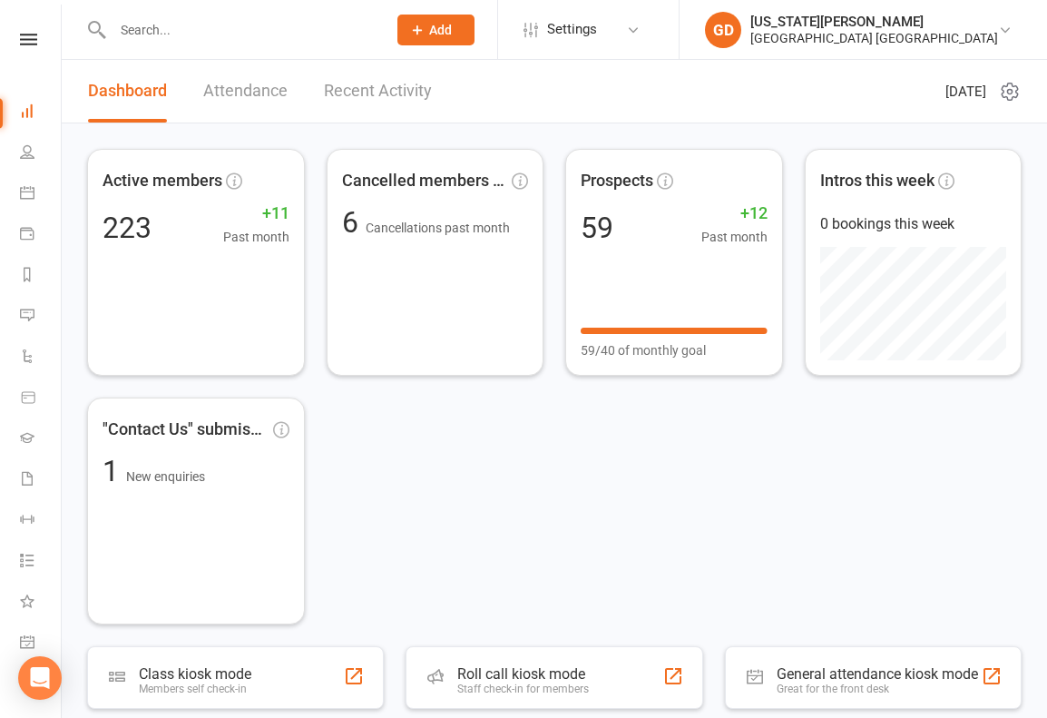
click at [244, 41] on input "text" at bounding box center [240, 29] width 267 height 25
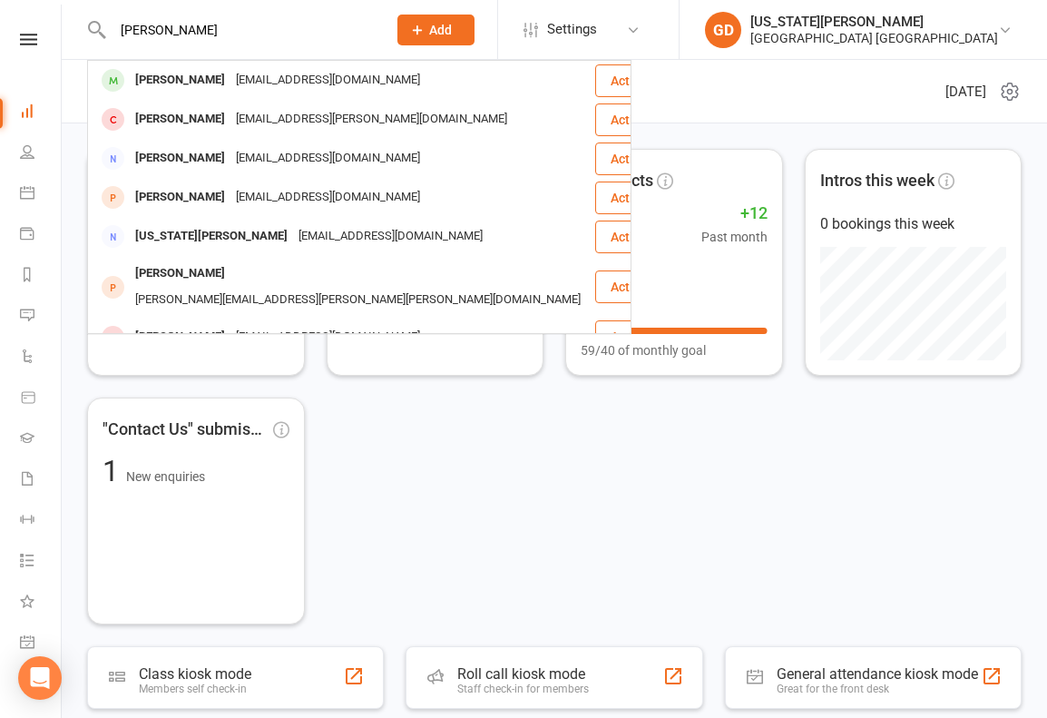
type input "Jordan payne"
click at [231, 76] on div "georgiapayne88@gmail.com" at bounding box center [328, 80] width 195 height 26
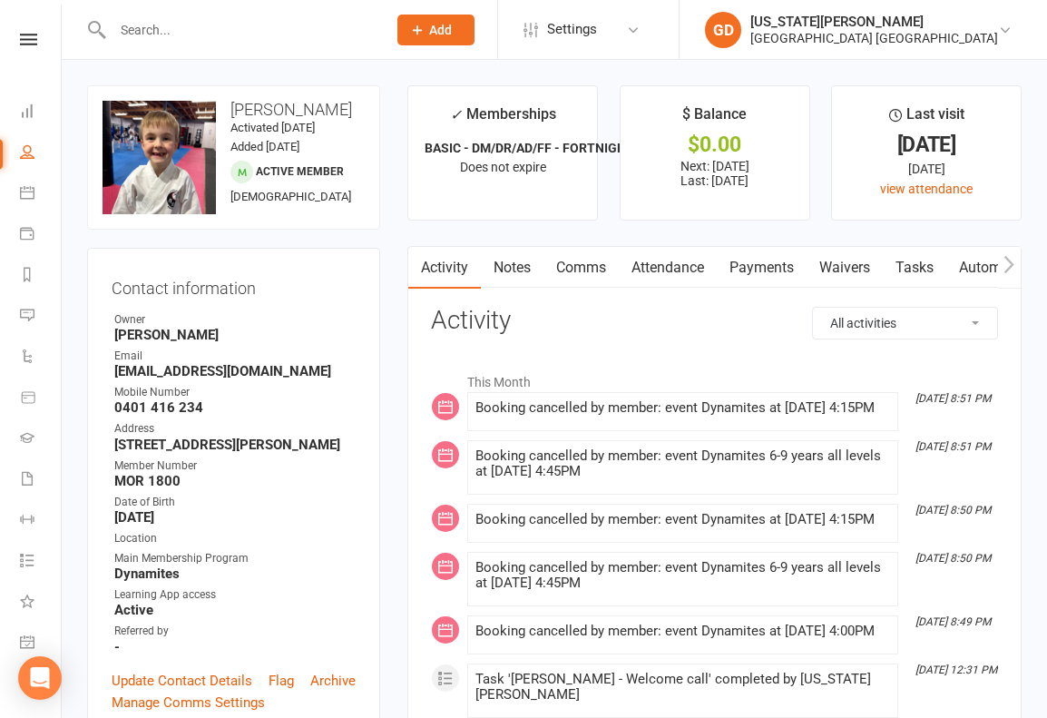
click at [835, 253] on link "Waivers" at bounding box center [845, 268] width 76 height 42
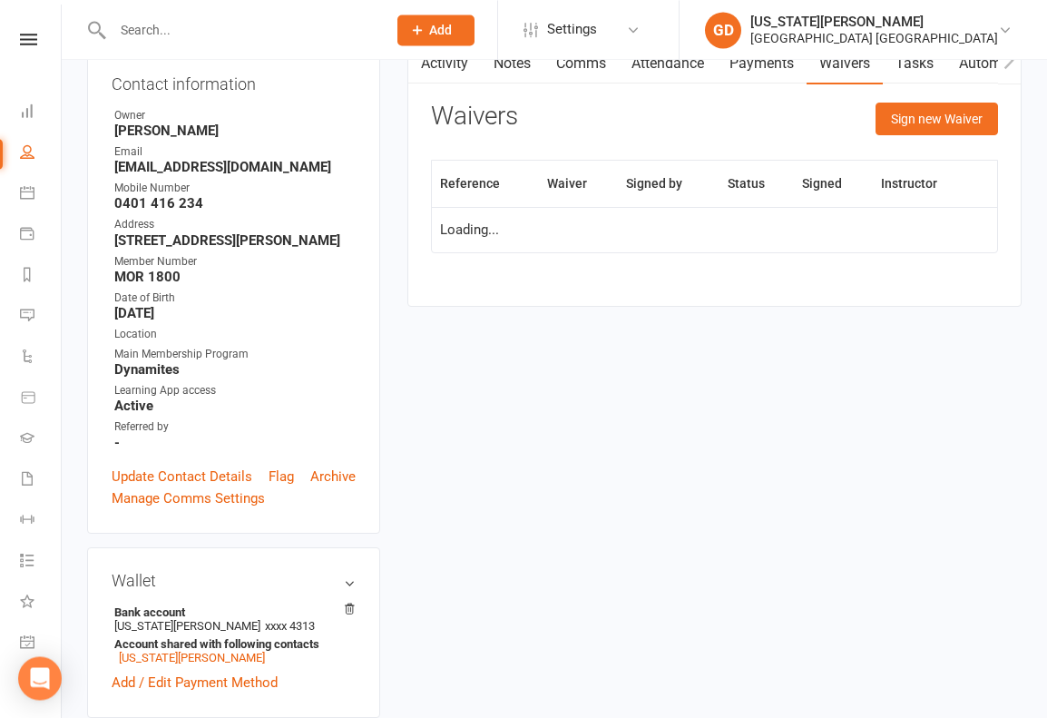
scroll to position [204, 0]
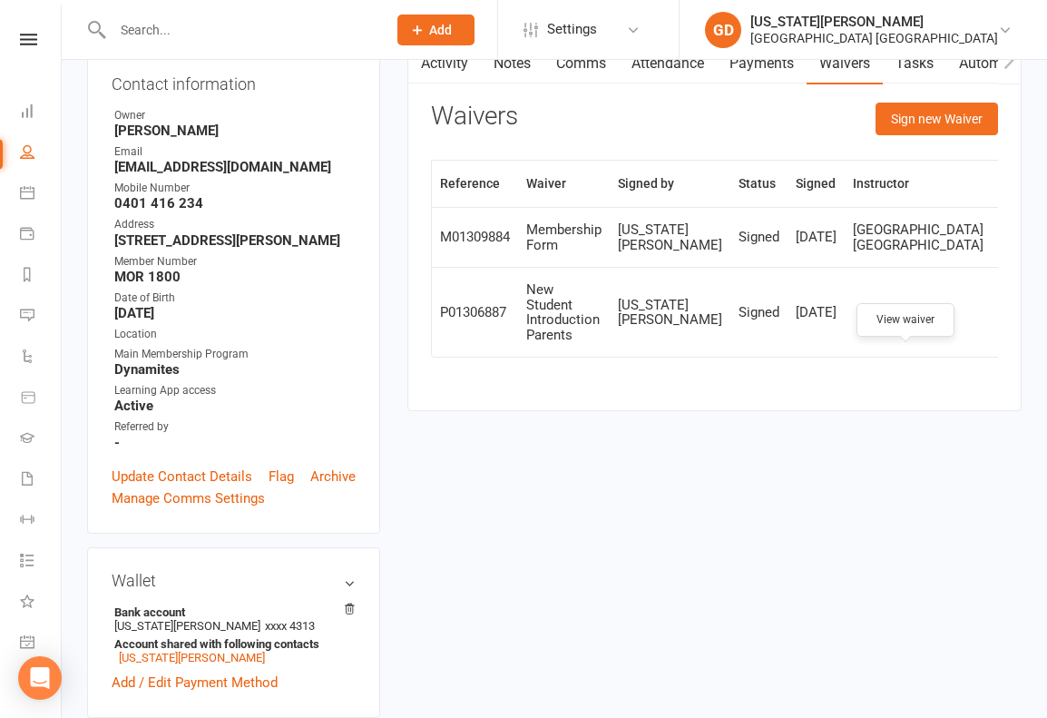
click at [979, 319] on icon at bounding box center [1015, 313] width 14 height 14
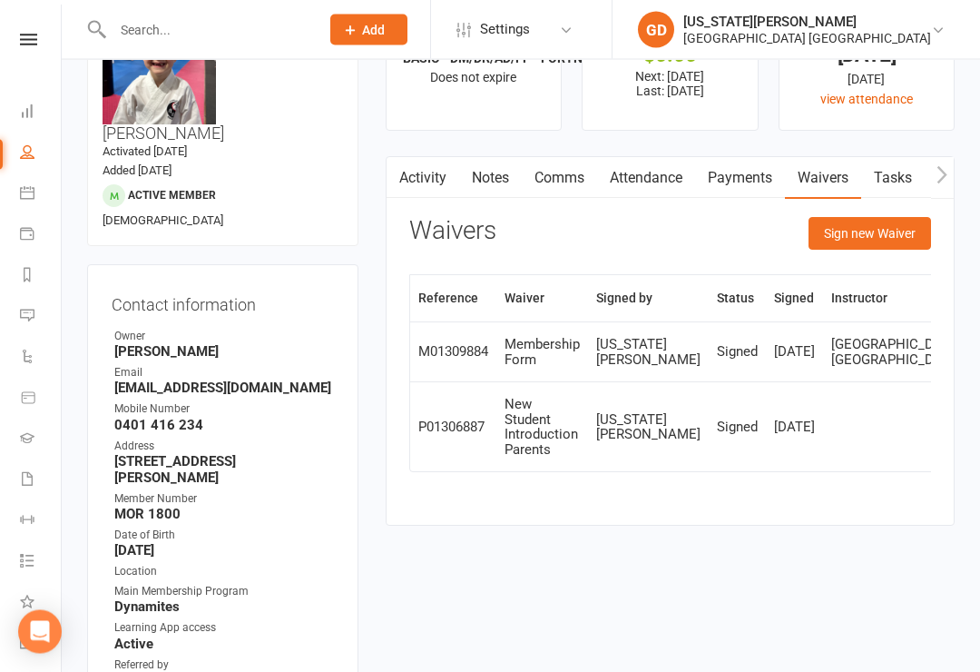
scroll to position [0, 0]
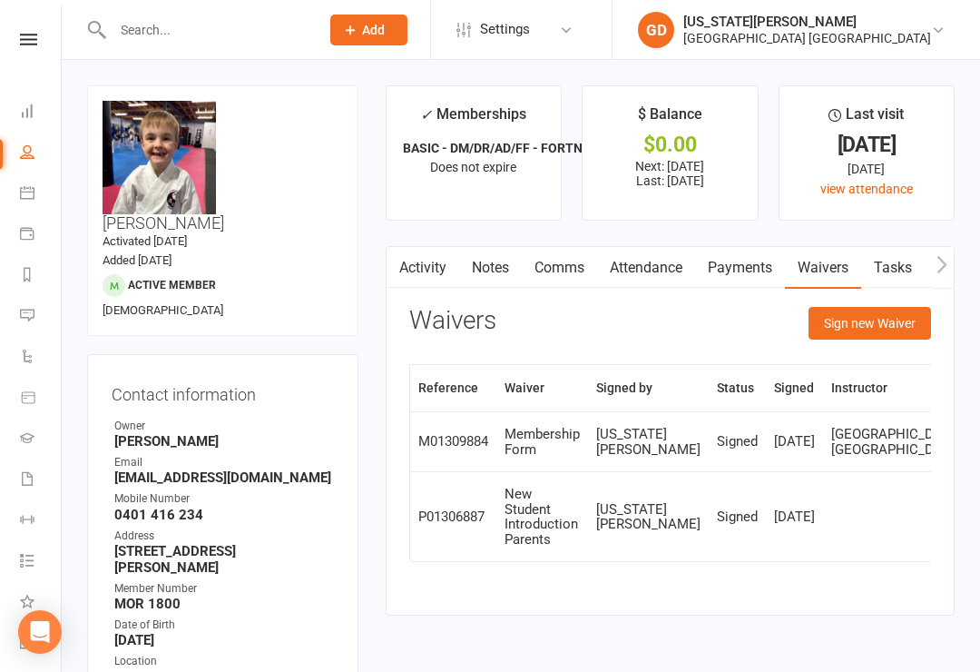
click at [756, 262] on link "Payments" at bounding box center [740, 268] width 90 height 42
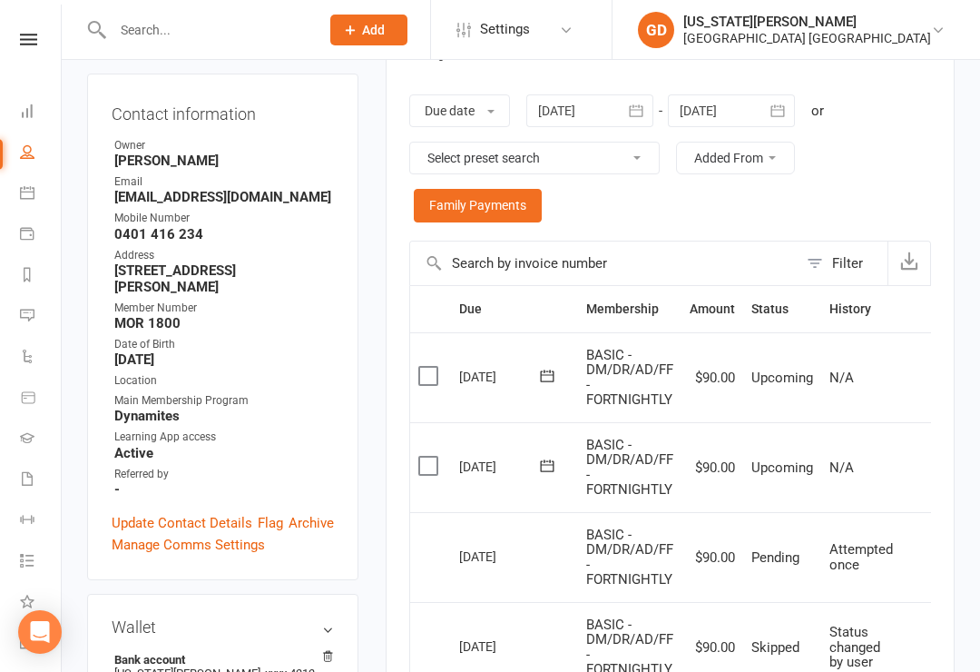
click at [120, 34] on input "text" at bounding box center [207, 29] width 200 height 25
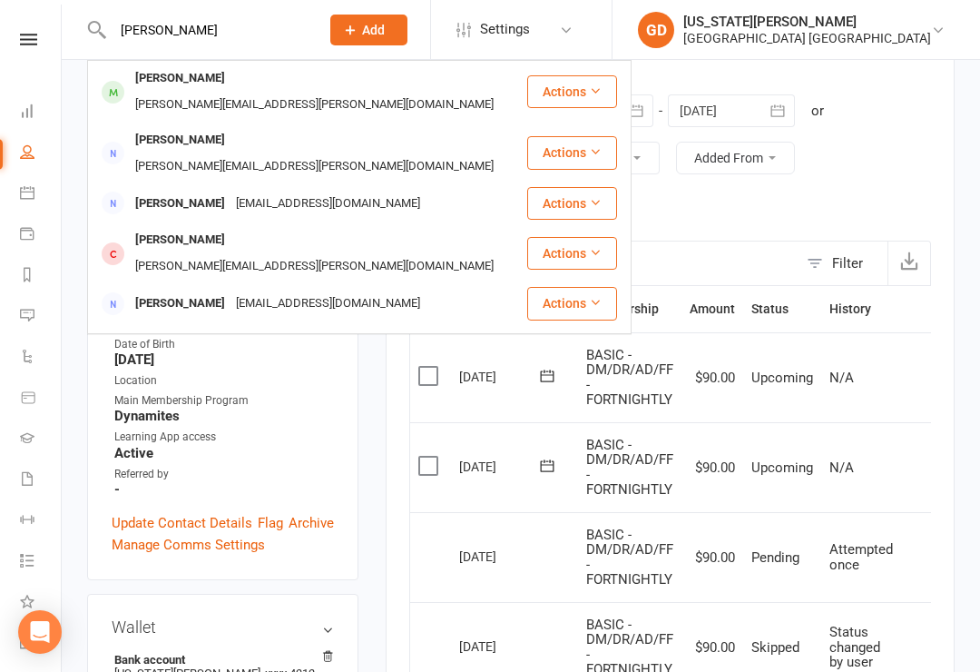
type input "Dylan mitchell"
click at [295, 92] on div "sean.mitchell@yahoo.com.au" at bounding box center [314, 105] width 369 height 26
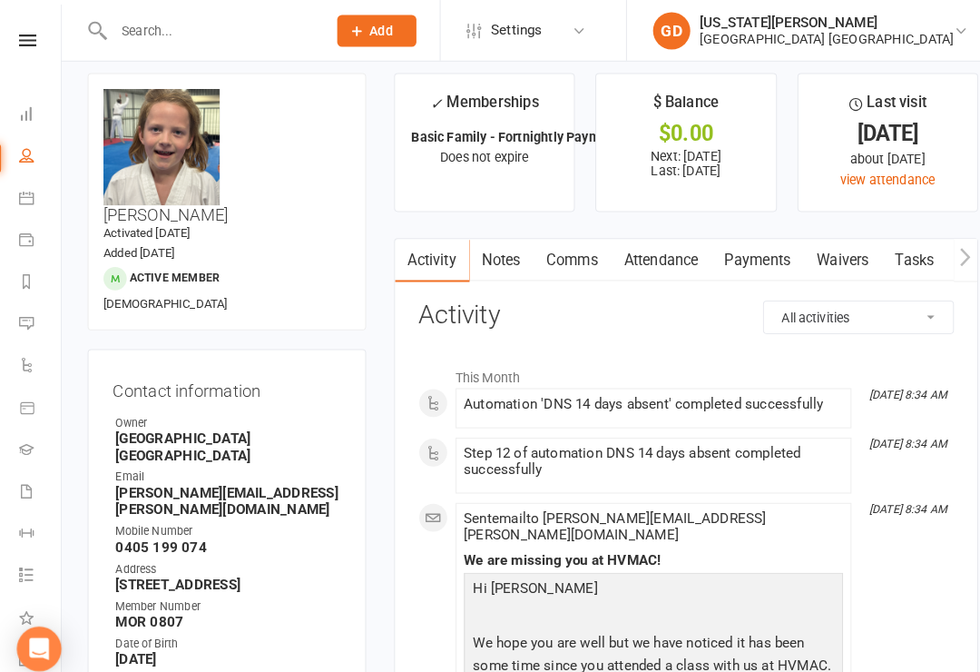
scroll to position [15, 0]
click at [752, 250] on link "Payments" at bounding box center [740, 253] width 90 height 42
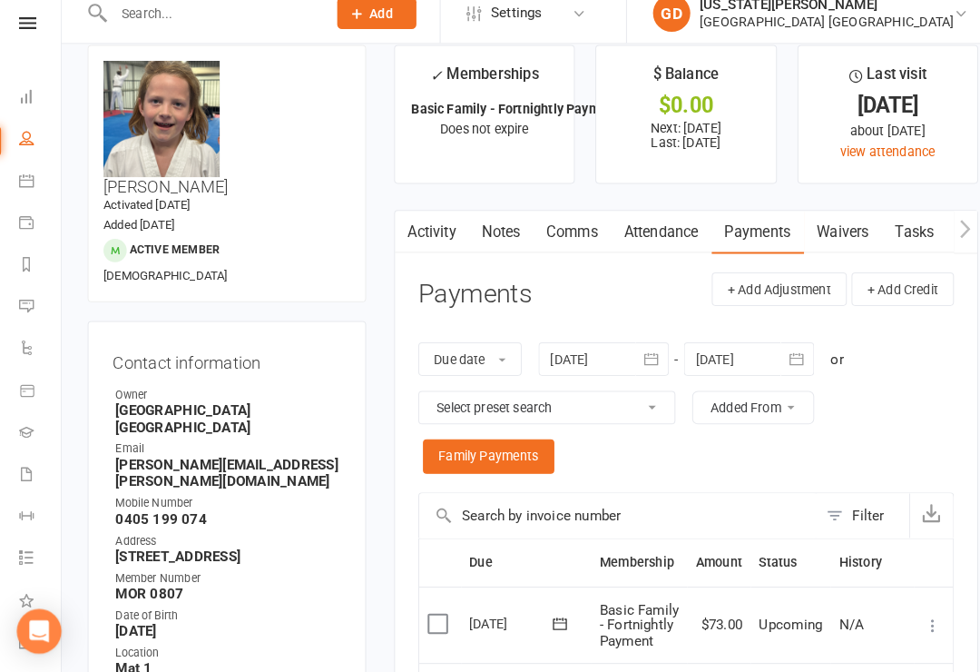
click at [816, 224] on link "Waivers" at bounding box center [823, 243] width 76 height 42
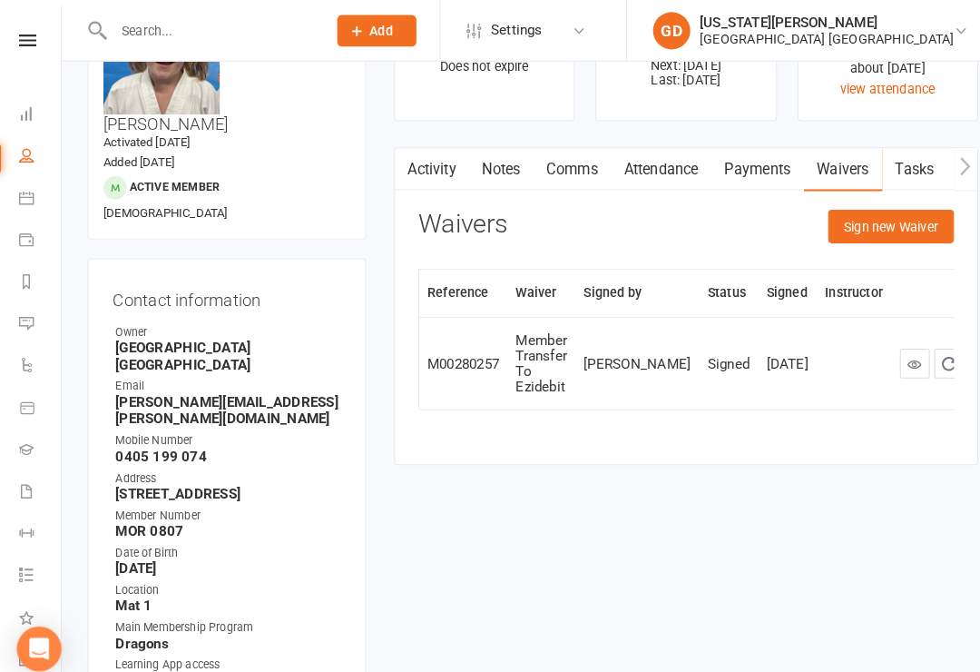
scroll to position [103, 0]
click at [868, 223] on button "Sign new Waiver" at bounding box center [870, 219] width 123 height 33
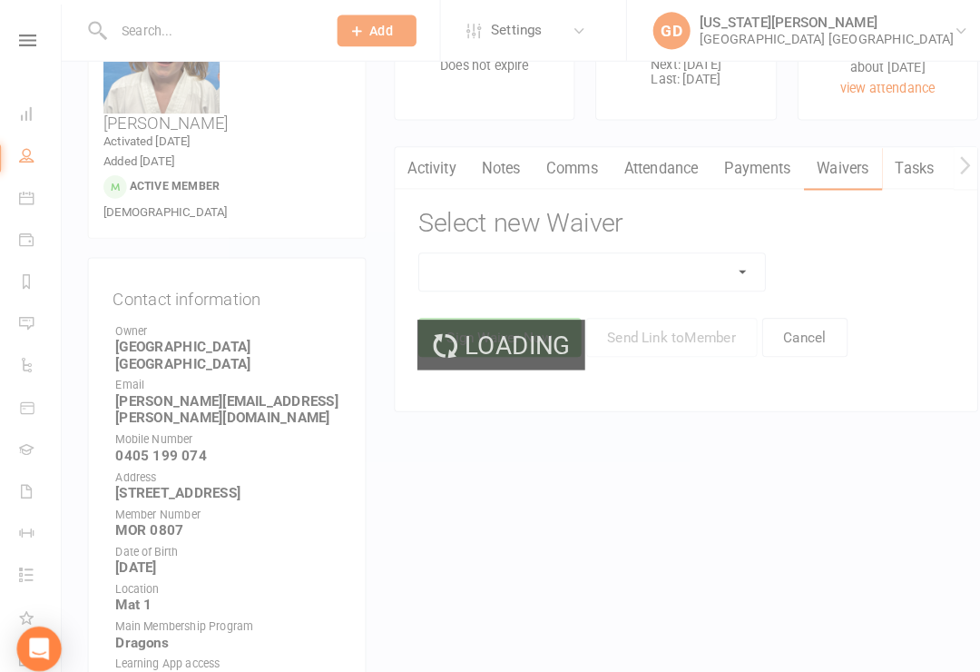
click at [658, 272] on div "Loading" at bounding box center [490, 336] width 980 height 672
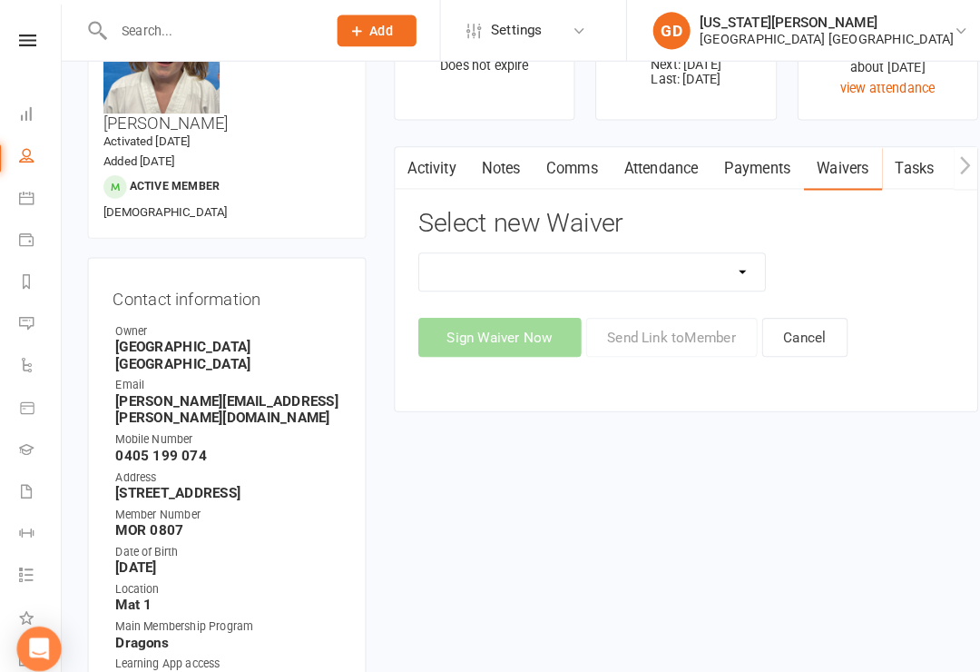
click at [598, 299] on div "App membership only Cancellation Form Change to payment frequency Fitness Chall…" at bounding box center [670, 297] width 522 height 102
click at [577, 273] on select "App membership only Cancellation Form Change to payment frequency Fitness Chall…" at bounding box center [579, 265] width 338 height 36
select select "5433"
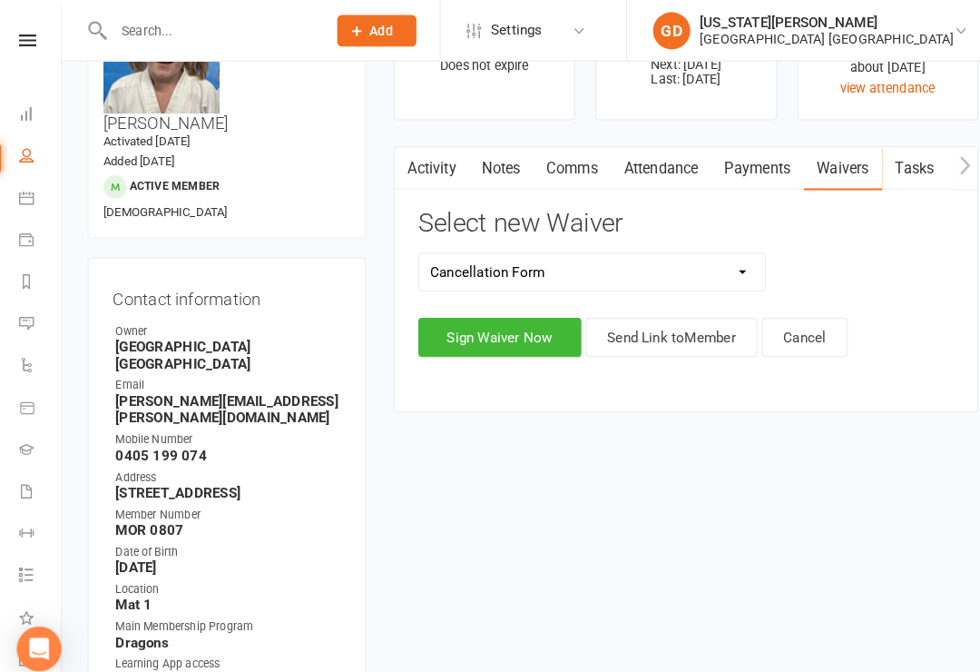
click at [634, 327] on button "Send Link to Member" at bounding box center [656, 328] width 167 height 38
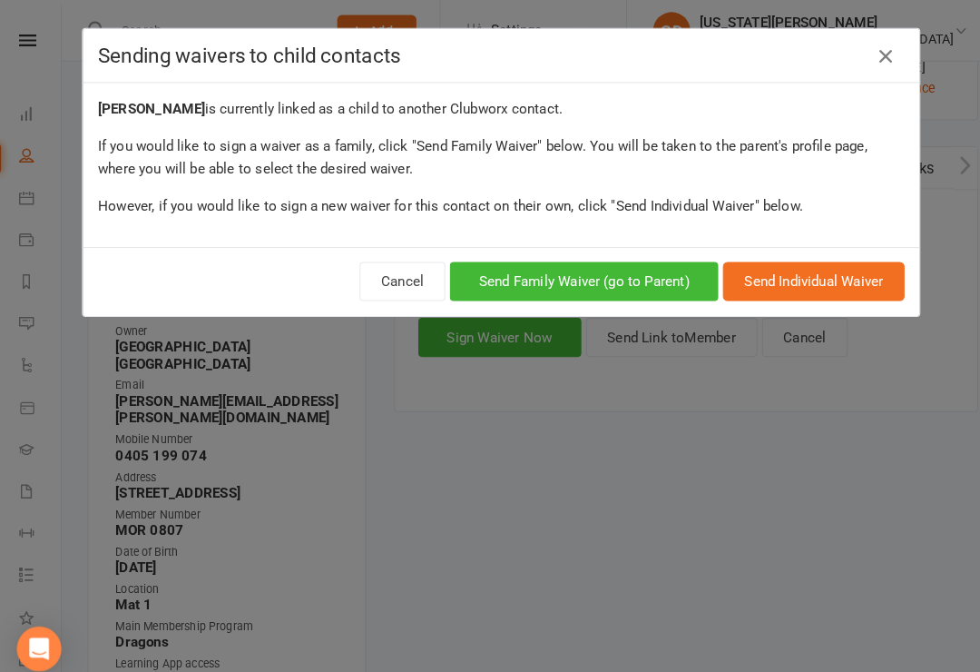
click at [564, 274] on button "Send Family Waiver (go to Parent)" at bounding box center [570, 274] width 261 height 38
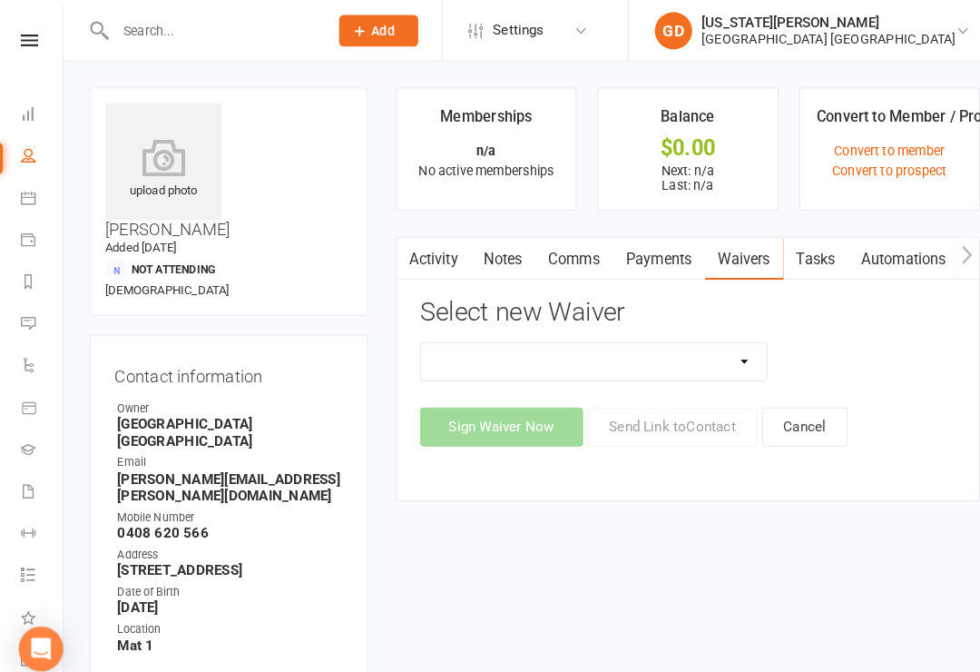
click at [646, 323] on div "Select new Waiver App membership only Cancellation Form Change to payment frequ…" at bounding box center [670, 362] width 522 height 144
click at [652, 361] on select "App membership only Cancellation Form Change to payment frequency Fitness Chall…" at bounding box center [579, 352] width 338 height 36
select select "5433"
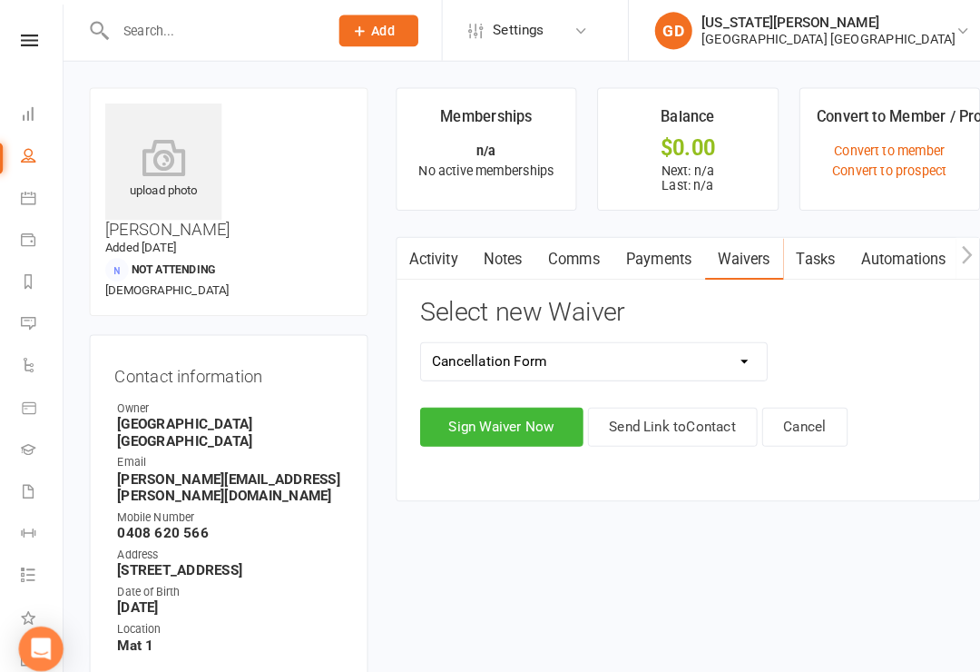
click at [645, 414] on button "Send Link to Contact" at bounding box center [655, 416] width 165 height 38
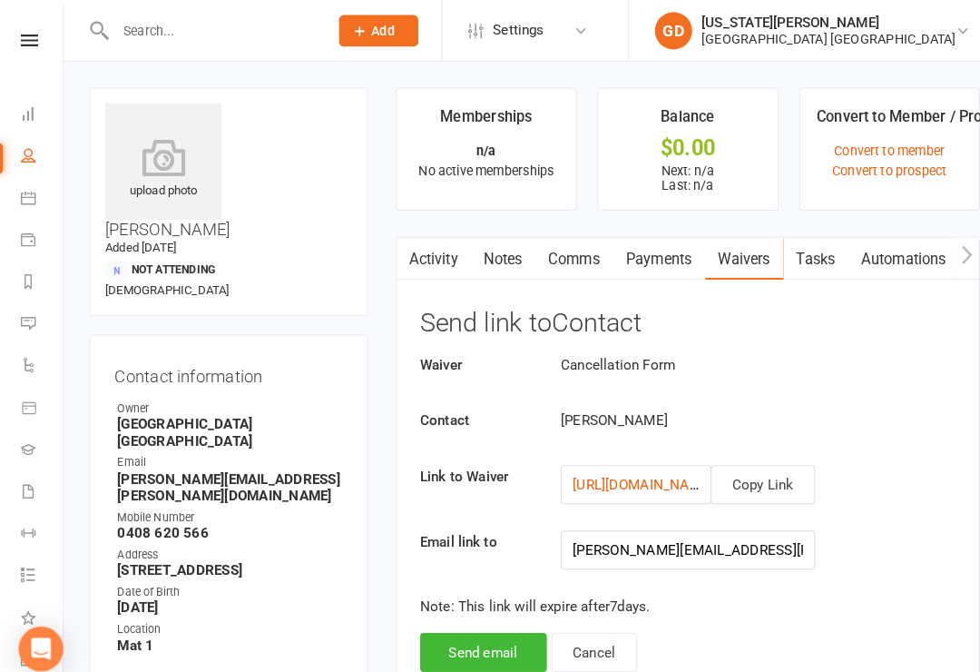
click at [490, 647] on button "Send email" at bounding box center [470, 635] width 123 height 38
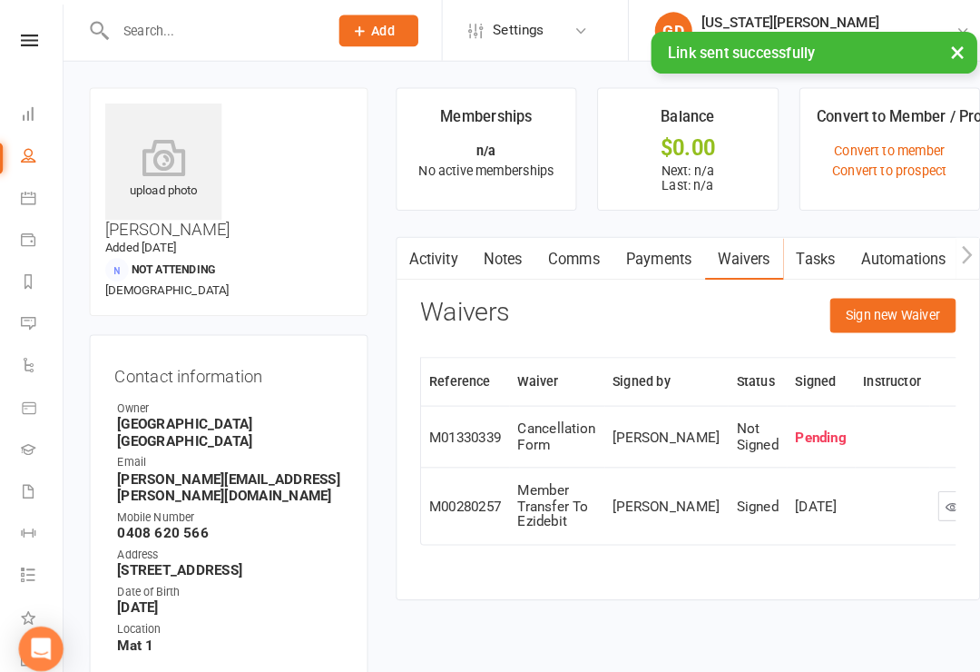
click at [941, 64] on button "×" at bounding box center [933, 50] width 33 height 39
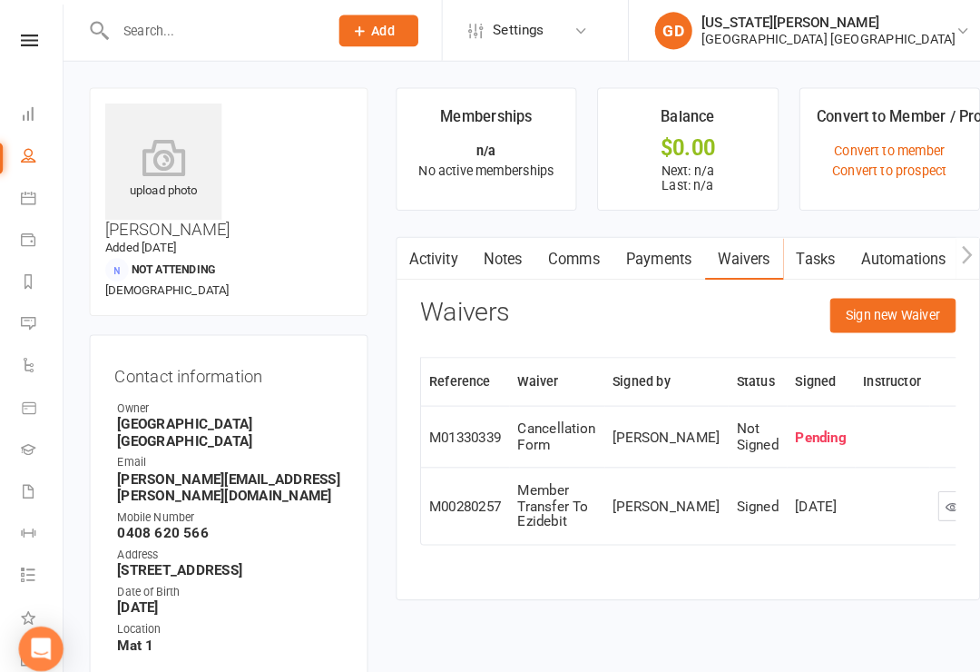
click at [14, 40] on link at bounding box center [28, 40] width 64 height 12
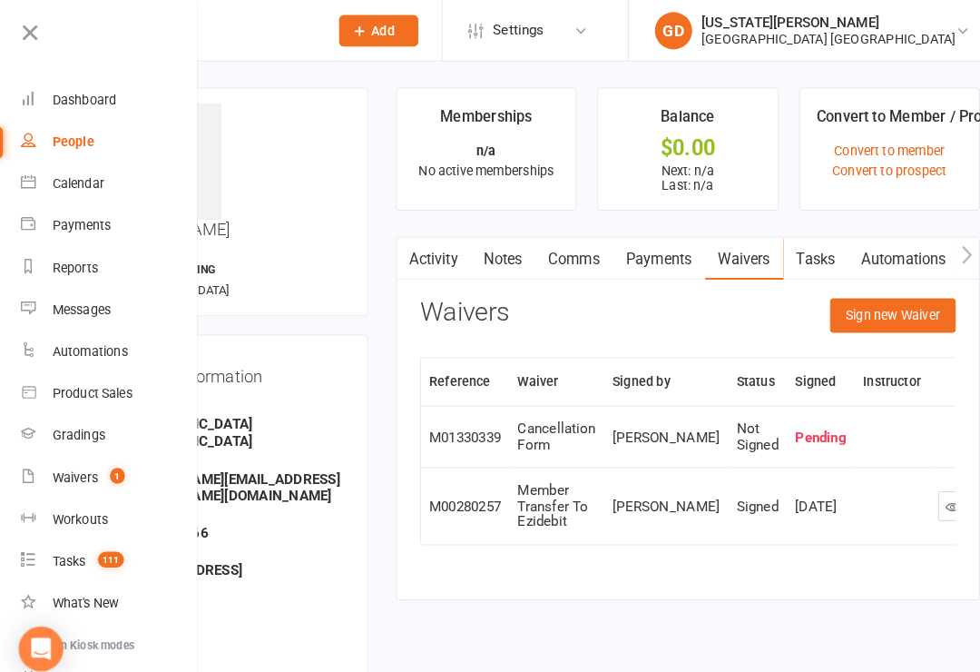
click at [48, 94] on link "Dashboard" at bounding box center [106, 97] width 172 height 41
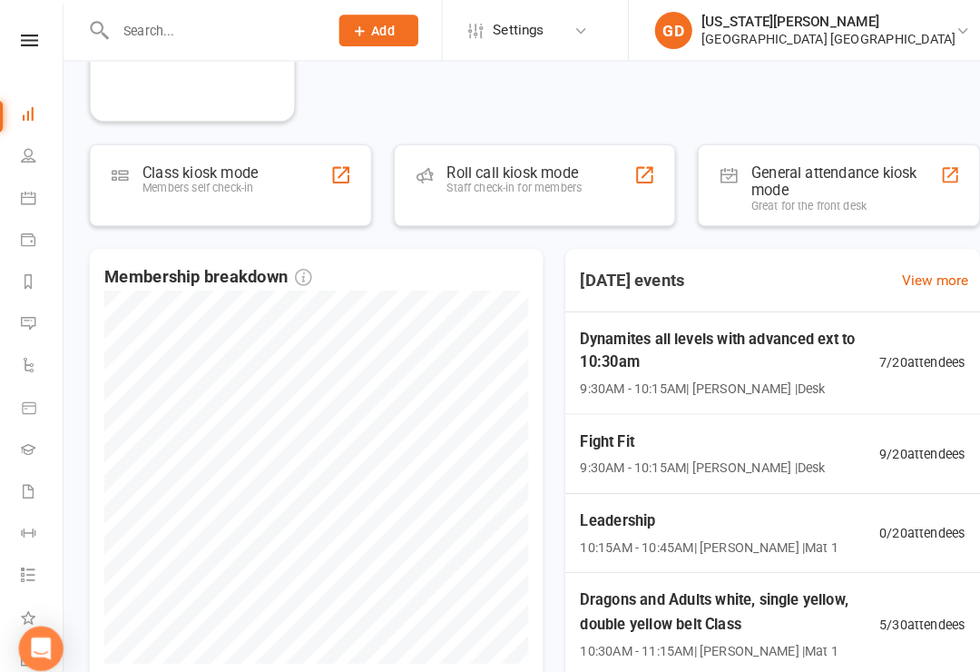
scroll to position [505, 0]
click at [845, 383] on span "9:30AM - 10:15AM | Dallas Evans | Desk" at bounding box center [710, 378] width 291 height 20
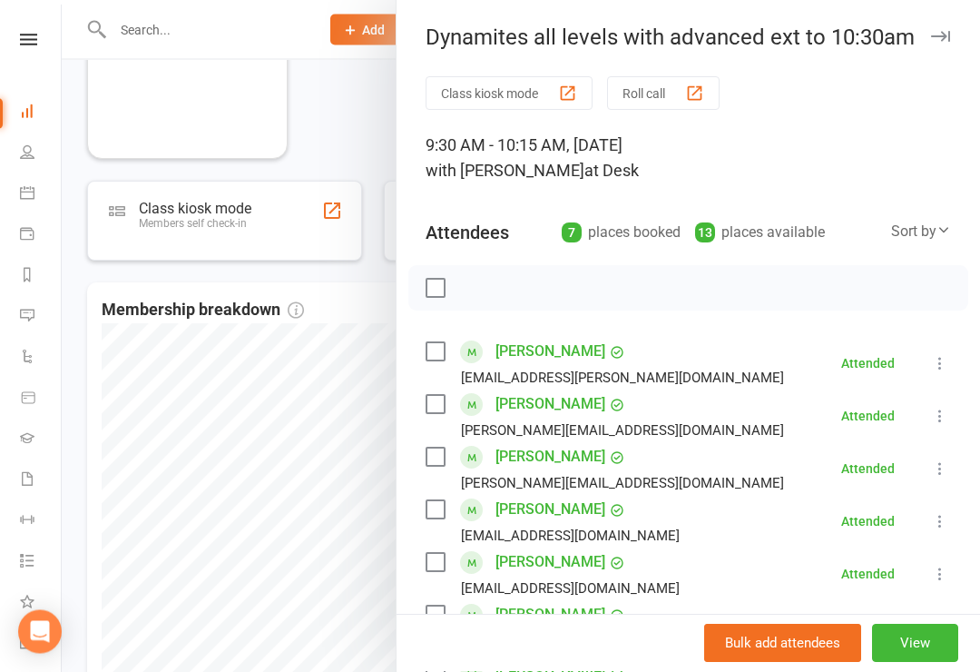
scroll to position [374, 0]
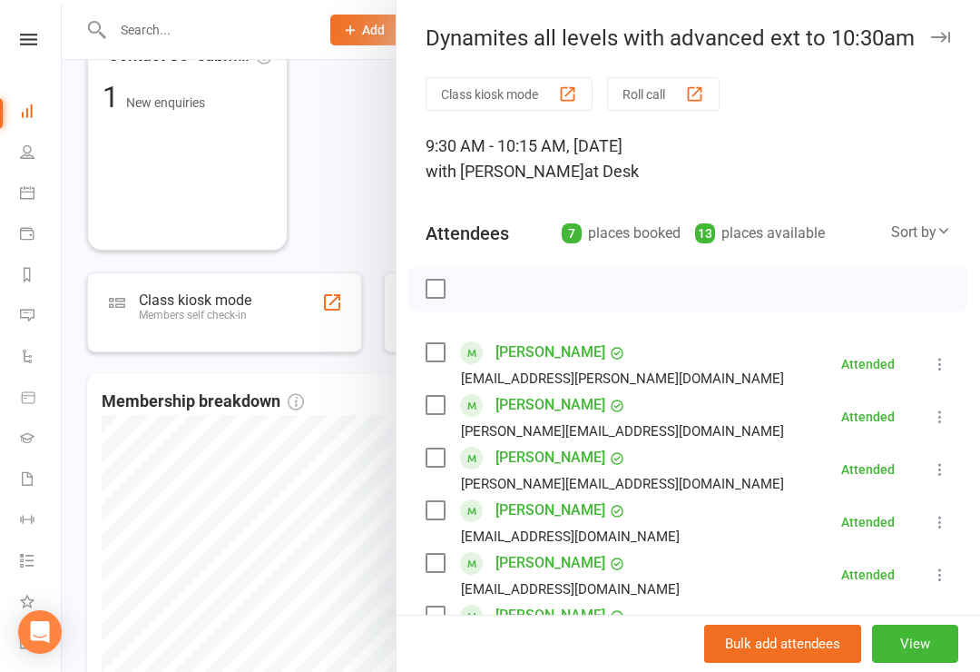
click at [292, 342] on div at bounding box center [521, 336] width 918 height 672
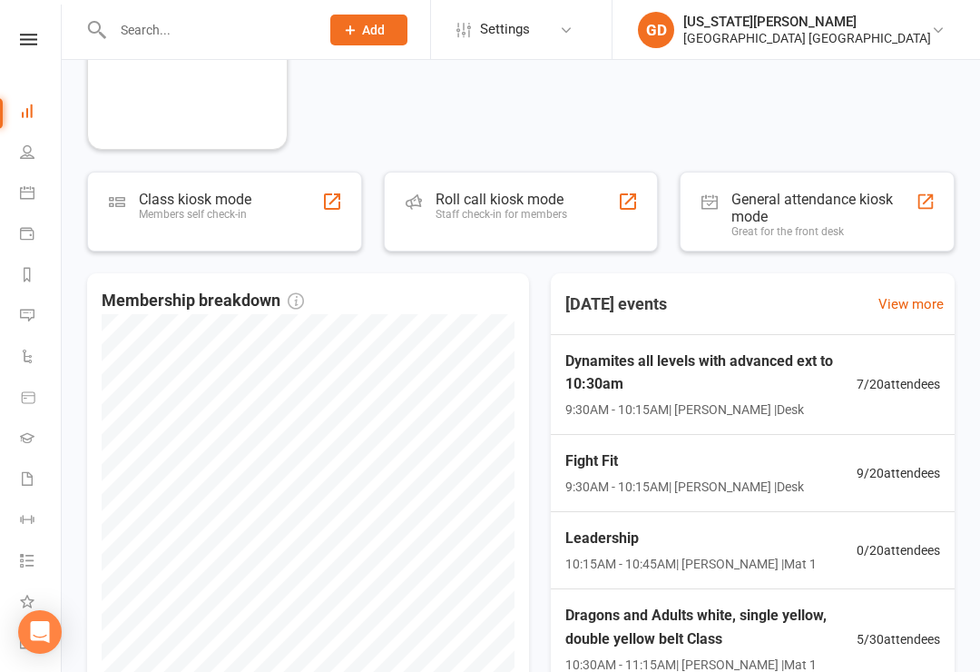
scroll to position [478, 0]
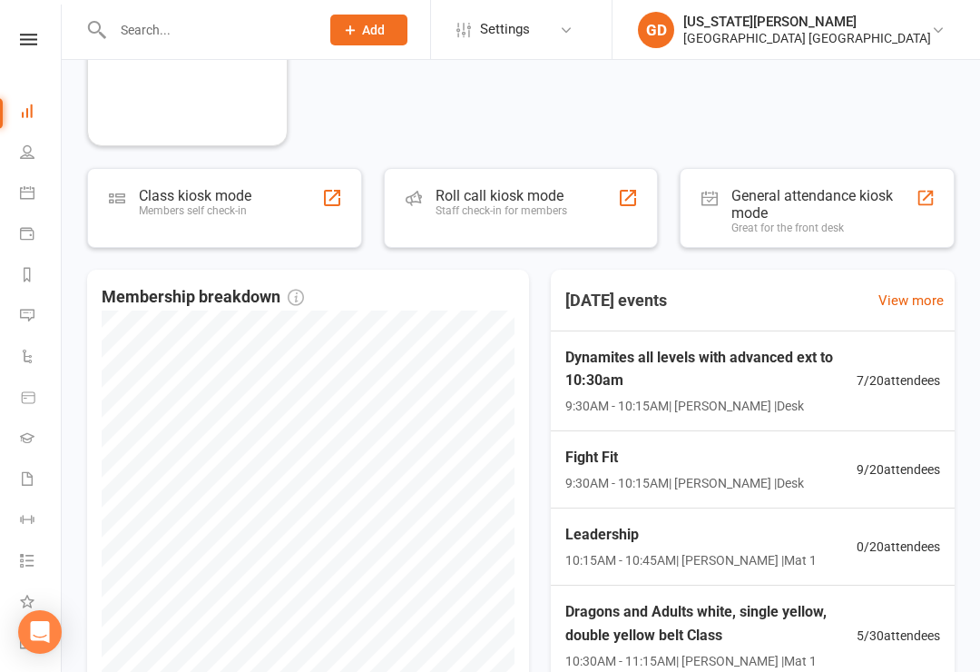
click at [18, 43] on link at bounding box center [28, 40] width 64 height 12
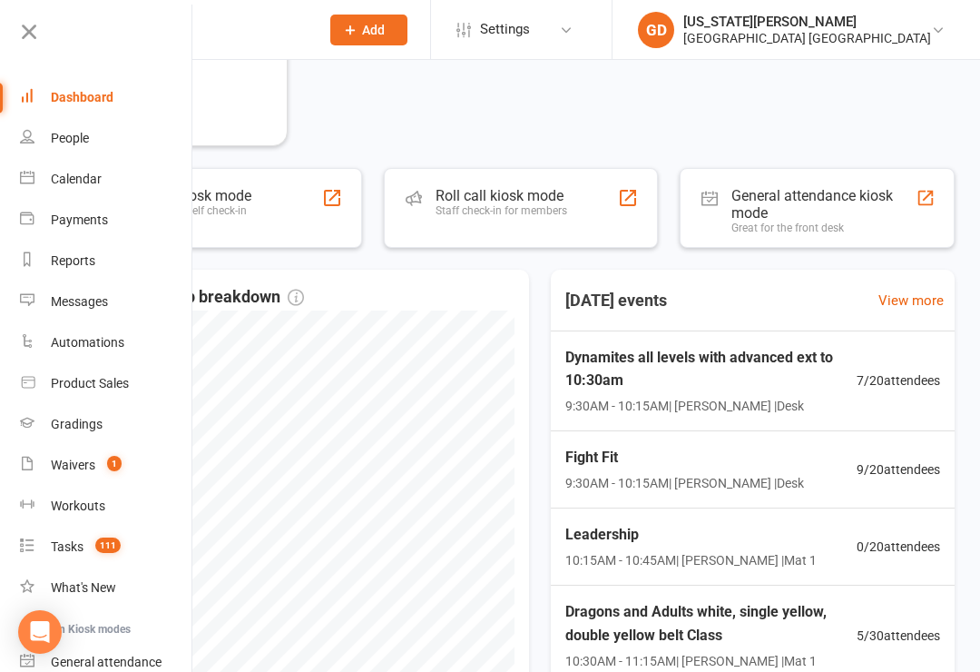
click at [18, 39] on icon at bounding box center [28, 31] width 25 height 25
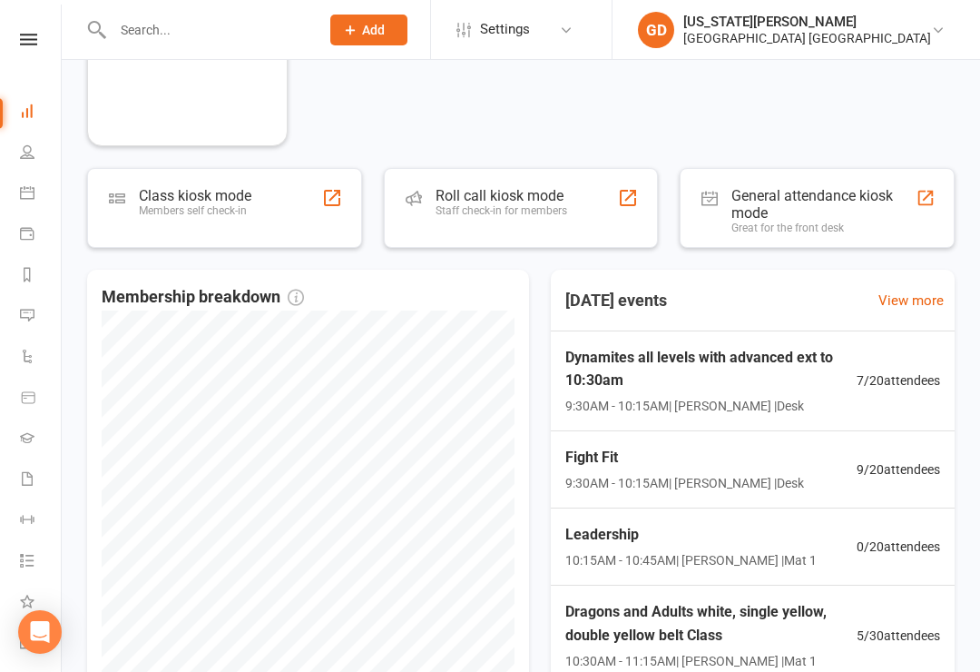
click at [152, 39] on input "text" at bounding box center [207, 29] width 200 height 25
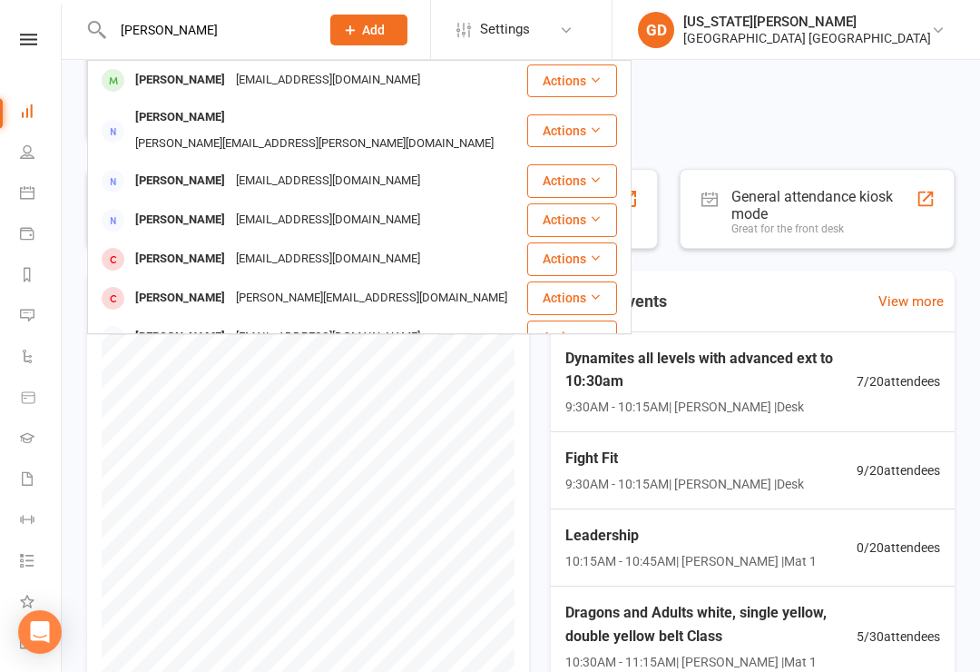
type input "Breanna"
click at [152, 78] on div "[PERSON_NAME]" at bounding box center [180, 80] width 101 height 26
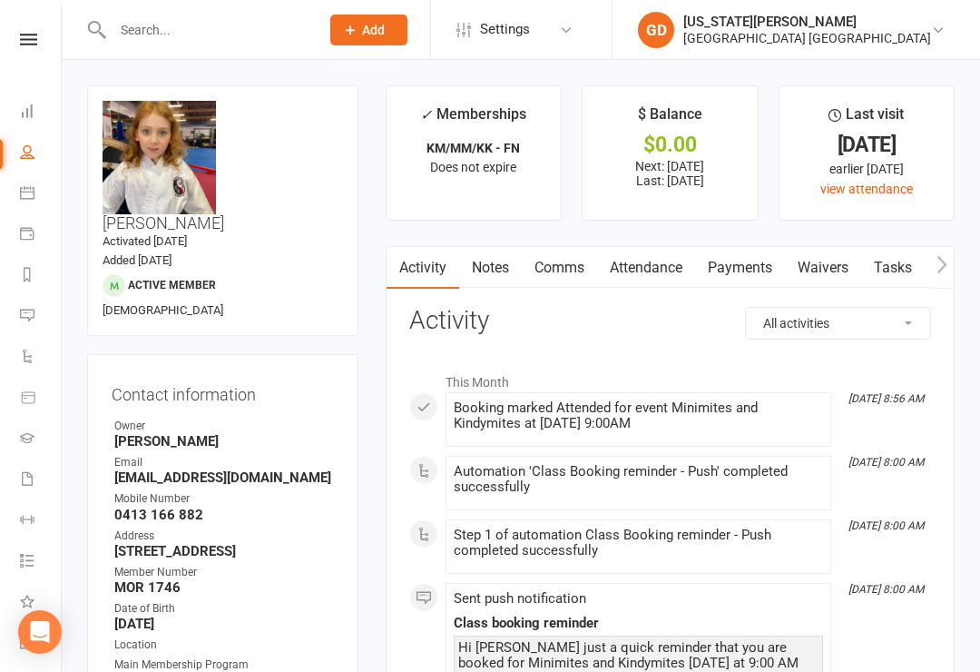
click at [499, 271] on link "Notes" at bounding box center [490, 268] width 63 height 42
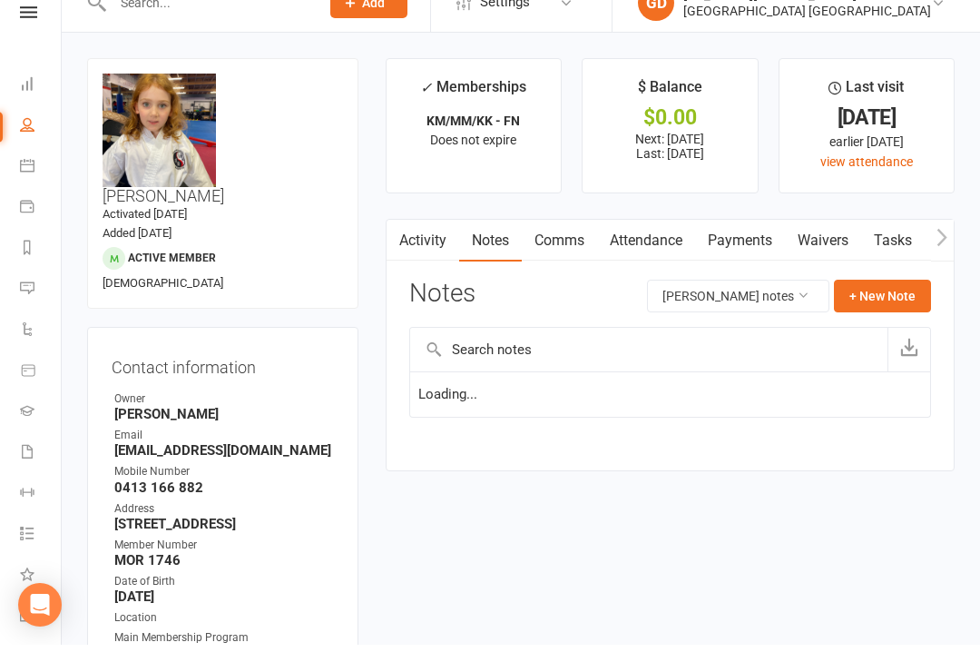
scroll to position [28, 0]
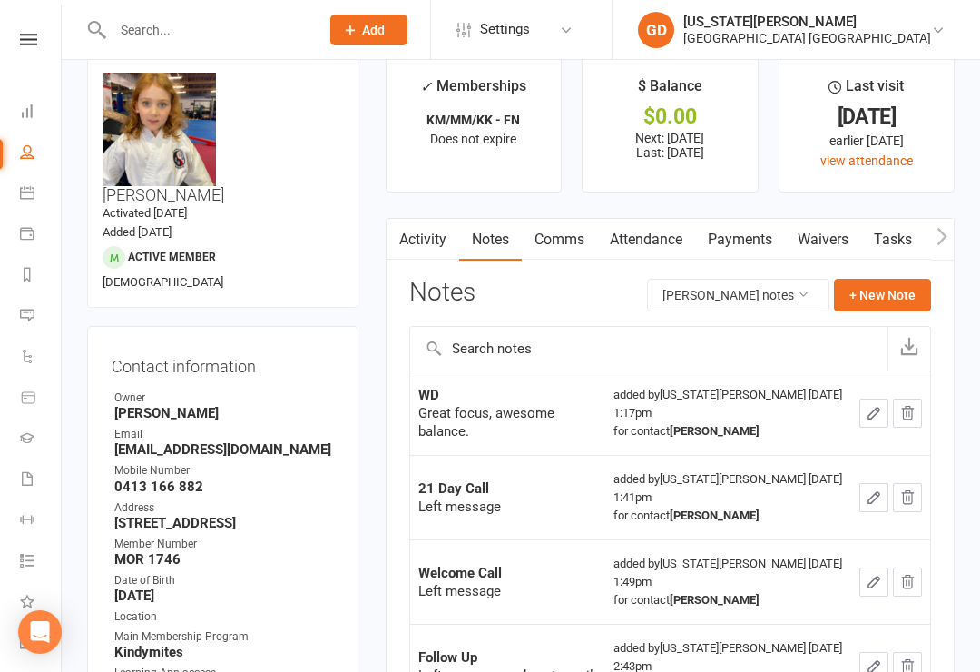
click at [896, 306] on button "+ New Note" at bounding box center [882, 295] width 97 height 33
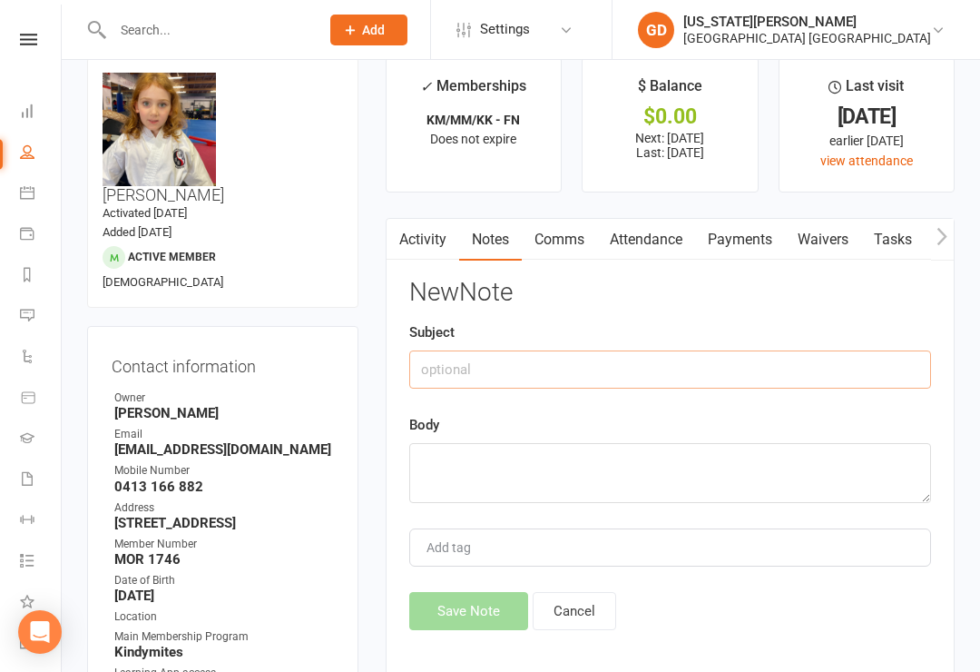
click at [574, 385] on input "text" at bounding box center [670, 369] width 522 height 38
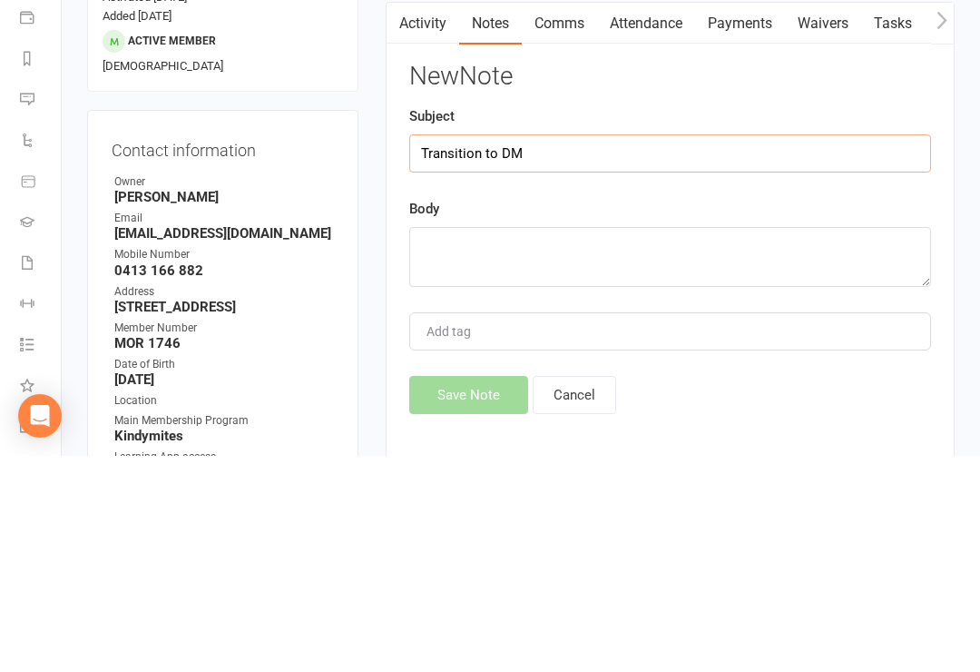
type input "Transition to DM"
click at [654, 443] on textarea at bounding box center [670, 473] width 522 height 60
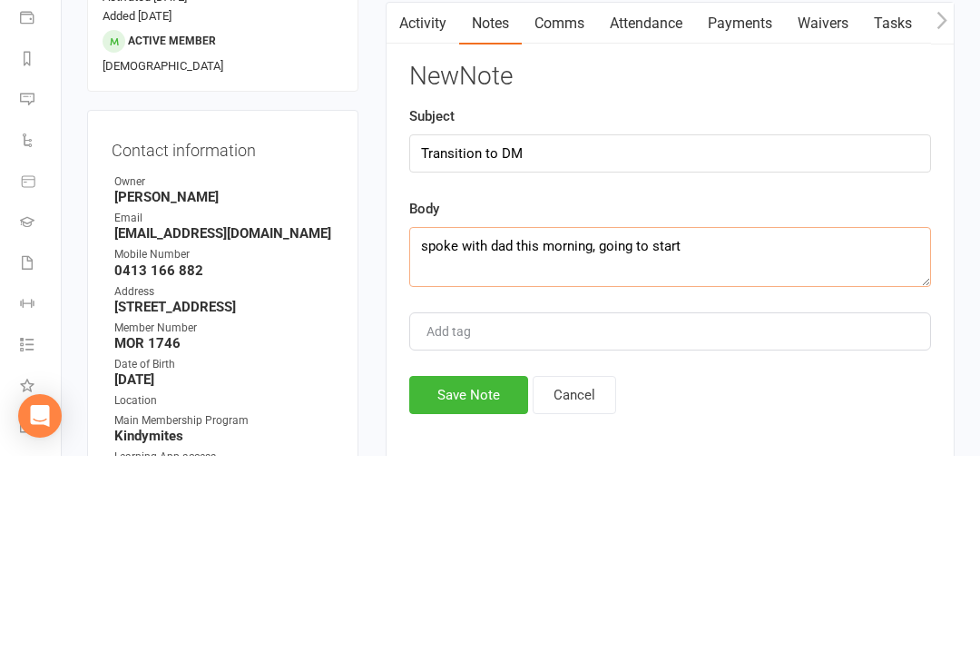
click at [445, 443] on textarea "spoke with dad this morning, going to start" at bounding box center [670, 473] width 522 height 60
click at [443, 443] on textarea "spoke with dad this morning, going to start" at bounding box center [670, 473] width 522 height 60
click at [744, 443] on textarea "spok with dad this morning, going to start" at bounding box center [670, 473] width 522 height 60
click at [437, 443] on textarea "spoke with dad this morning, going to start" at bounding box center [670, 473] width 522 height 60
click at [446, 443] on textarea "spoke with dad this morning, going to start" at bounding box center [670, 473] width 522 height 60
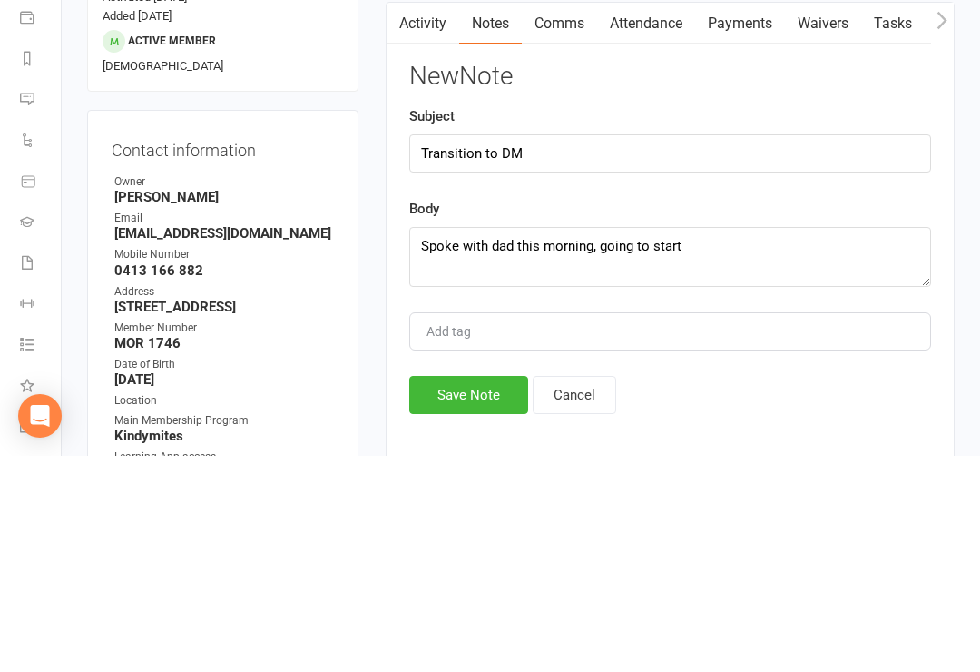
click at [718, 414] on div "Body Spoke with dad this morning, going to start" at bounding box center [670, 458] width 522 height 89
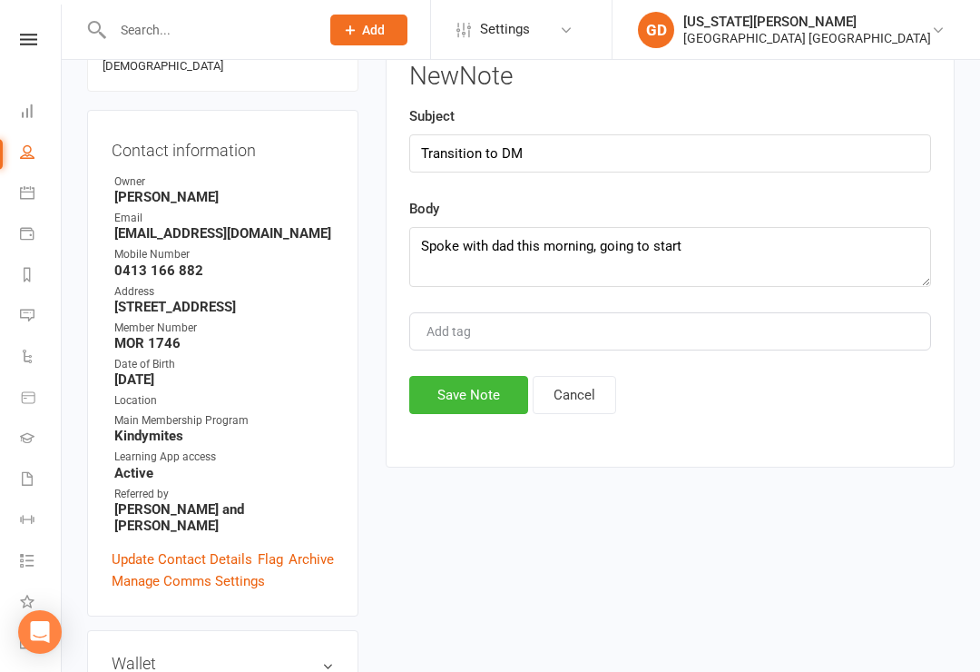
click at [750, 240] on textarea "Spoke with dad this morning, going to start" at bounding box center [670, 257] width 522 height 60
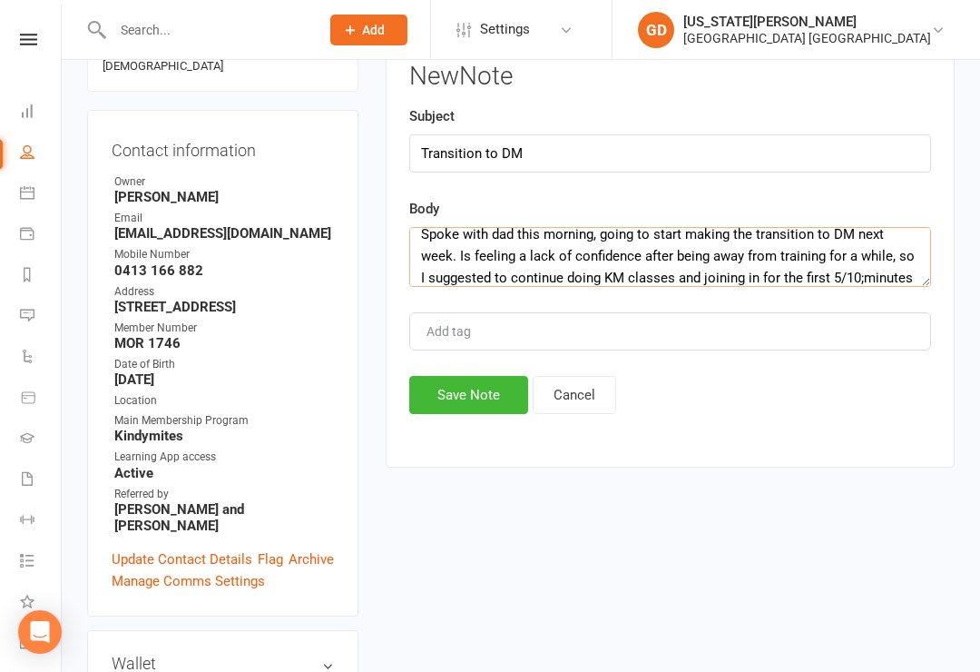
scroll to position [44, 0]
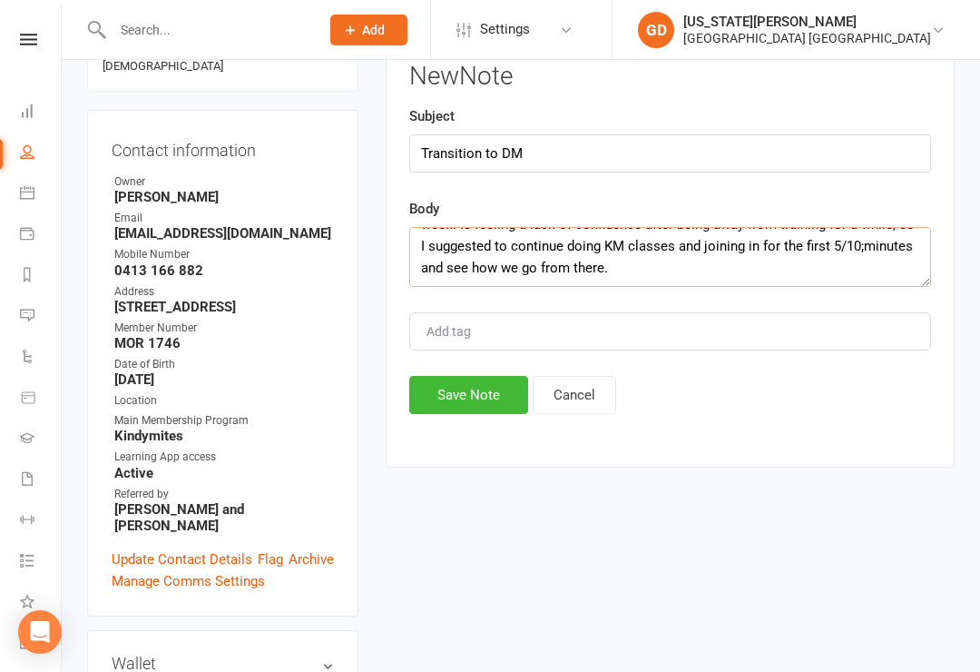
type textarea "Spoke with dad this morning, going to start making the transition to DM next we…"
click at [462, 411] on button "Save Note" at bounding box center [468, 395] width 119 height 38
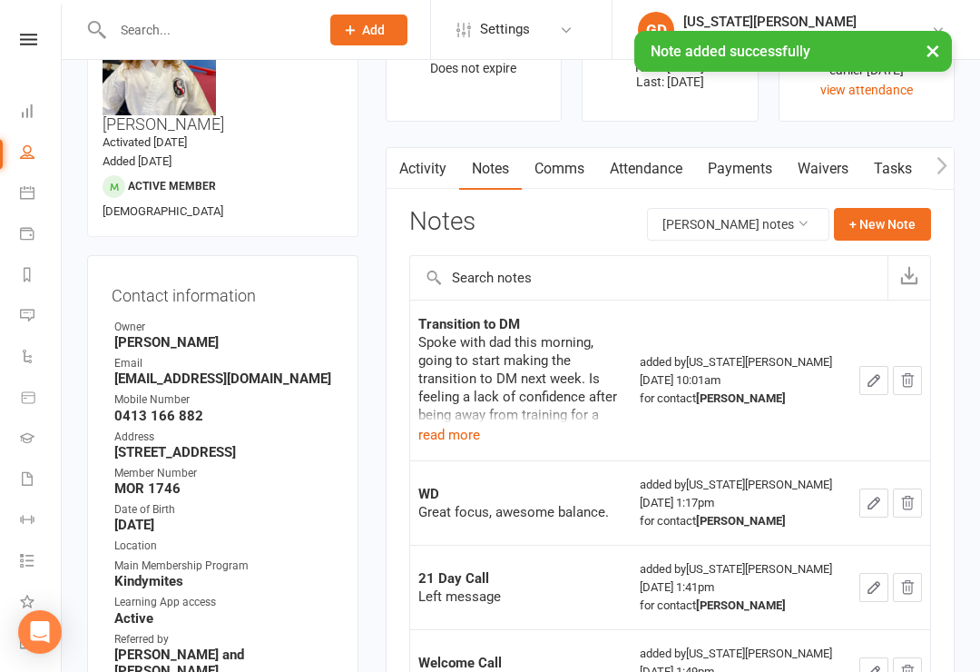
scroll to position [0, 0]
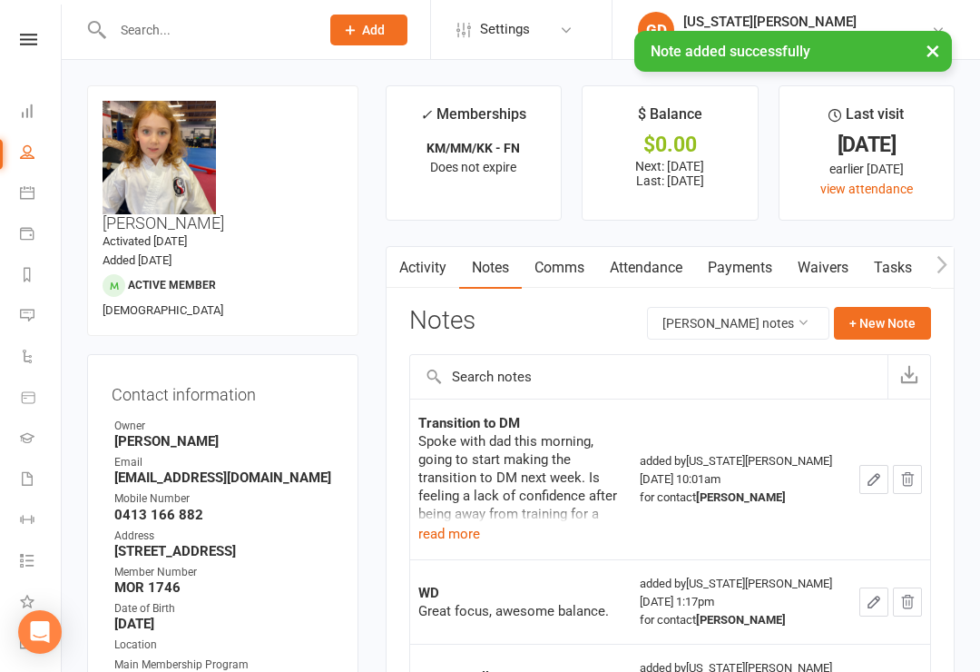
click at [890, 258] on link "Tasks" at bounding box center [893, 268] width 64 height 42
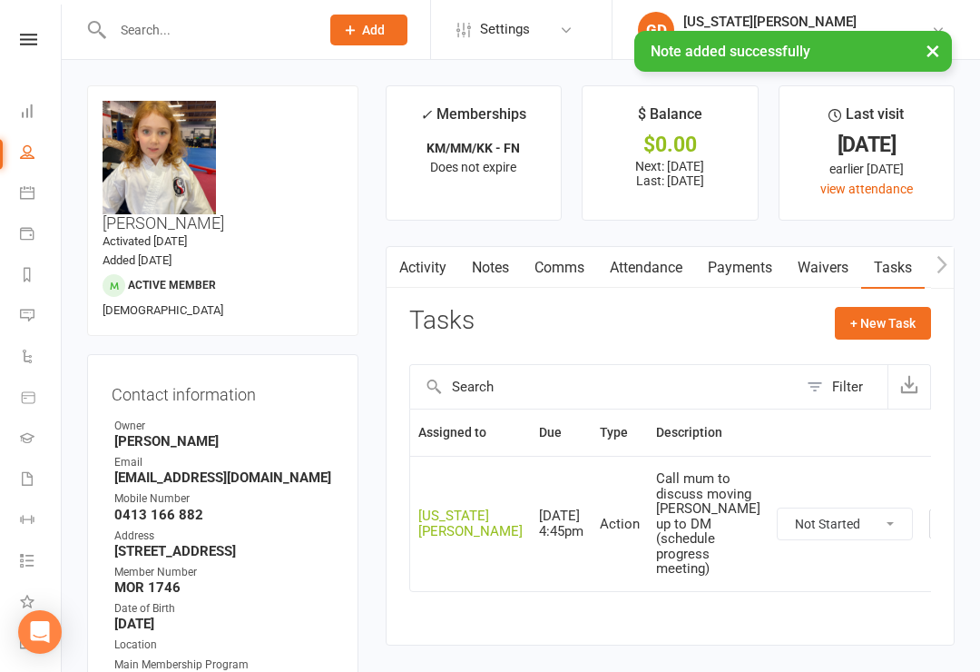
click at [781, 525] on select "Not Started In Progress Waiting Complete" at bounding box center [845, 523] width 134 height 31
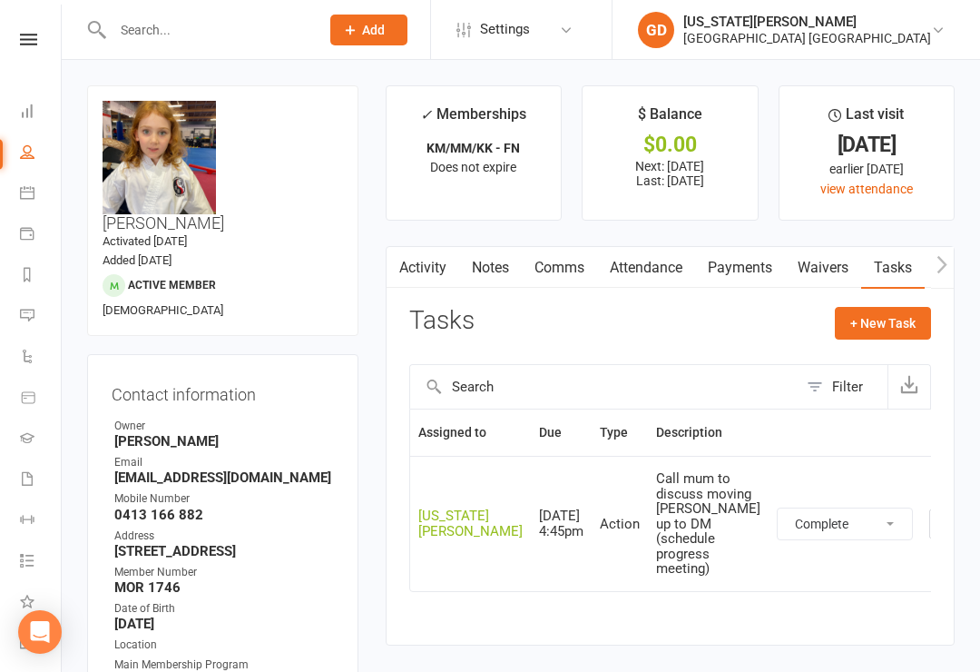
select select "unstarted"
click at [881, 324] on button "+ New Task" at bounding box center [883, 323] width 96 height 33
select select "48620"
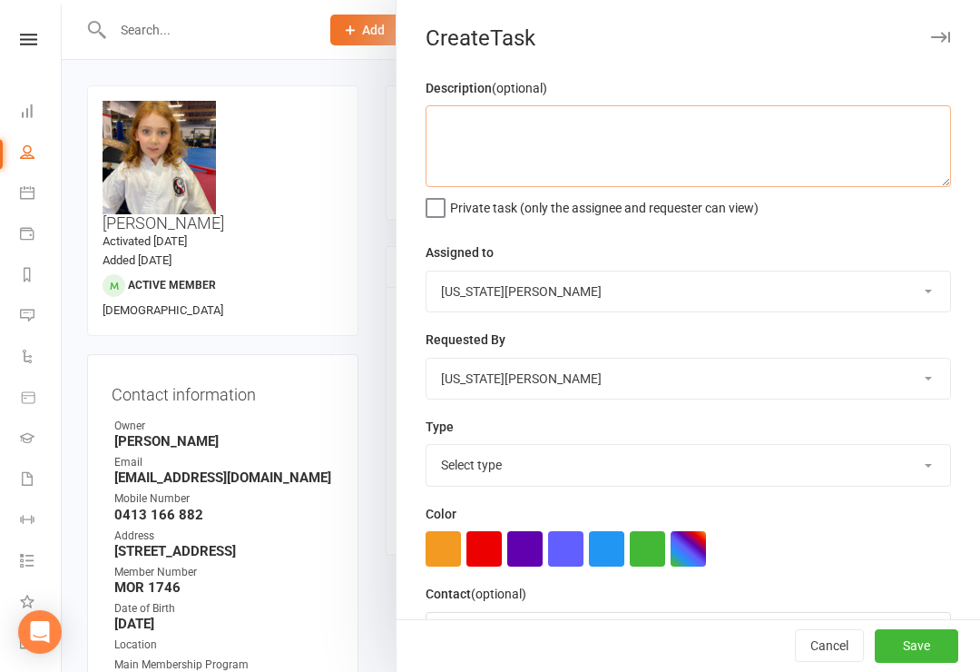
click at [675, 149] on textarea at bounding box center [688, 146] width 525 height 82
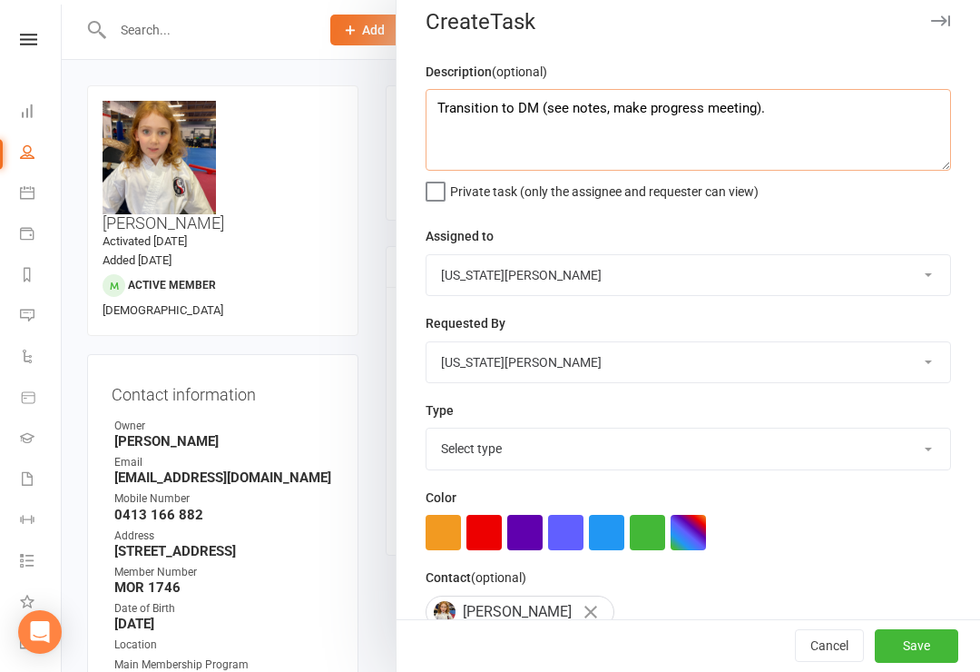
type textarea "Transition to DM (see notes, make progress meeting)."
click at [780, 465] on select "Select type 21 day call Action Dns call E-mail Hvmac app Information Meeting Pa…" at bounding box center [689, 448] width 524 height 40
select select "18411"
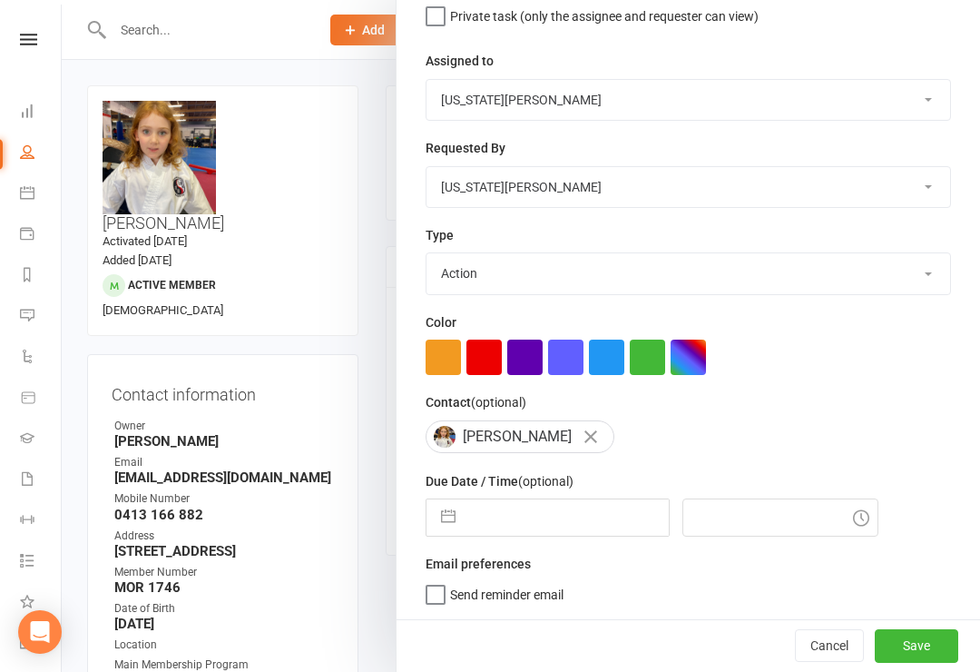
click at [554, 520] on input "text" at bounding box center [567, 517] width 204 height 36
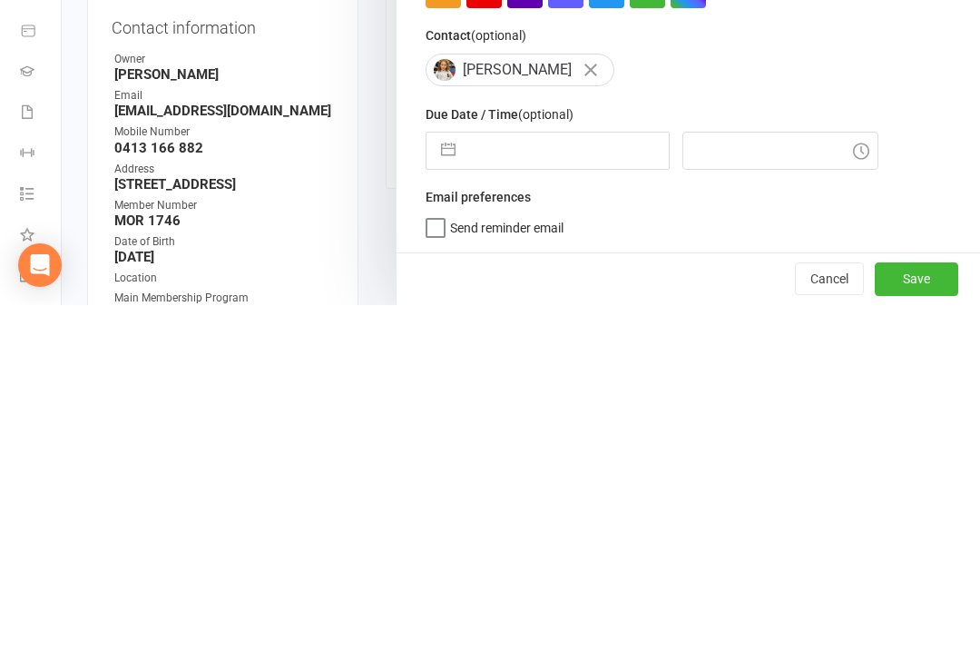
select select "6"
select select "2025"
select select "7"
select select "2025"
select select "8"
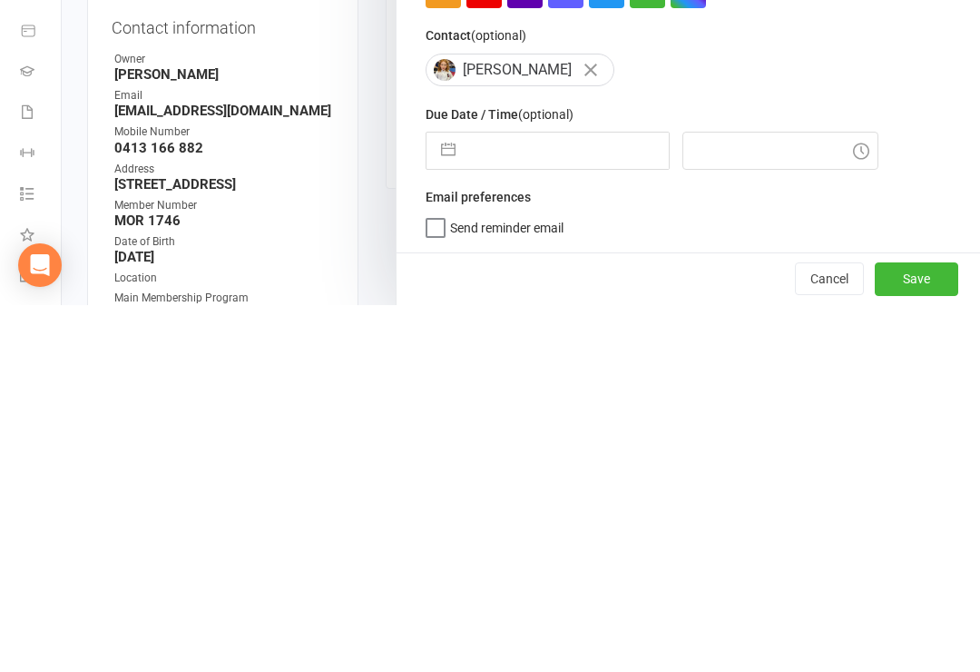
select select "2025"
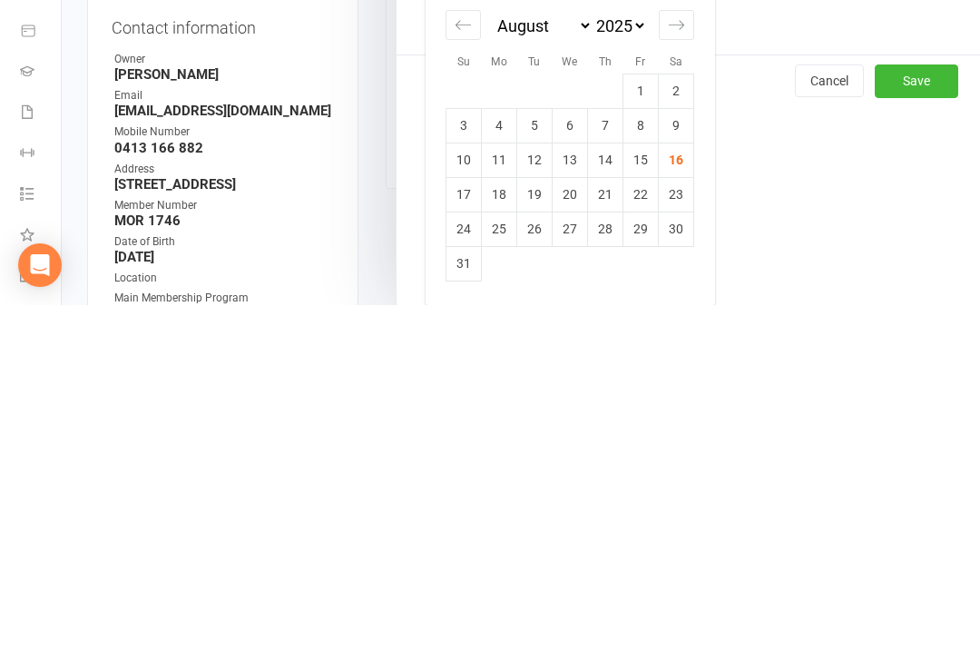
scroll to position [392, 0]
click at [498, 544] on td "18" at bounding box center [499, 561] width 35 height 34
type input "18 Aug 2025"
type input "10:15am"
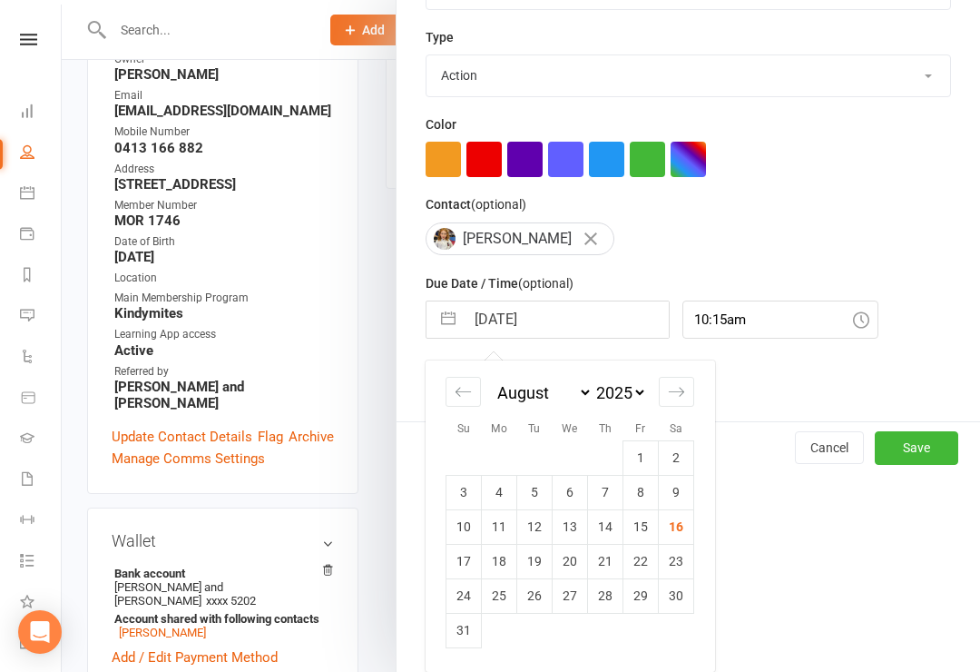
scroll to position [194, 0]
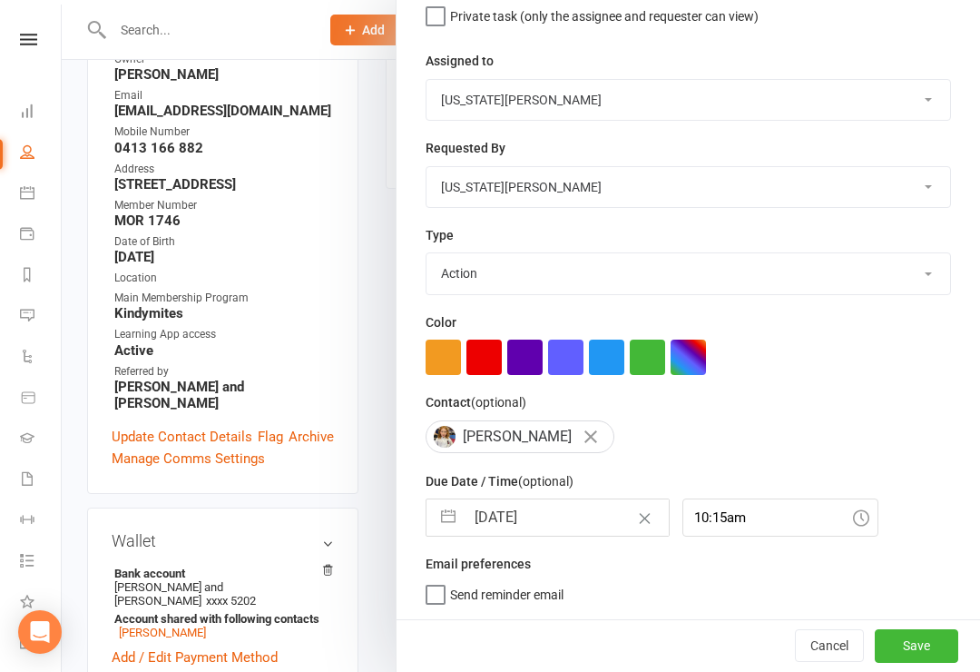
click at [918, 631] on button "Save" at bounding box center [916, 645] width 83 height 33
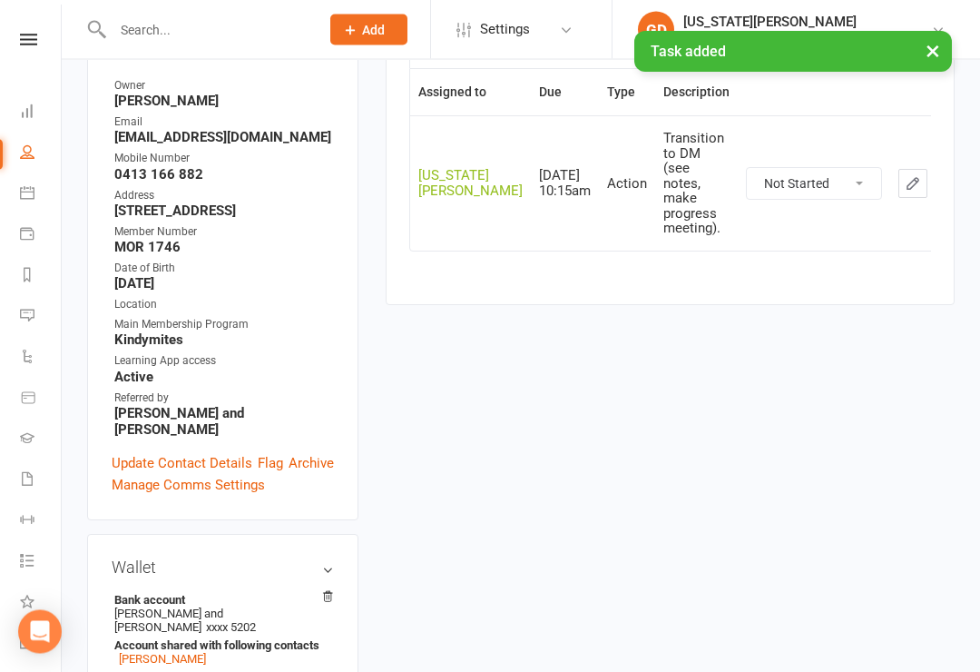
scroll to position [333, 0]
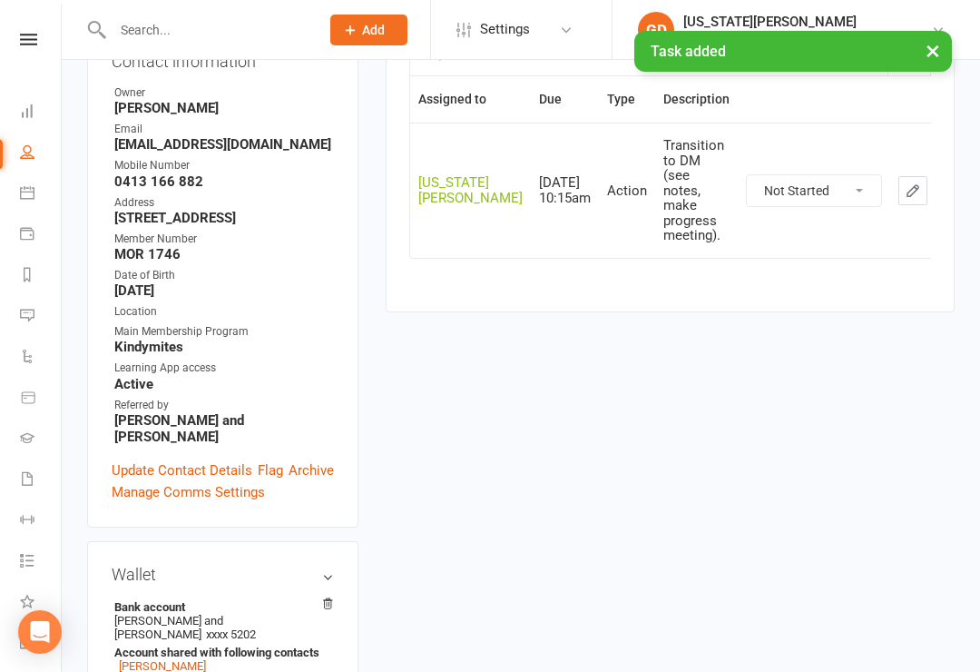
click at [38, 31] on div "× Task added" at bounding box center [478, 31] width 957 height 0
click at [9, 60] on div "Clubworx" at bounding box center [28, 63] width 61 height 59
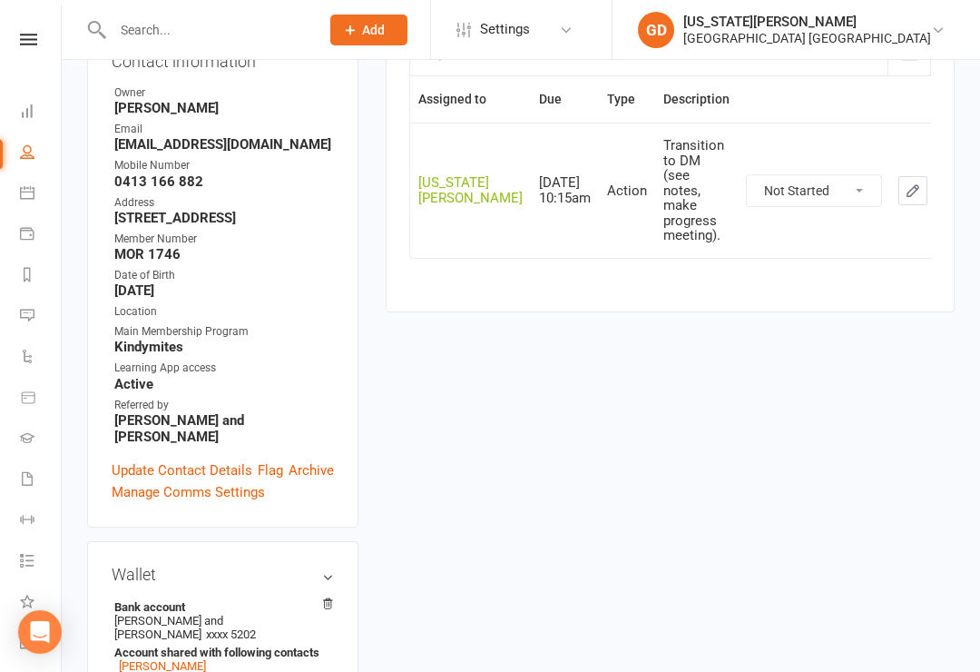
click at [5, 44] on link at bounding box center [28, 40] width 64 height 12
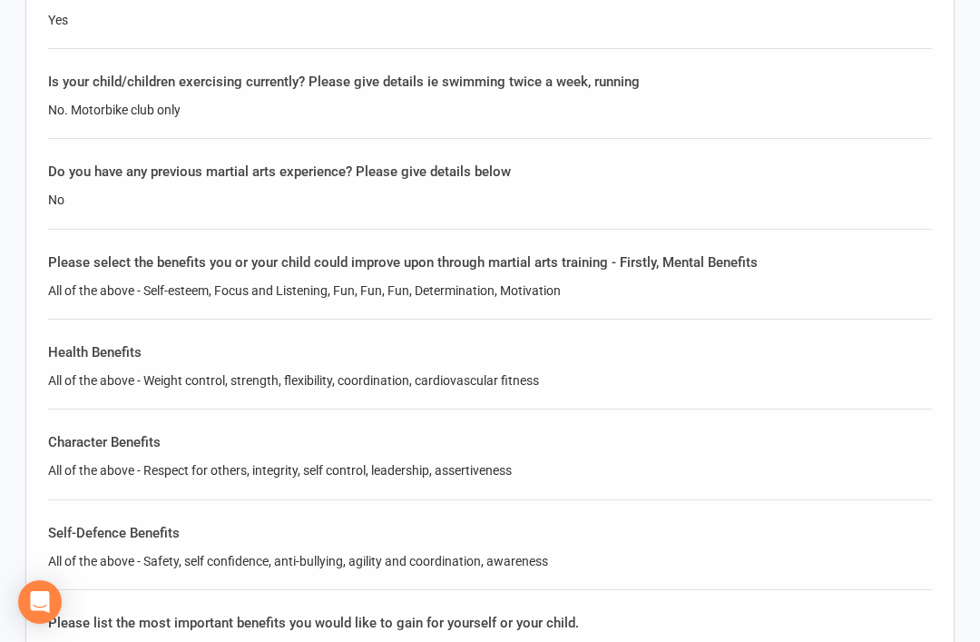
scroll to position [1957, 0]
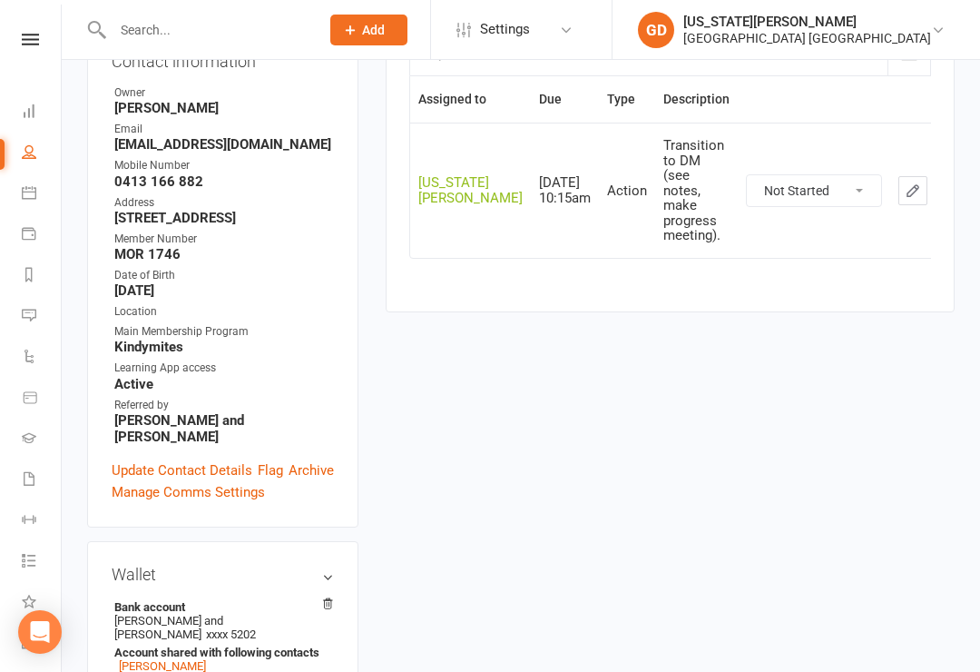
click at [27, 28] on nav "Clubworx Dashboard People Calendar Payments Reports Messages Automations Produc…" at bounding box center [31, 341] width 62 height 672
click at [9, 42] on link at bounding box center [30, 40] width 64 height 12
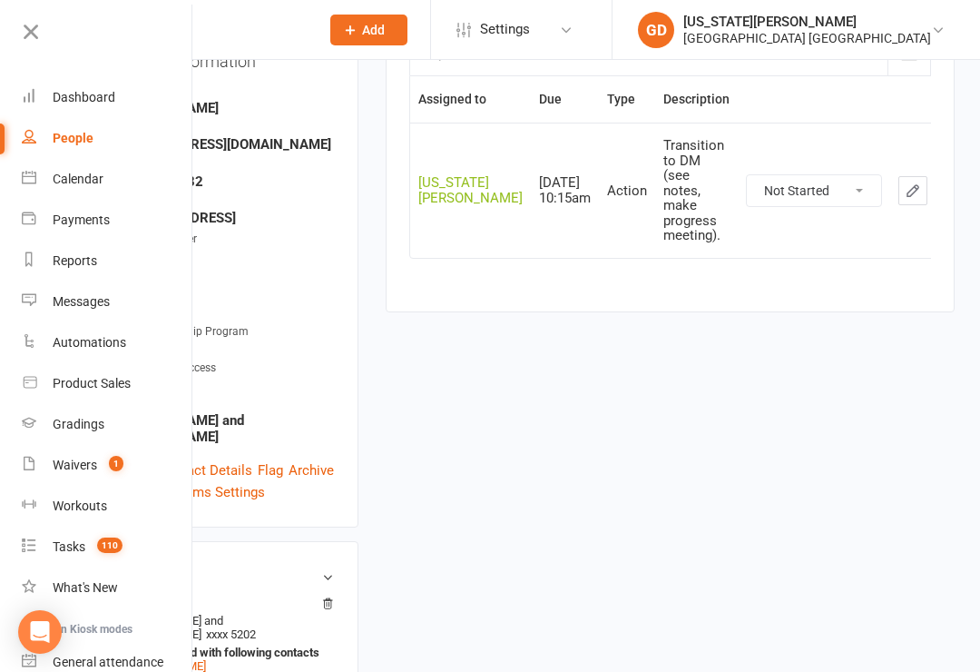
click at [43, 298] on link "Messages" at bounding box center [108, 301] width 172 height 41
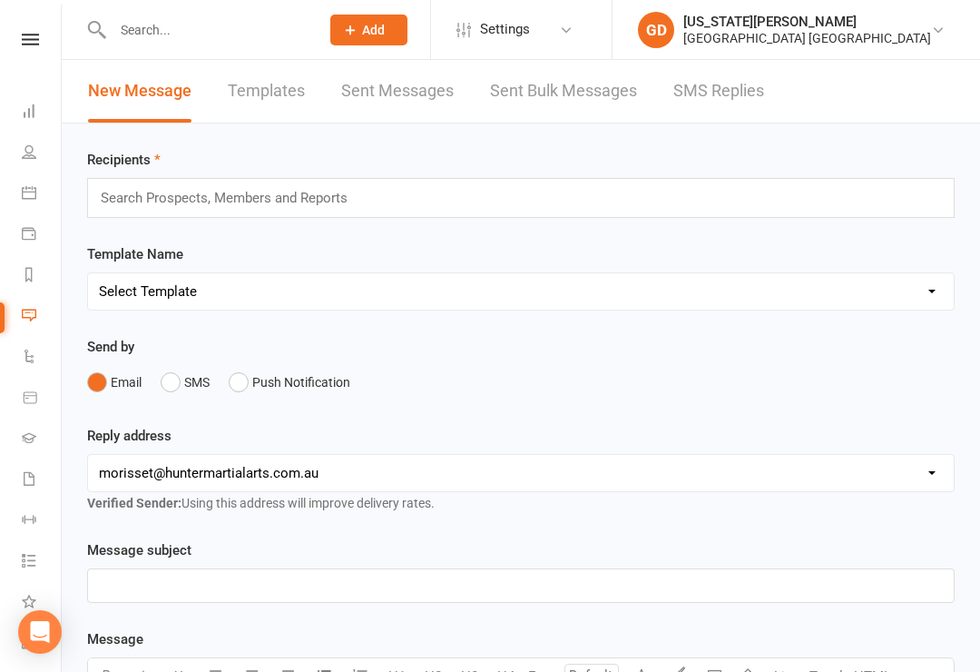
click at [698, 94] on link "SMS Replies" at bounding box center [718, 91] width 91 height 63
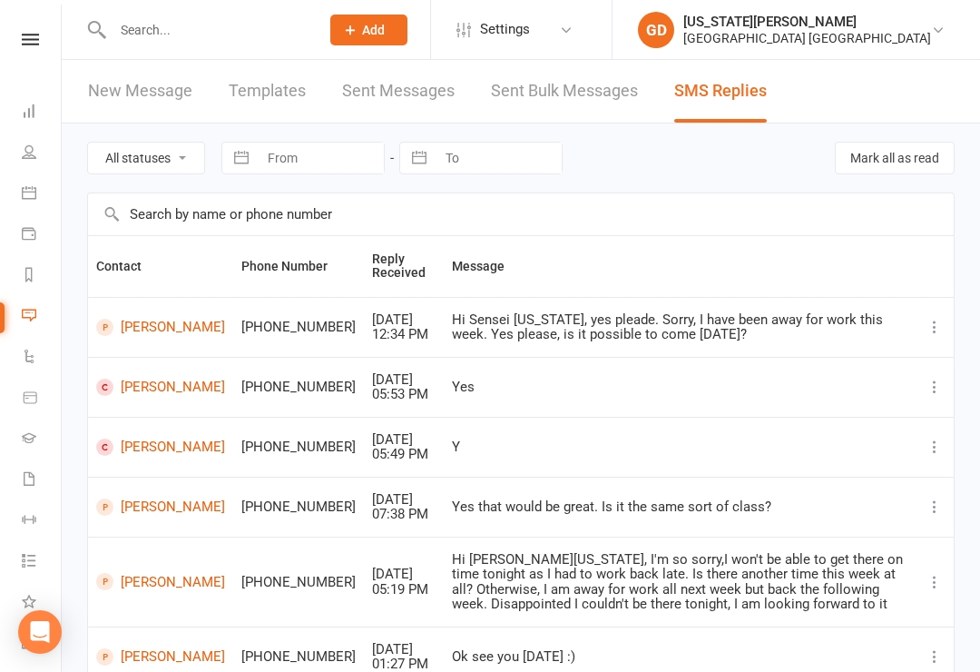
click at [176, 28] on input "text" at bounding box center [207, 29] width 200 height 25
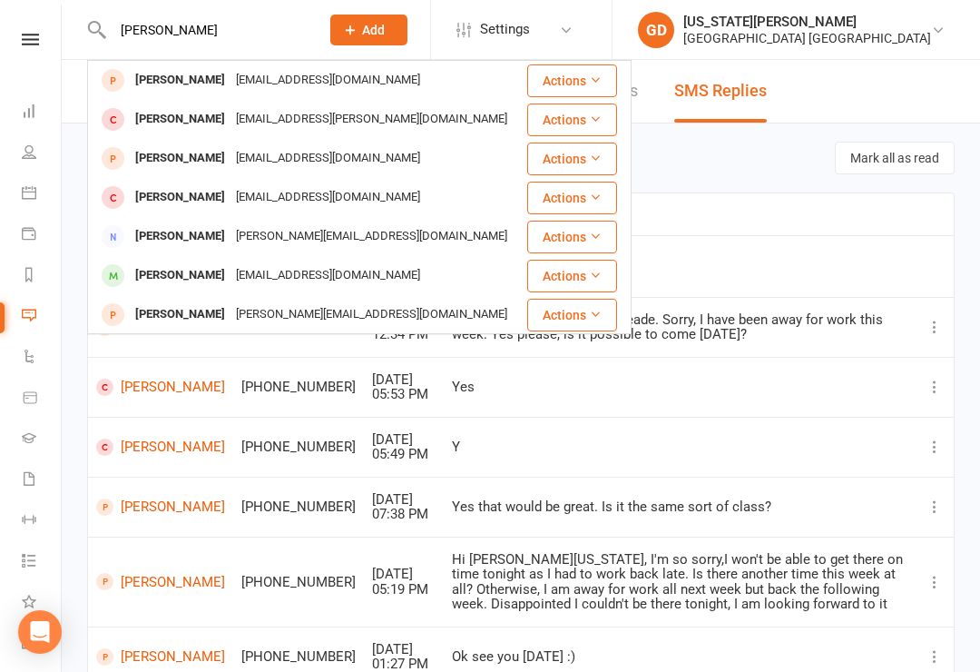
type input "Penny jean"
click at [319, 83] on div "[EMAIL_ADDRESS][DOMAIN_NAME]" at bounding box center [328, 80] width 195 height 26
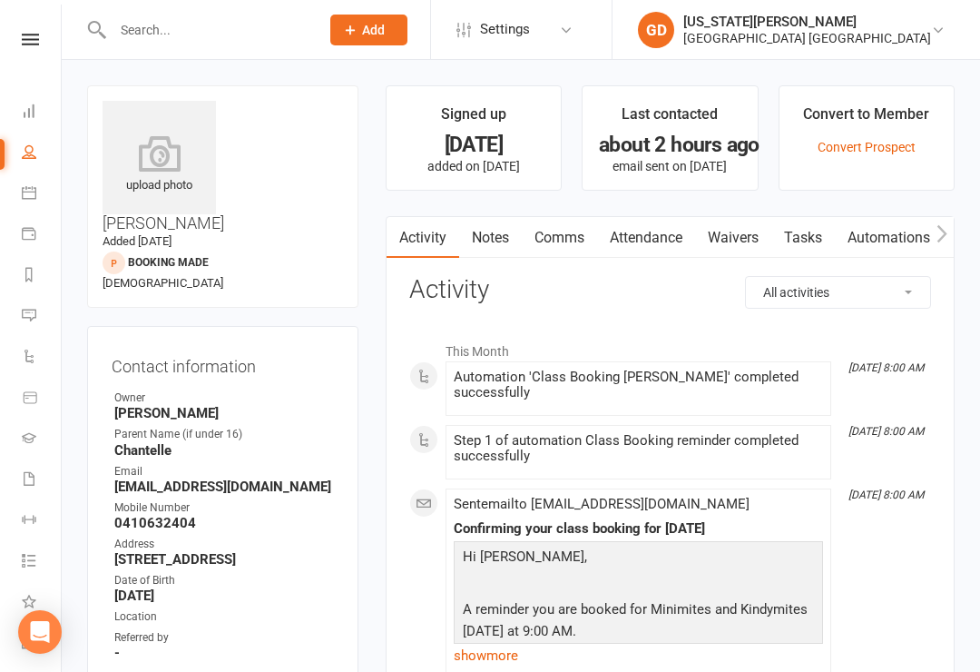
click at [794, 254] on link "Tasks" at bounding box center [803, 238] width 64 height 42
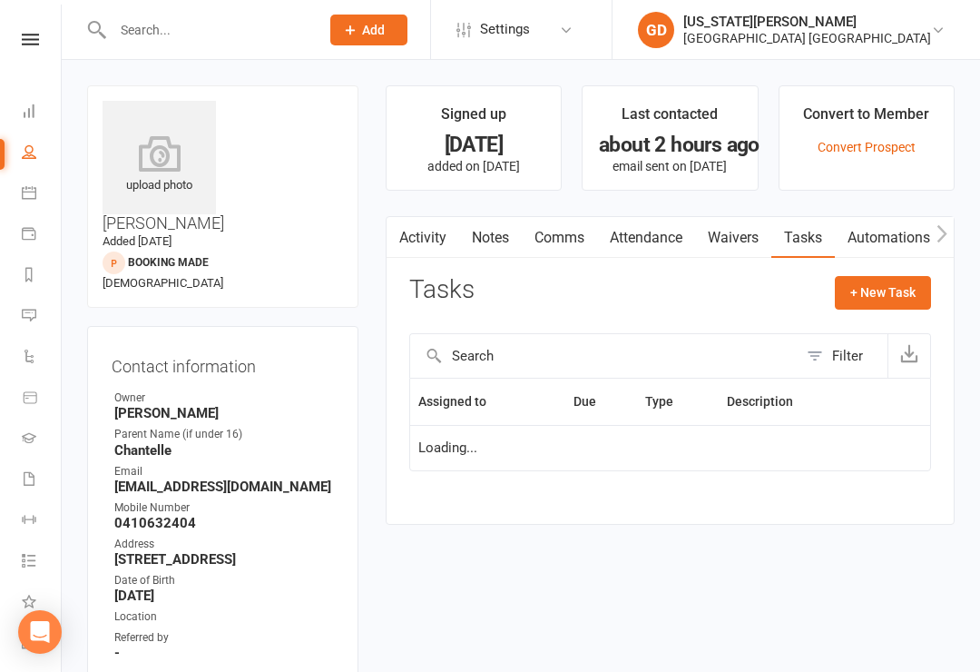
click at [873, 306] on button "+ New Task" at bounding box center [883, 292] width 96 height 33
select select "48620"
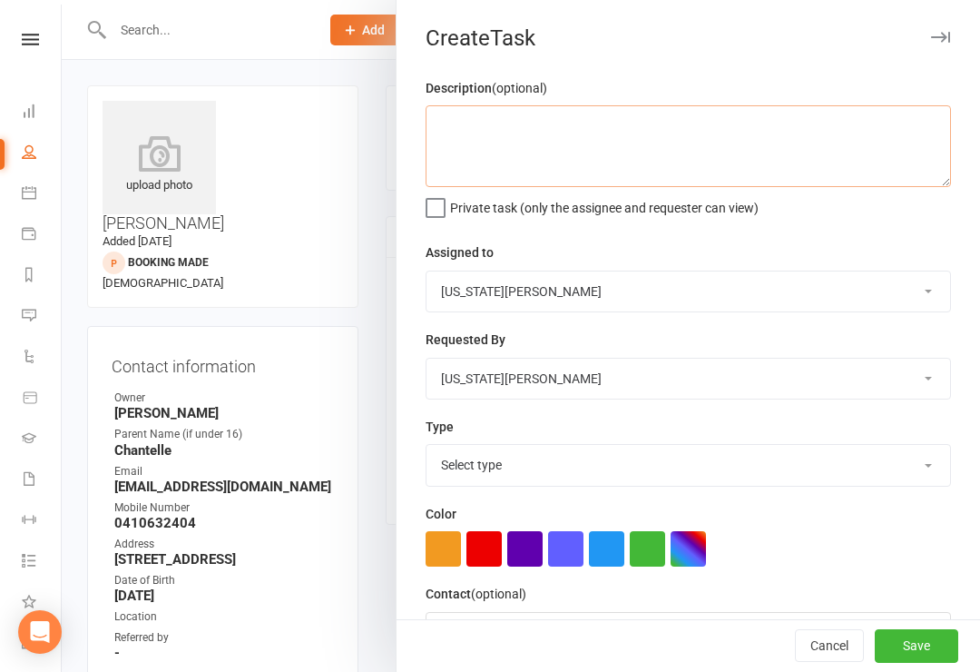
click at [652, 156] on textarea at bounding box center [688, 146] width 525 height 82
type textarea "Follow up missed appointment"
click at [593, 462] on select "Select type 21 day call Action Dns call E-mail Hvmac app Information Meeting Pa…" at bounding box center [689, 465] width 524 height 40
select select "18411"
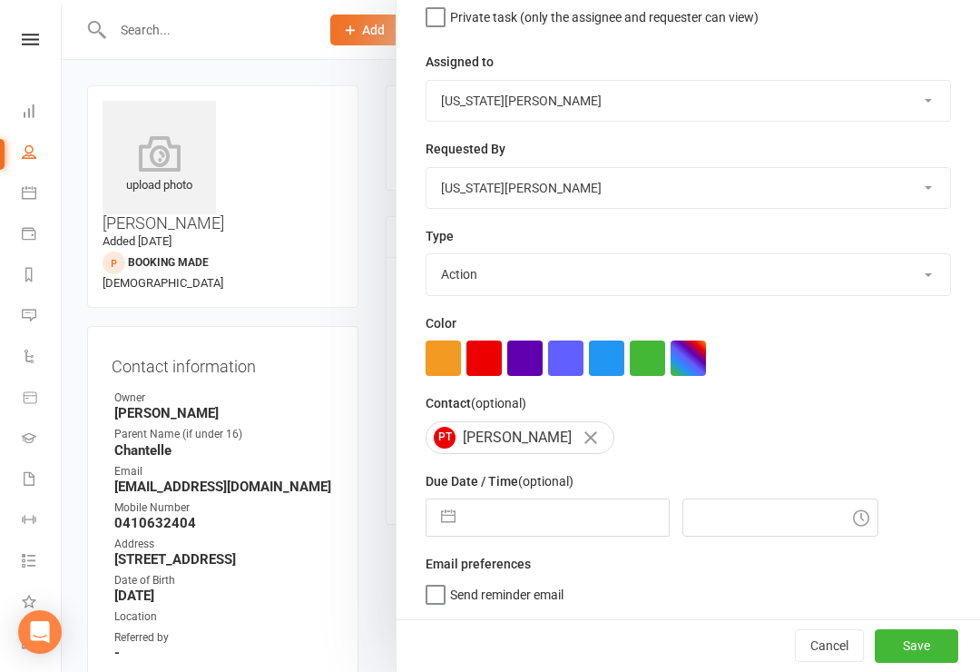
scroll to position [193, 0]
click at [804, 264] on select "21 day call Action Dns call E-mail Hvmac app Information Meeting Payment follow…" at bounding box center [689, 274] width 524 height 40
click at [889, 359] on div at bounding box center [688, 357] width 525 height 35
click at [565, 505] on input "text" at bounding box center [567, 517] width 204 height 36
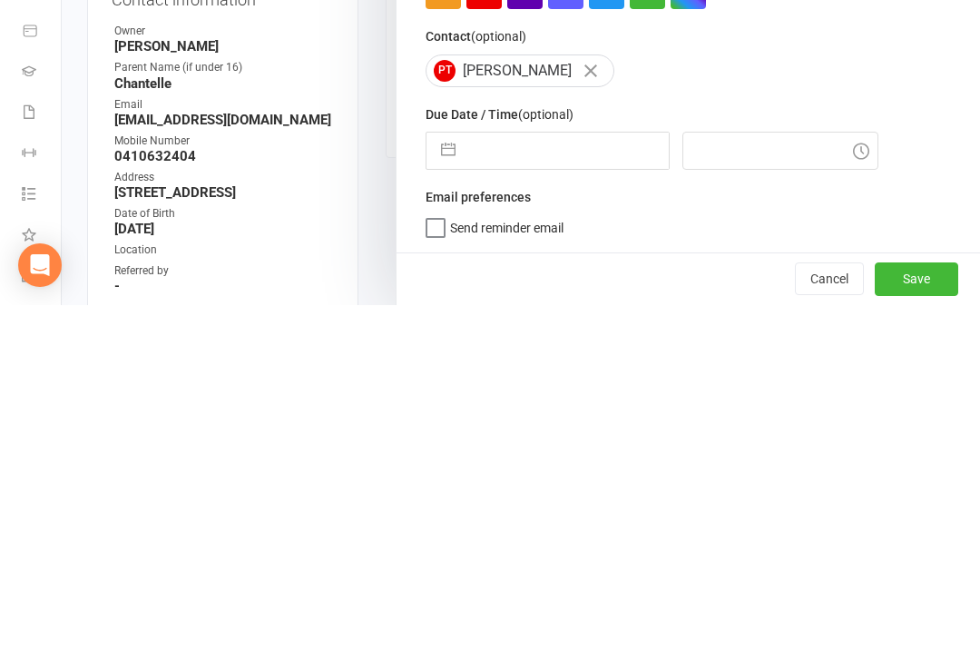
select select "6"
select select "2025"
select select "7"
select select "2025"
select select "8"
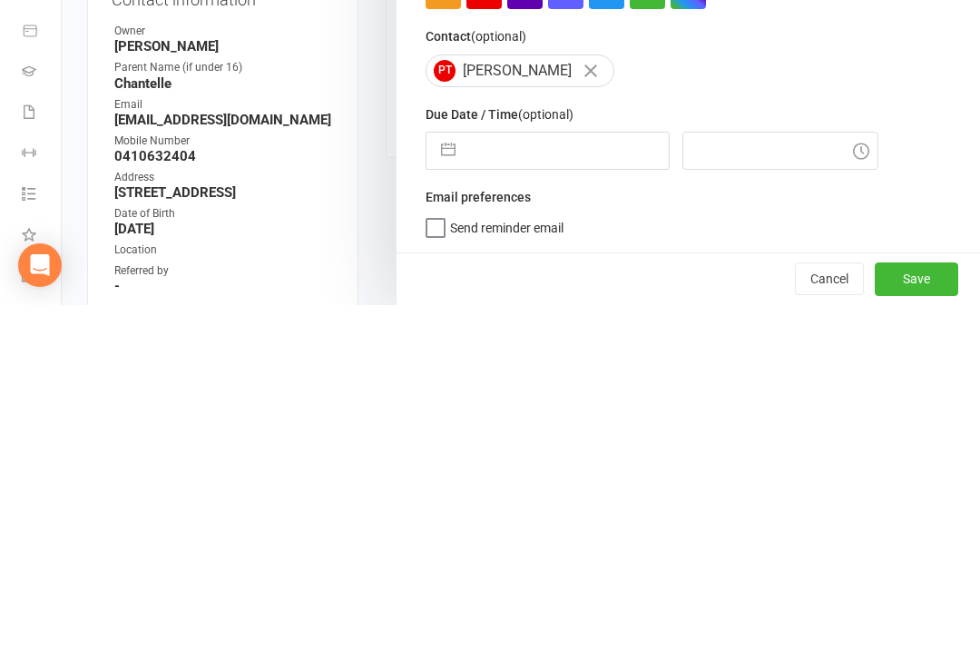
select select "2025"
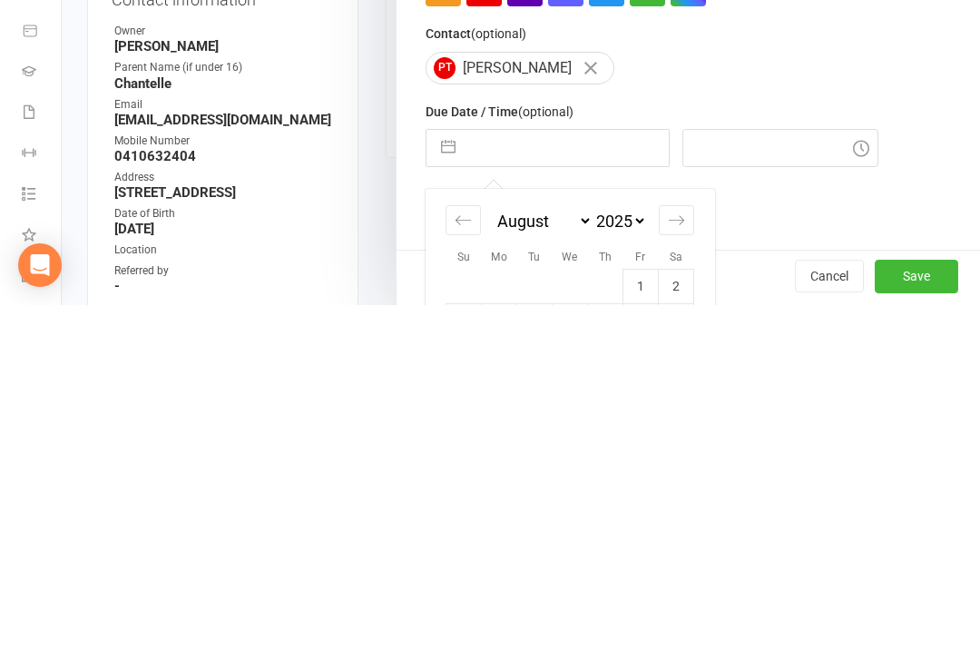
scroll to position [311, 0]
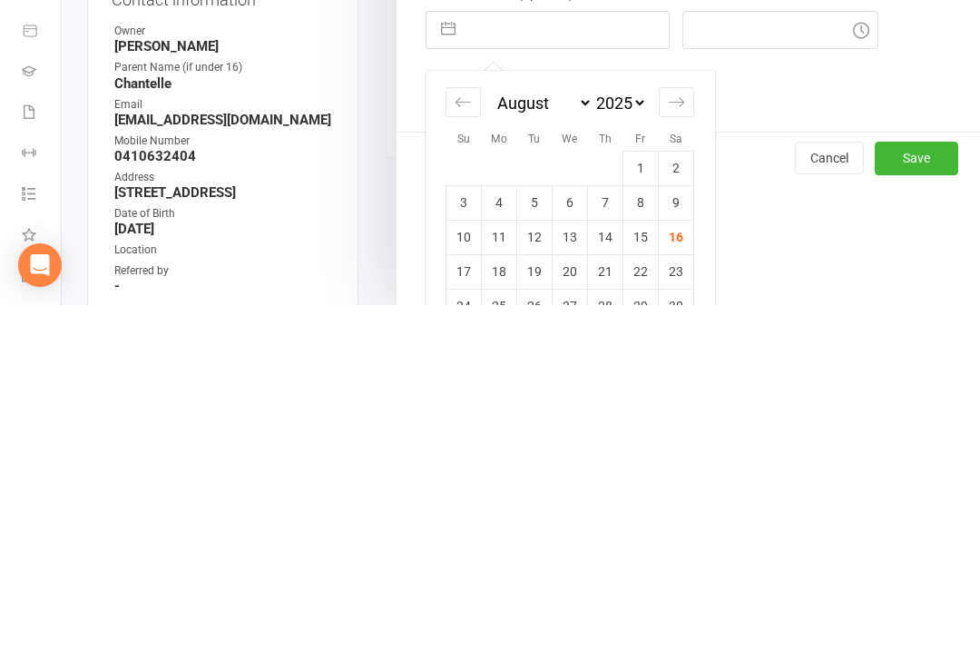
click at [683, 586] on td "16" at bounding box center [676, 603] width 35 height 34
type input "16 Aug 2025"
type input "10:15am"
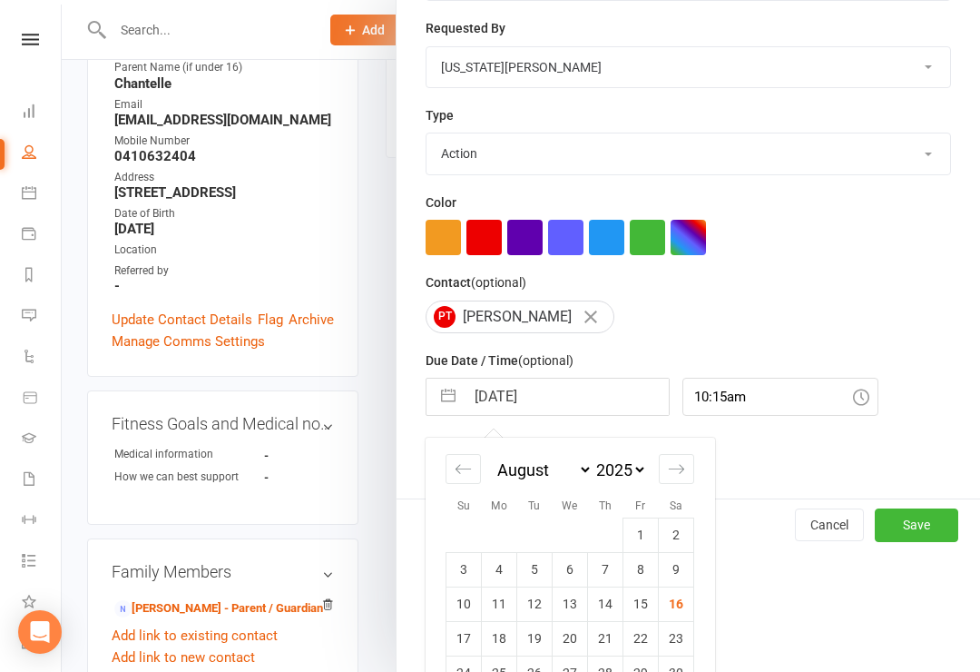
scroll to position [193, 0]
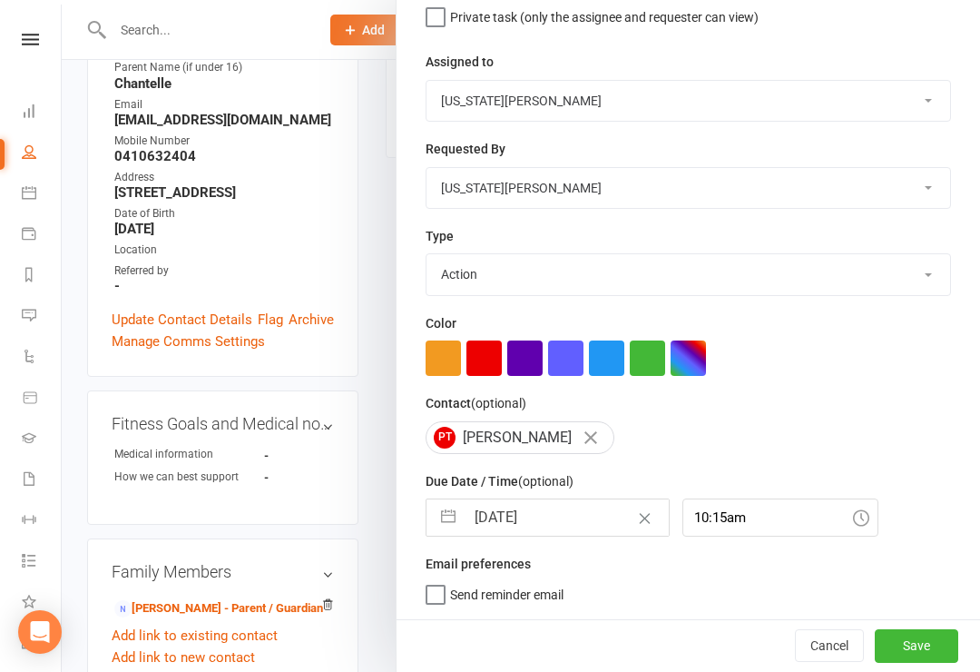
click at [915, 632] on button "Save" at bounding box center [916, 645] width 83 height 33
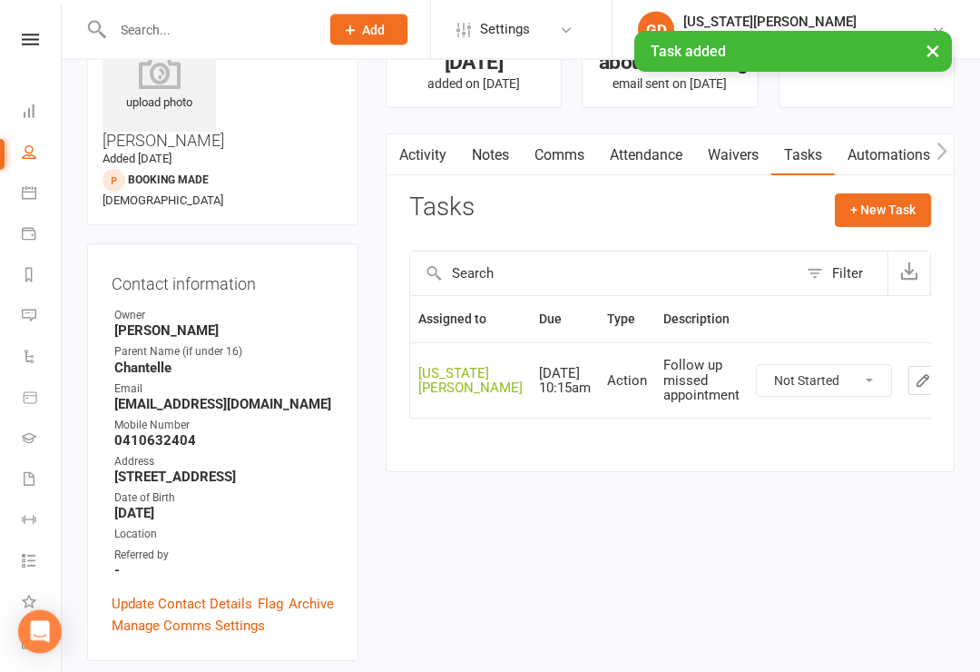
scroll to position [0, 0]
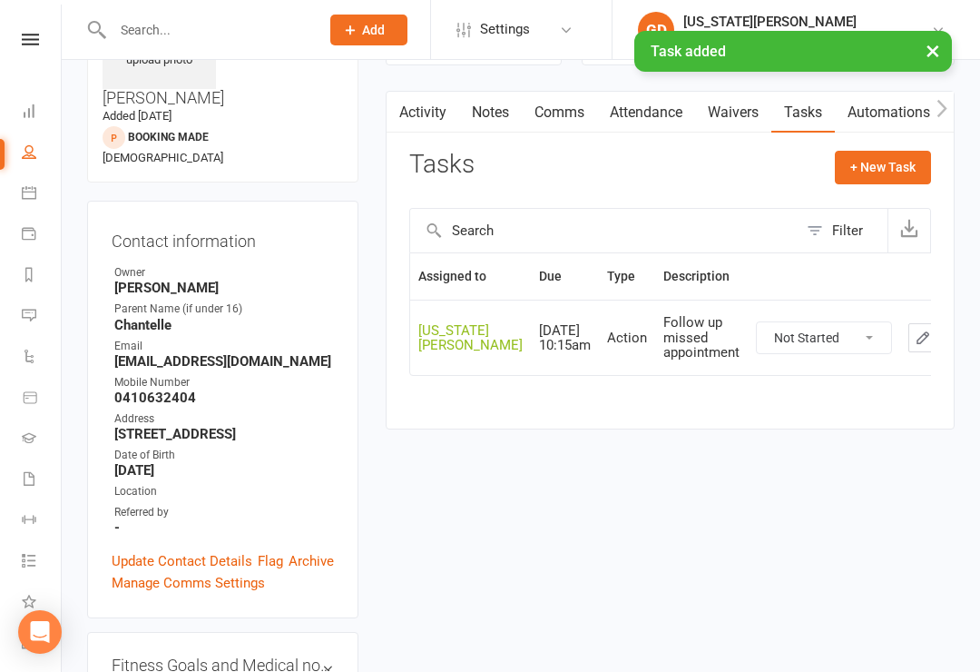
click at [181, 550] on link "Update Contact Details" at bounding box center [182, 561] width 141 height 22
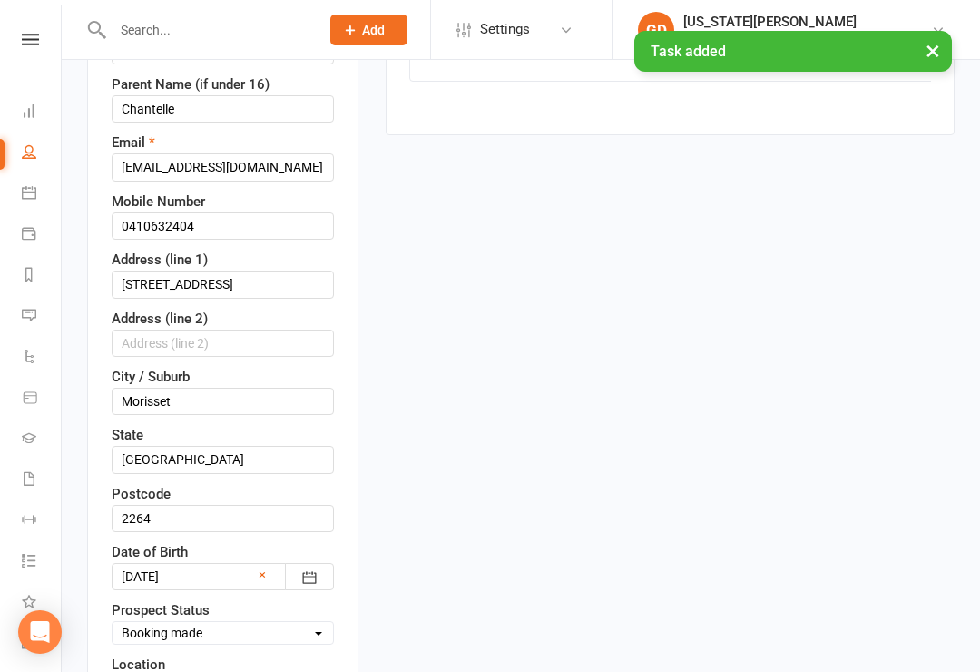
scroll to position [476, 0]
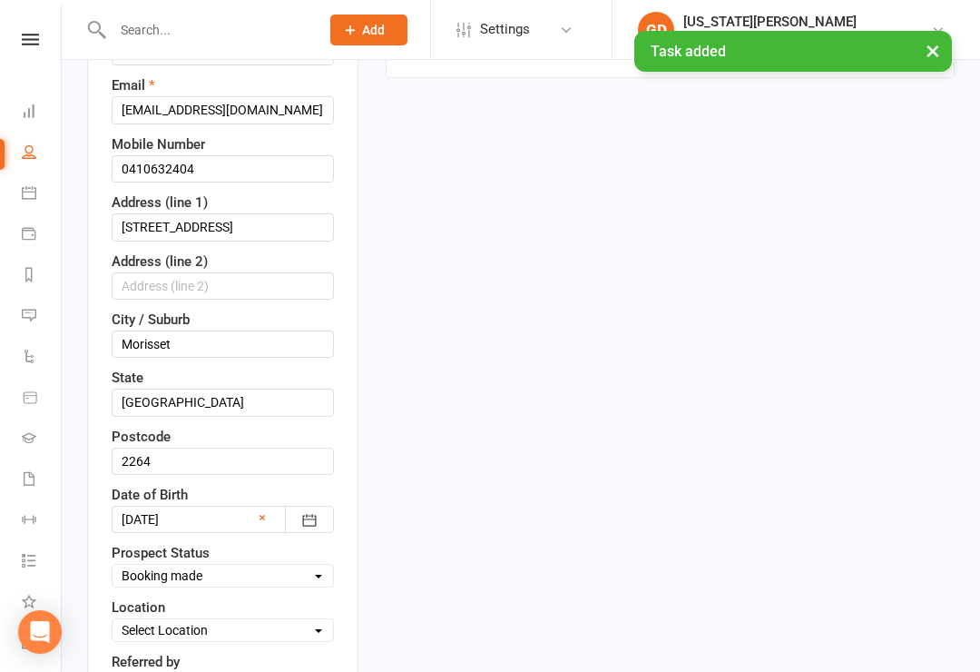
click at [267, 565] on select "Select Initial Contact Booking made Attended trial - Follow up Attended Trial -…" at bounding box center [223, 575] width 221 height 20
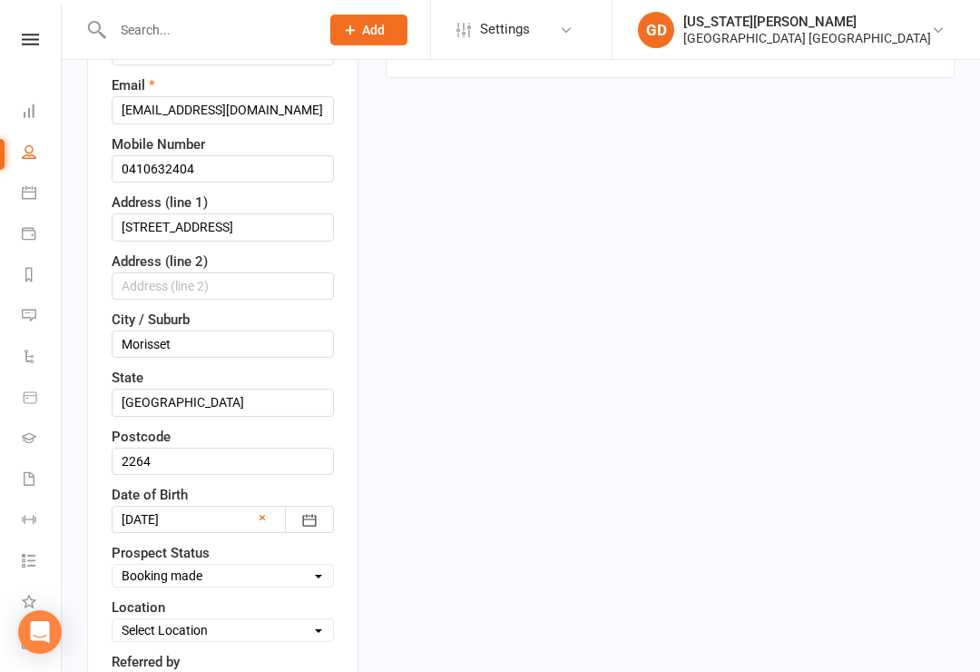
click at [288, 565] on select "Select Initial Contact Booking made Attended trial - Follow up Attended Trial -…" at bounding box center [223, 575] width 221 height 20
select select "Prospect Missed Trial - Follow up"
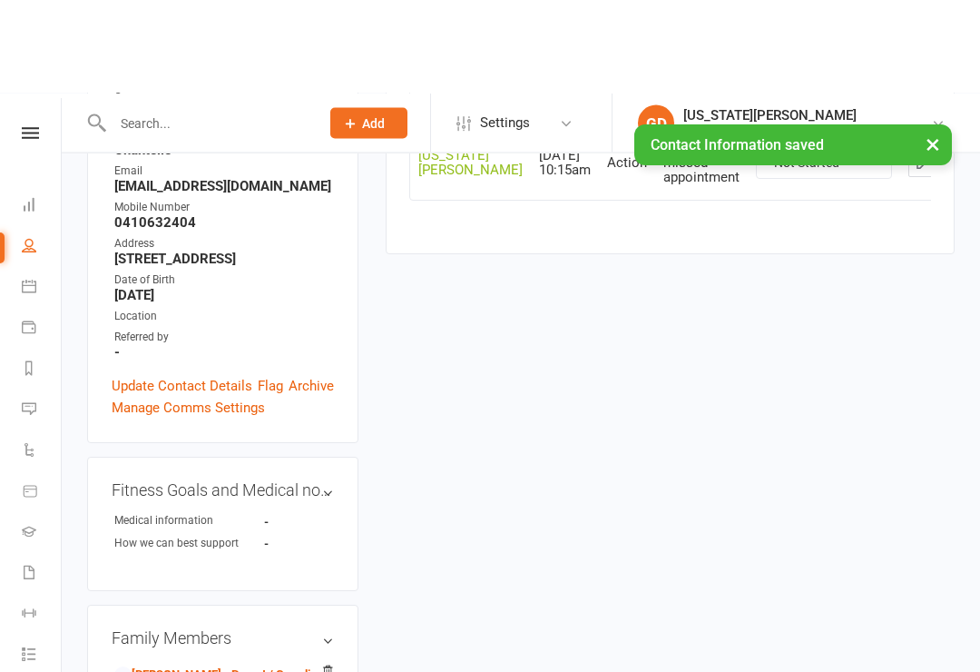
scroll to position [0, 0]
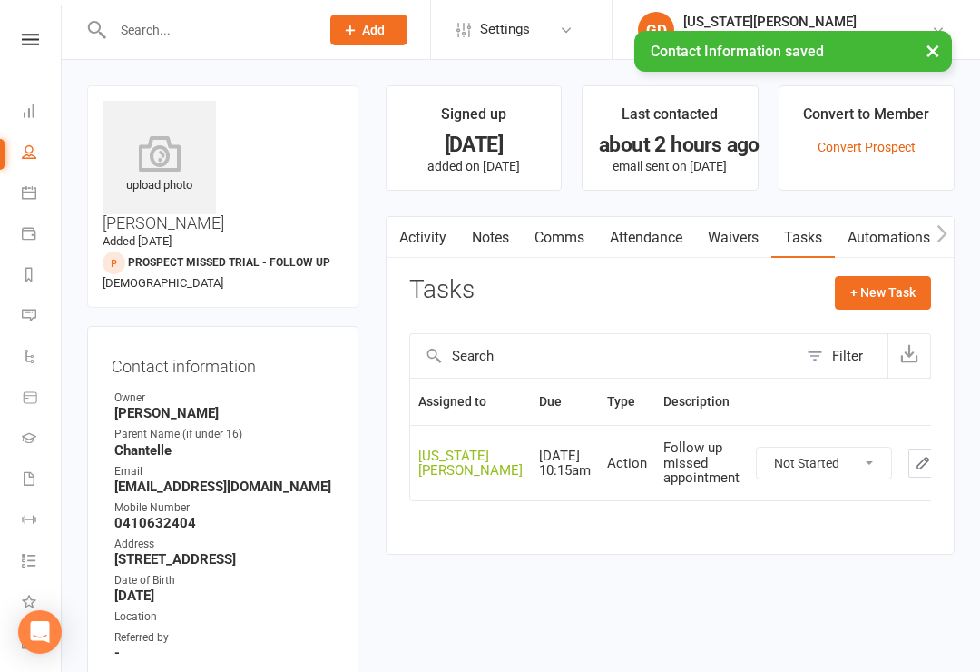
click at [32, 31] on div "× Contact Information saved" at bounding box center [478, 31] width 957 height 0
click at [56, 31] on div "× Contact Information saved" at bounding box center [478, 31] width 957 height 0
click at [35, 31] on div "× Contact Information saved" at bounding box center [478, 31] width 957 height 0
click at [28, 31] on div "× Contact Information saved" at bounding box center [478, 31] width 957 height 0
click at [29, 31] on div "× Contact Information saved" at bounding box center [478, 31] width 957 height 0
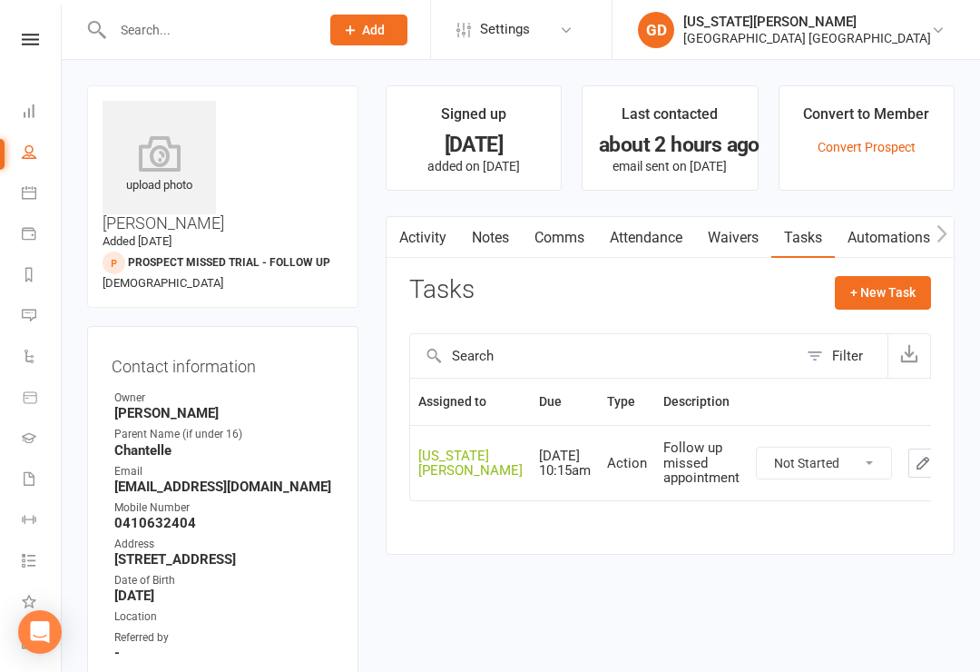
click at [44, 19] on nav "Clubworx Dashboard People Calendar Payments Reports Messages Automations Produc…" at bounding box center [31, 341] width 62 height 672
click at [42, 38] on link at bounding box center [30, 40] width 64 height 12
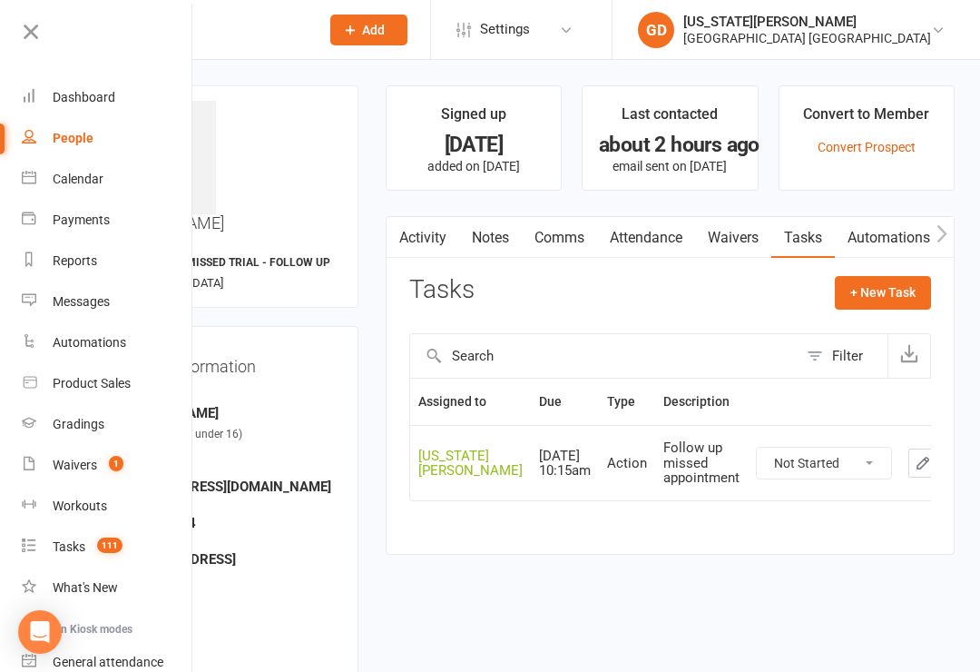
click at [110, 301] on div "Messages" at bounding box center [81, 301] width 57 height 15
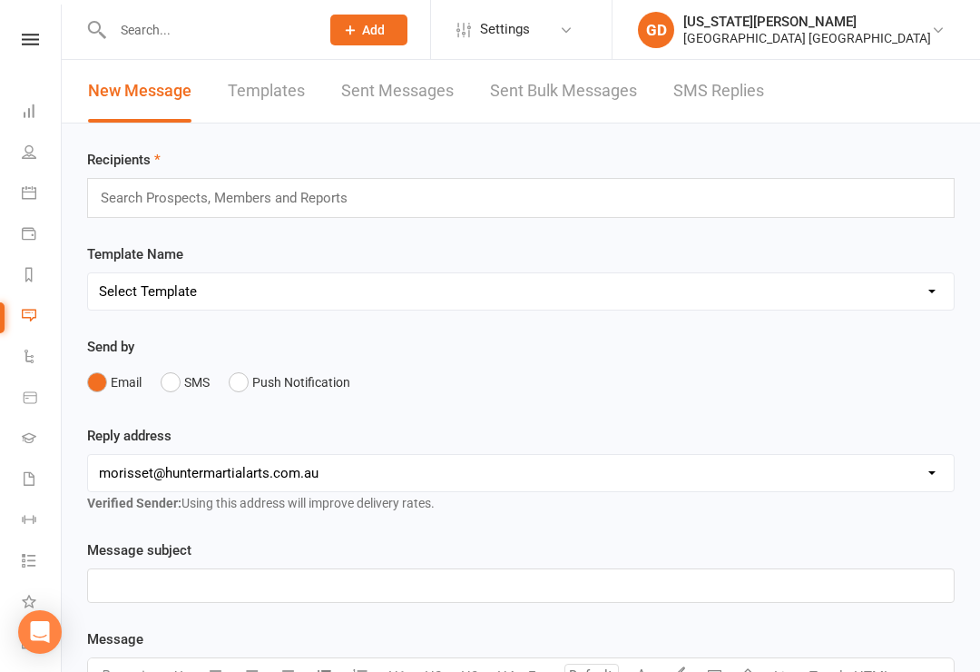
click at [683, 83] on link "SMS Replies" at bounding box center [718, 91] width 91 height 63
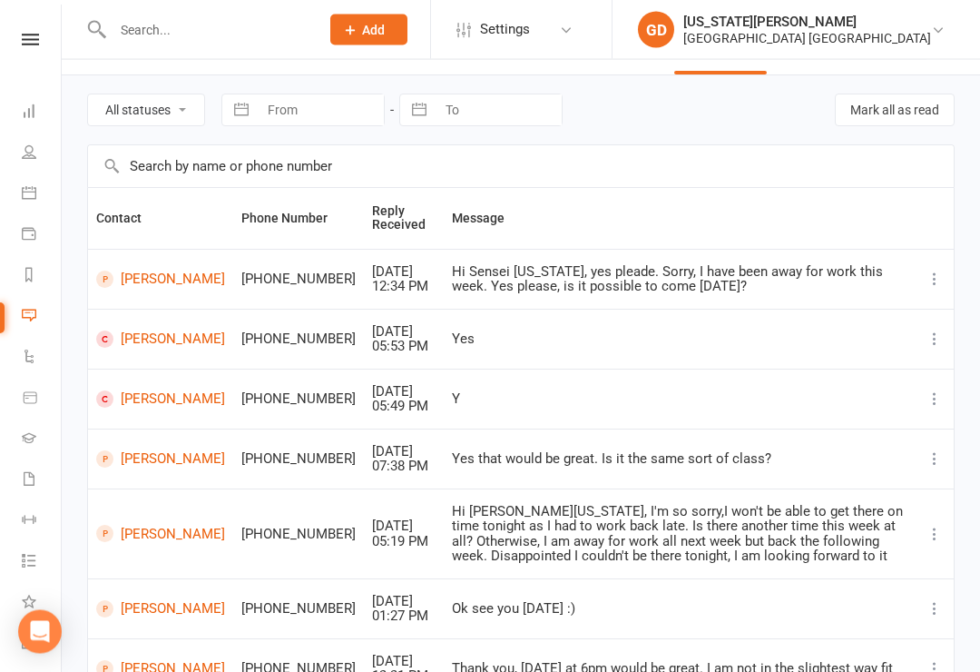
scroll to position [48, 0]
click at [35, 40] on icon at bounding box center [30, 40] width 17 height 12
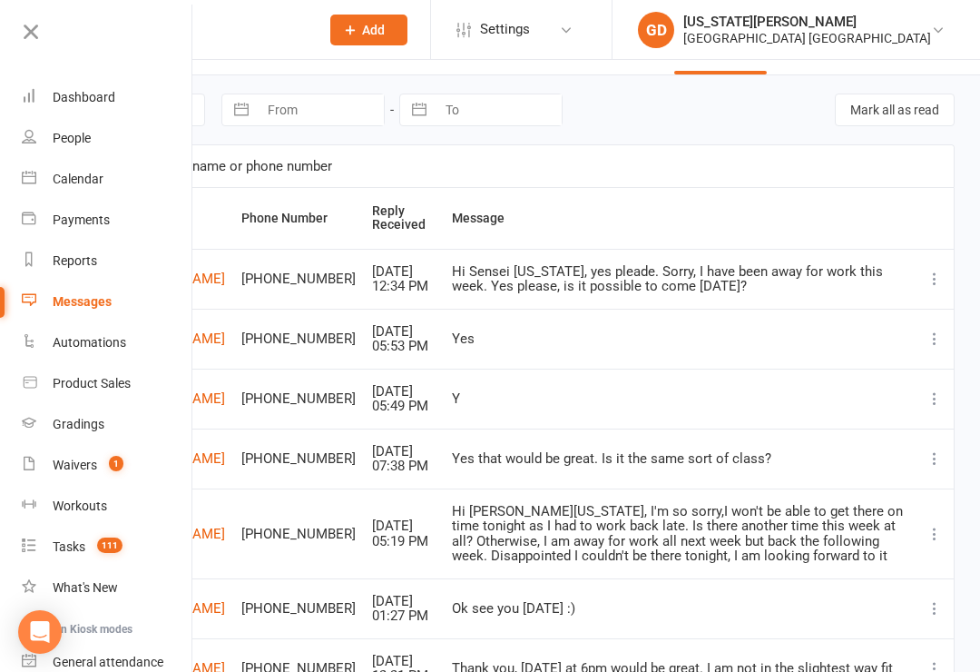
click at [103, 459] on count-badge "1" at bounding box center [112, 464] width 24 height 15
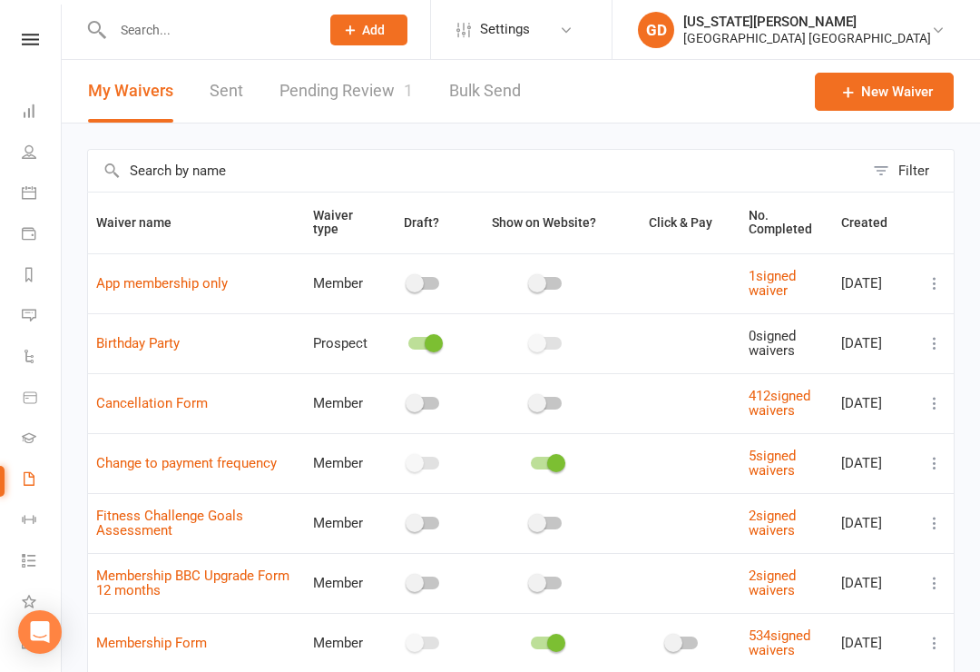
click at [33, 44] on icon at bounding box center [30, 40] width 17 height 12
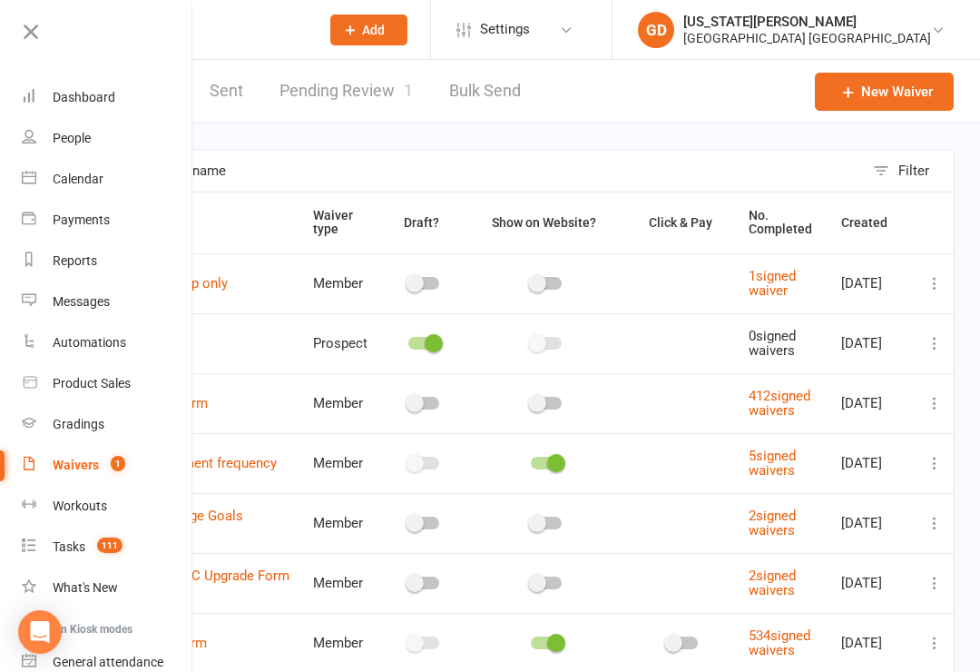
click at [84, 95] on div "Dashboard" at bounding box center [84, 97] width 63 height 15
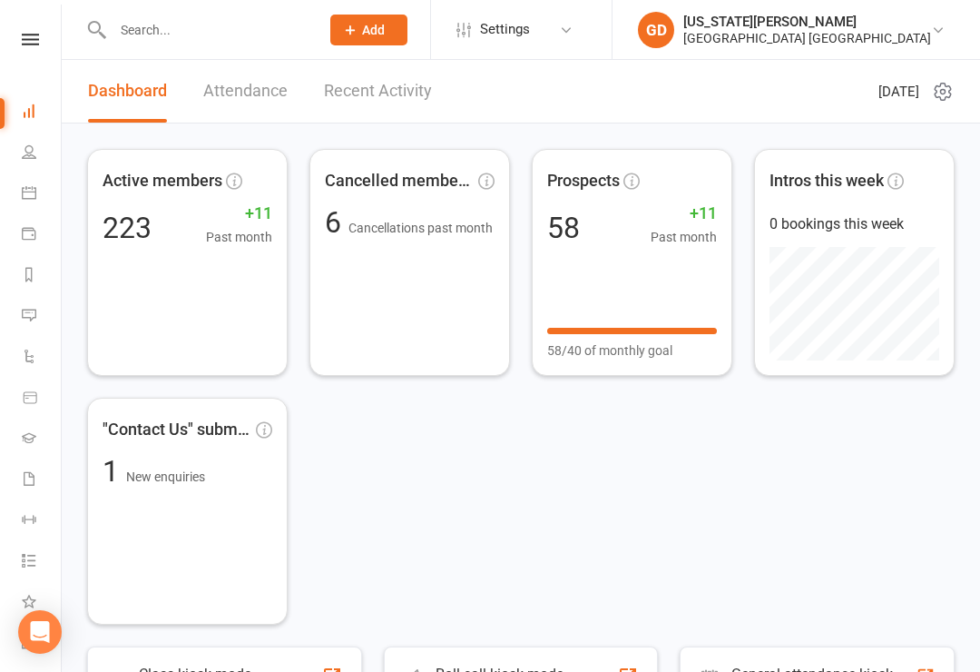
click at [3, 19] on nav "Clubworx Dashboard People Calendar Payments Reports Messages Automations Produc…" at bounding box center [31, 341] width 62 height 672
click at [44, 18] on nav "Clubworx Dashboard People Calendar Payments Reports Messages Automations Produc…" at bounding box center [31, 341] width 62 height 672
click at [28, 56] on div "Clubworx" at bounding box center [30, 63] width 61 height 59
